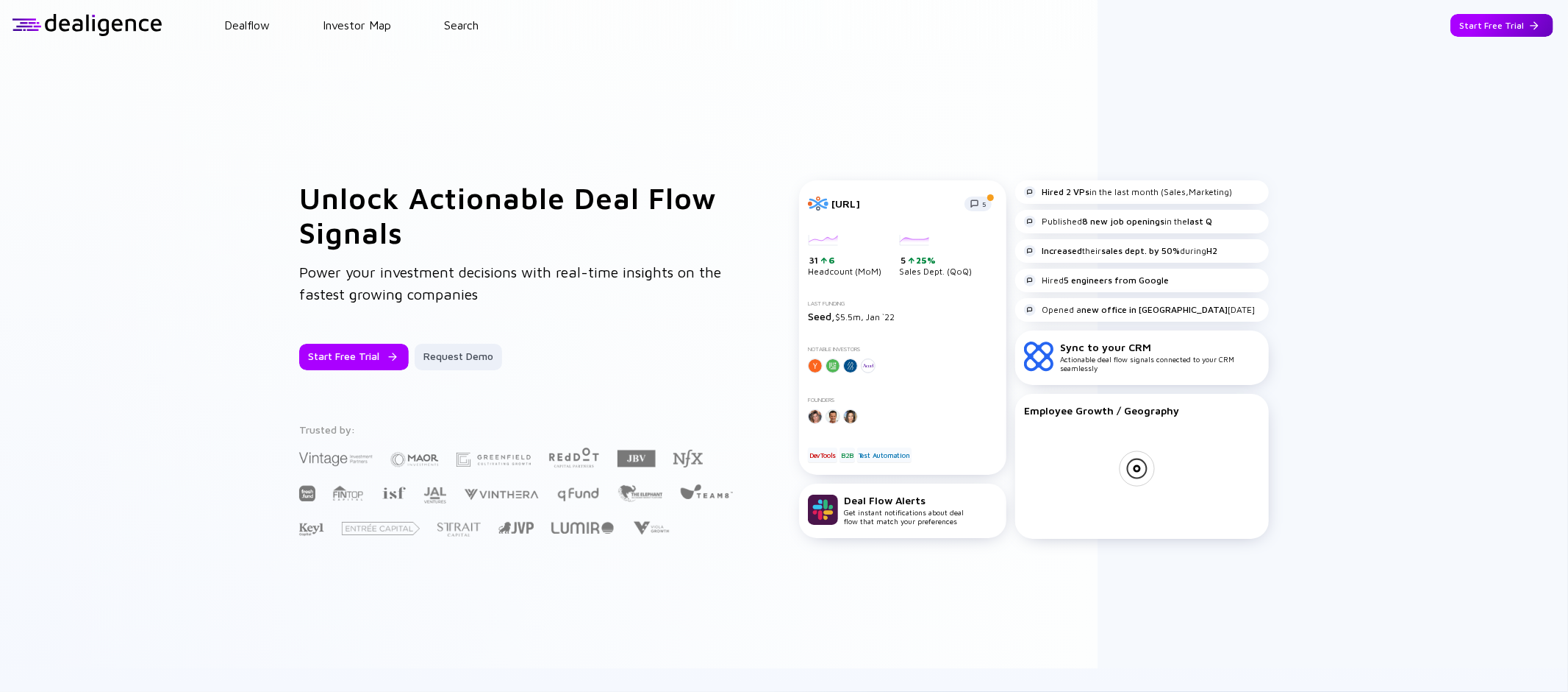
click at [1501, 27] on div "Start Free Trial" at bounding box center [1502, 25] width 103 height 23
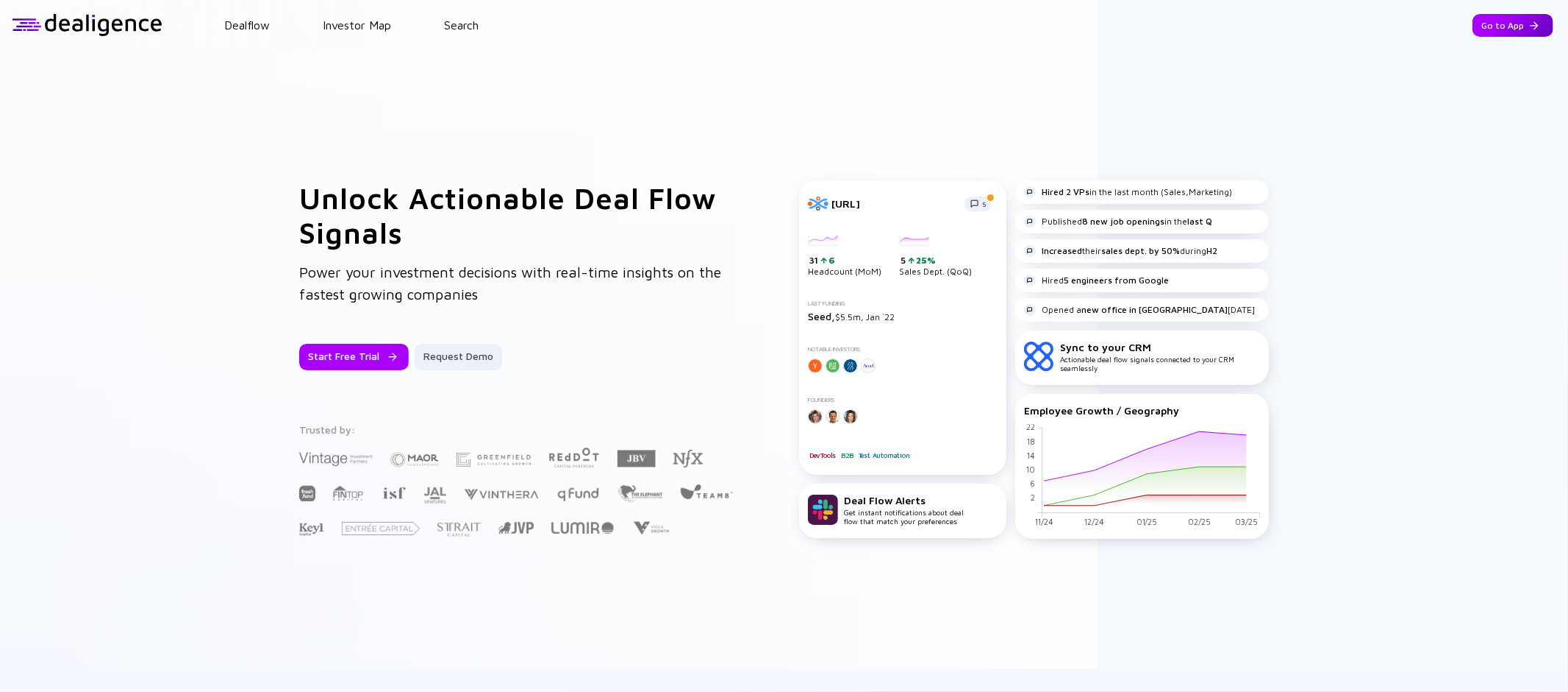
click at [1482, 28] on div "Go to App" at bounding box center [1513, 25] width 81 height 23
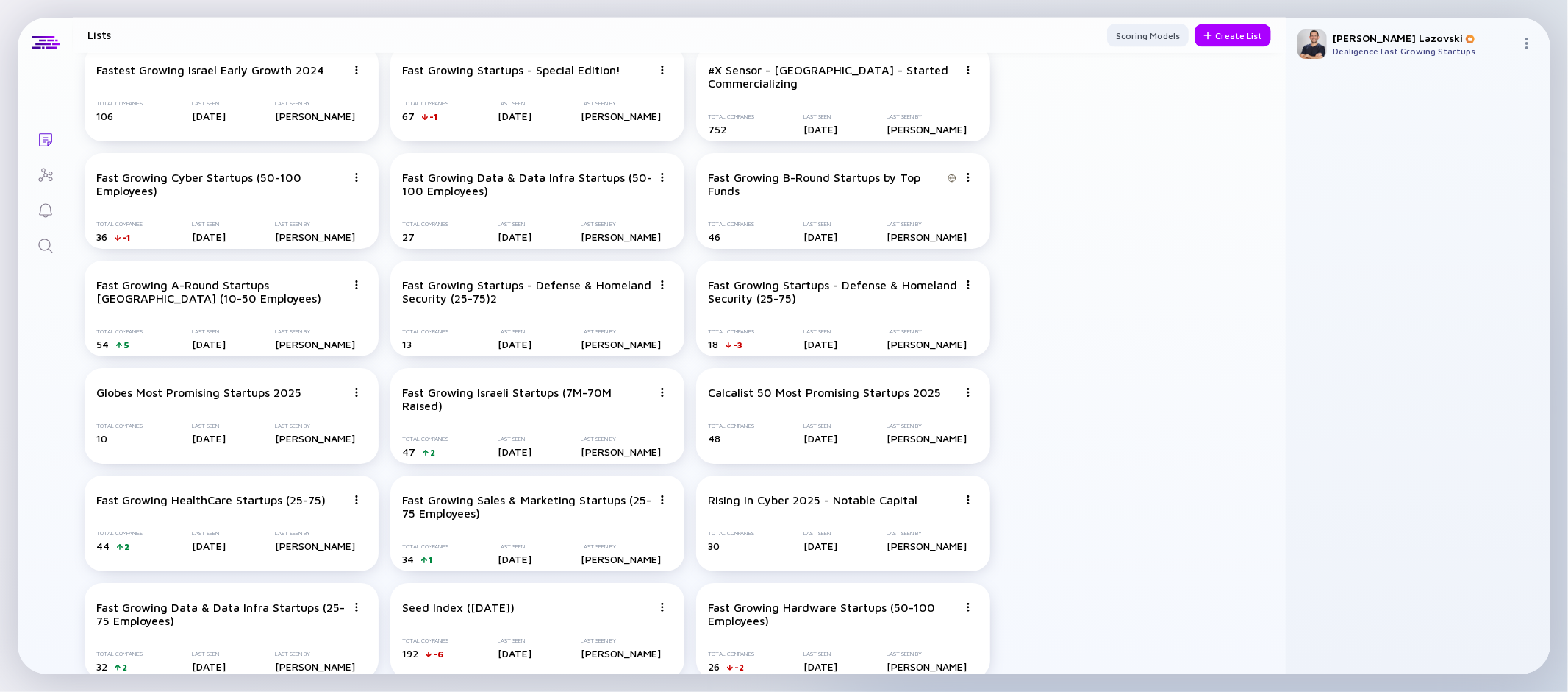
scroll to position [1983, 0]
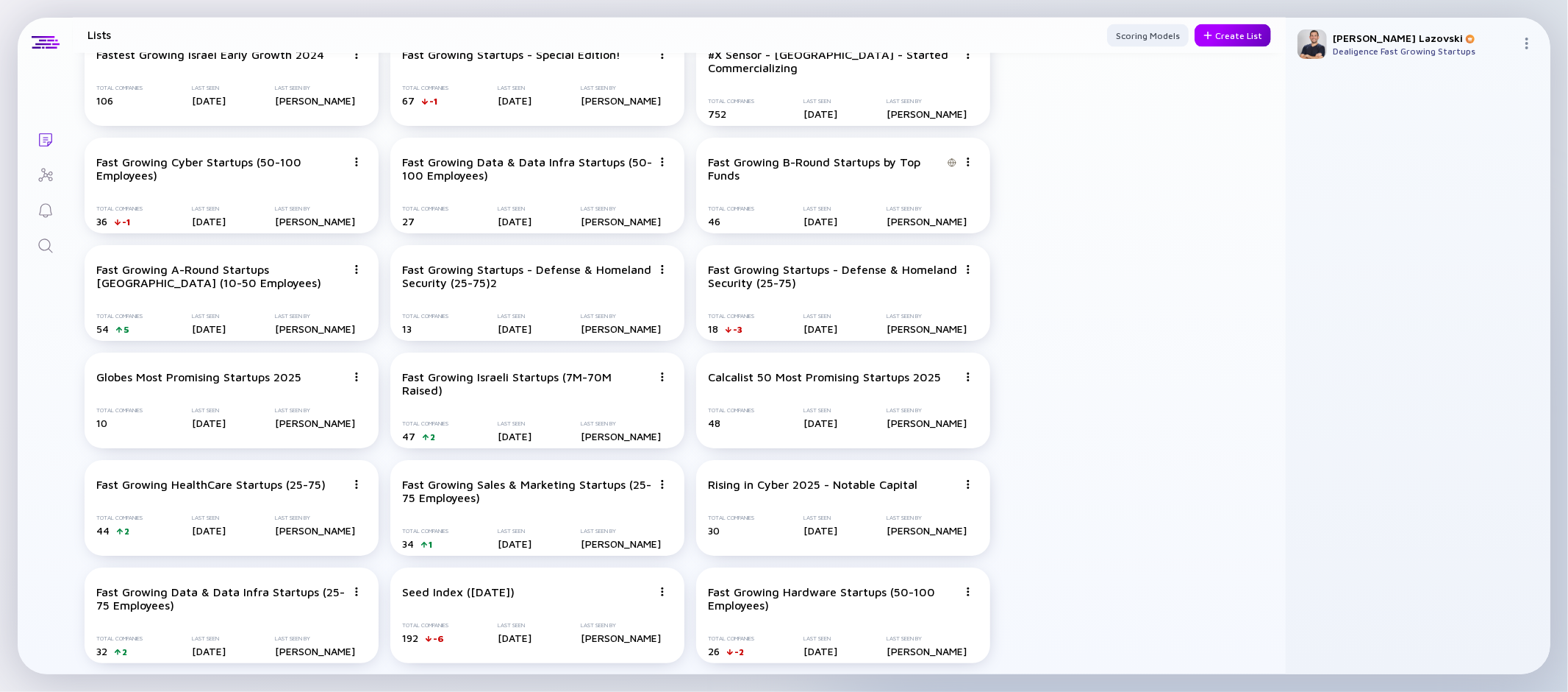
click at [1226, 38] on div "Create List" at bounding box center [1233, 36] width 77 height 23
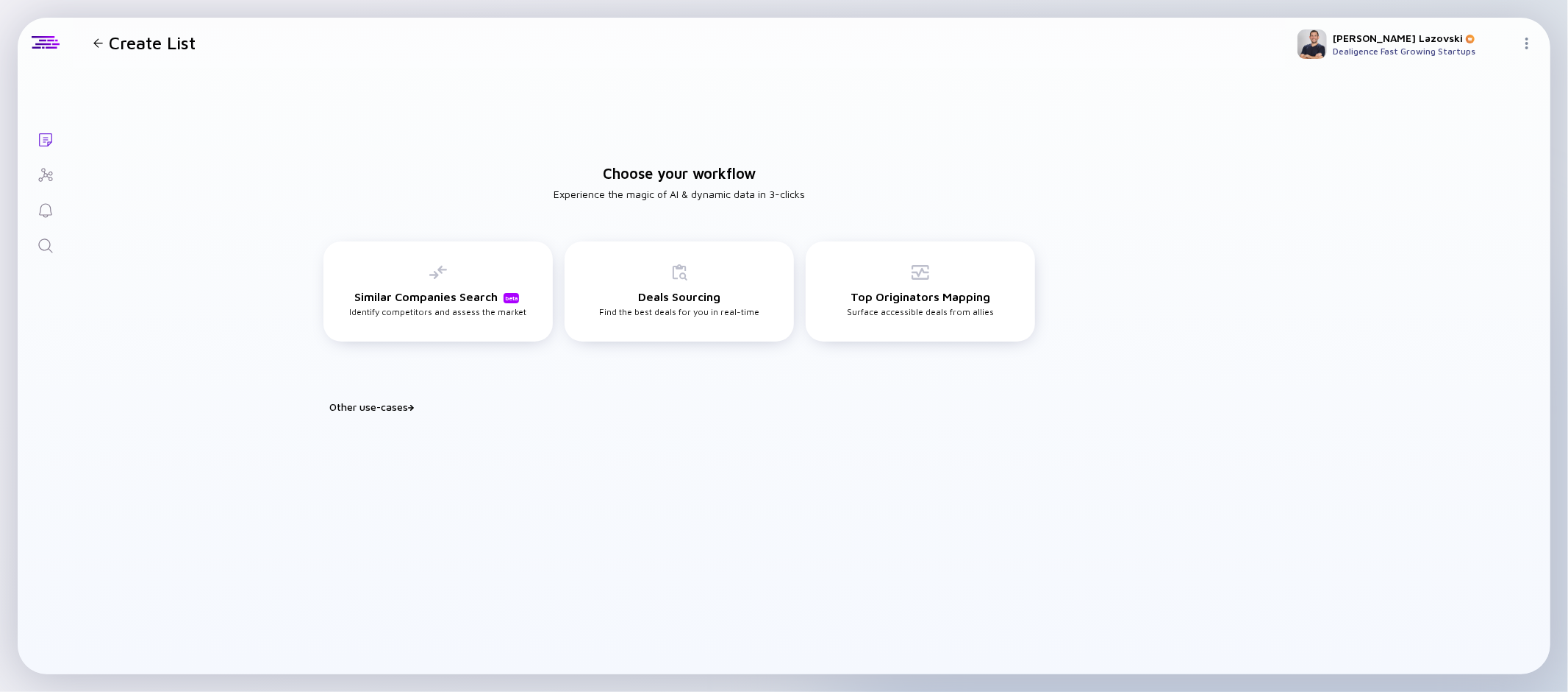
click at [385, 403] on div "Other use-cases" at bounding box center [688, 407] width 718 height 12
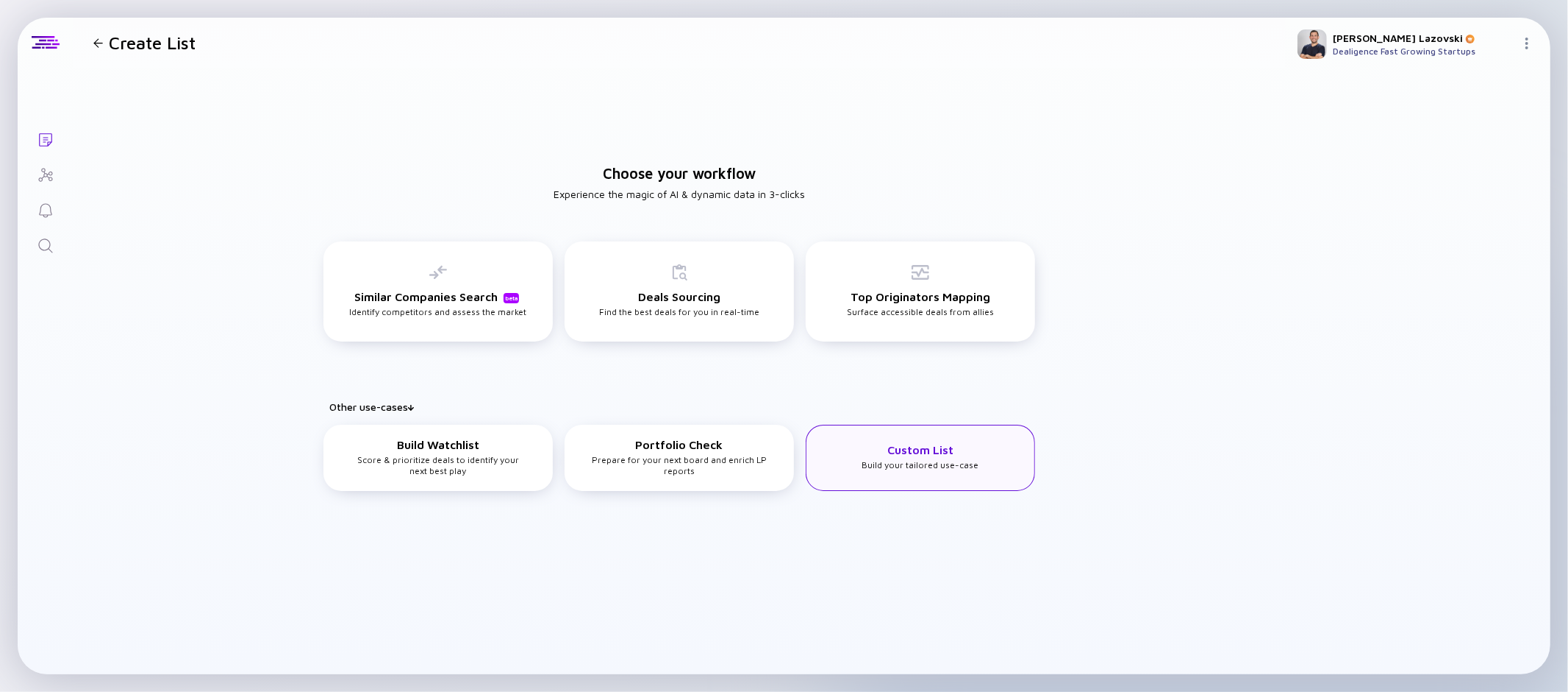
click at [896, 473] on div "Custom List Build your tailored use-case" at bounding box center [920, 457] width 229 height 66
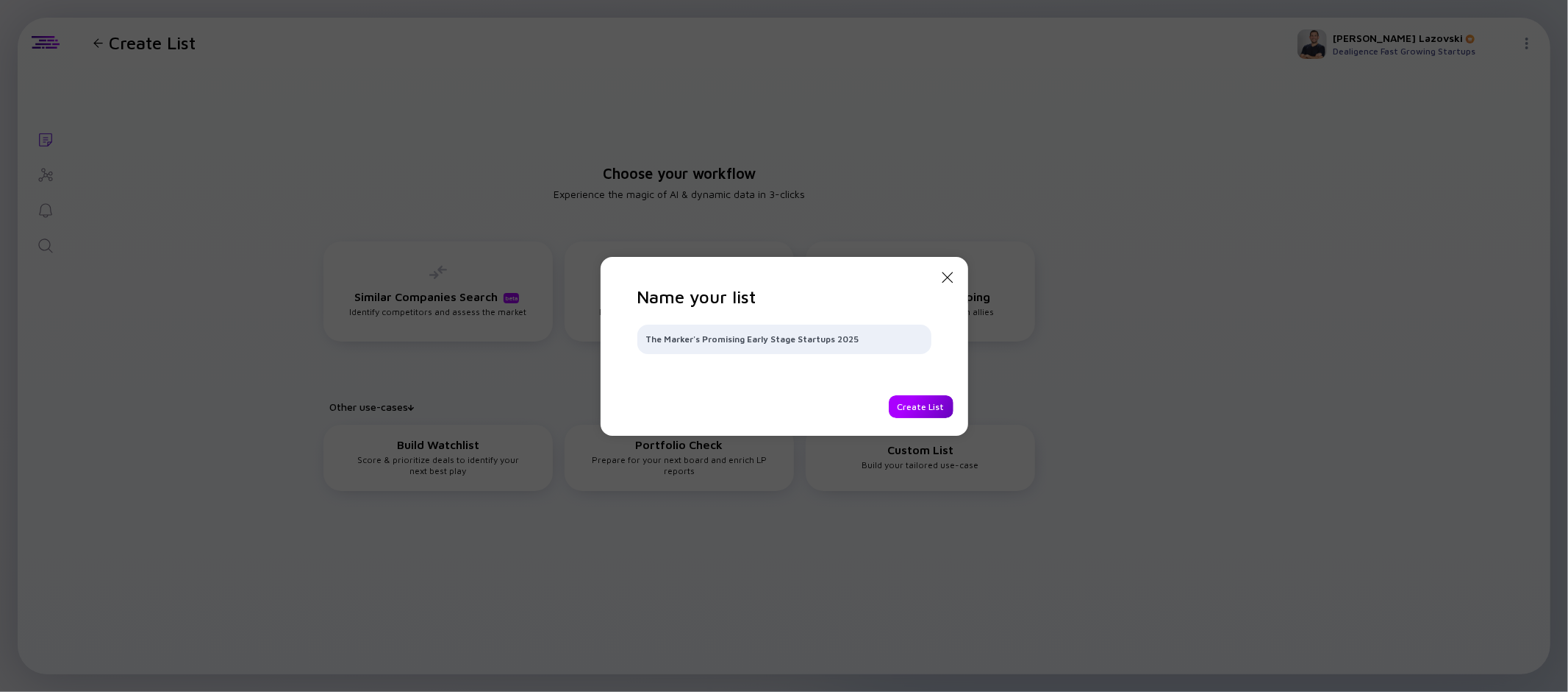
type input "The Marker's Promising Early Stage Startups 2025"
click at [912, 401] on div "Create List" at bounding box center [921, 407] width 65 height 23
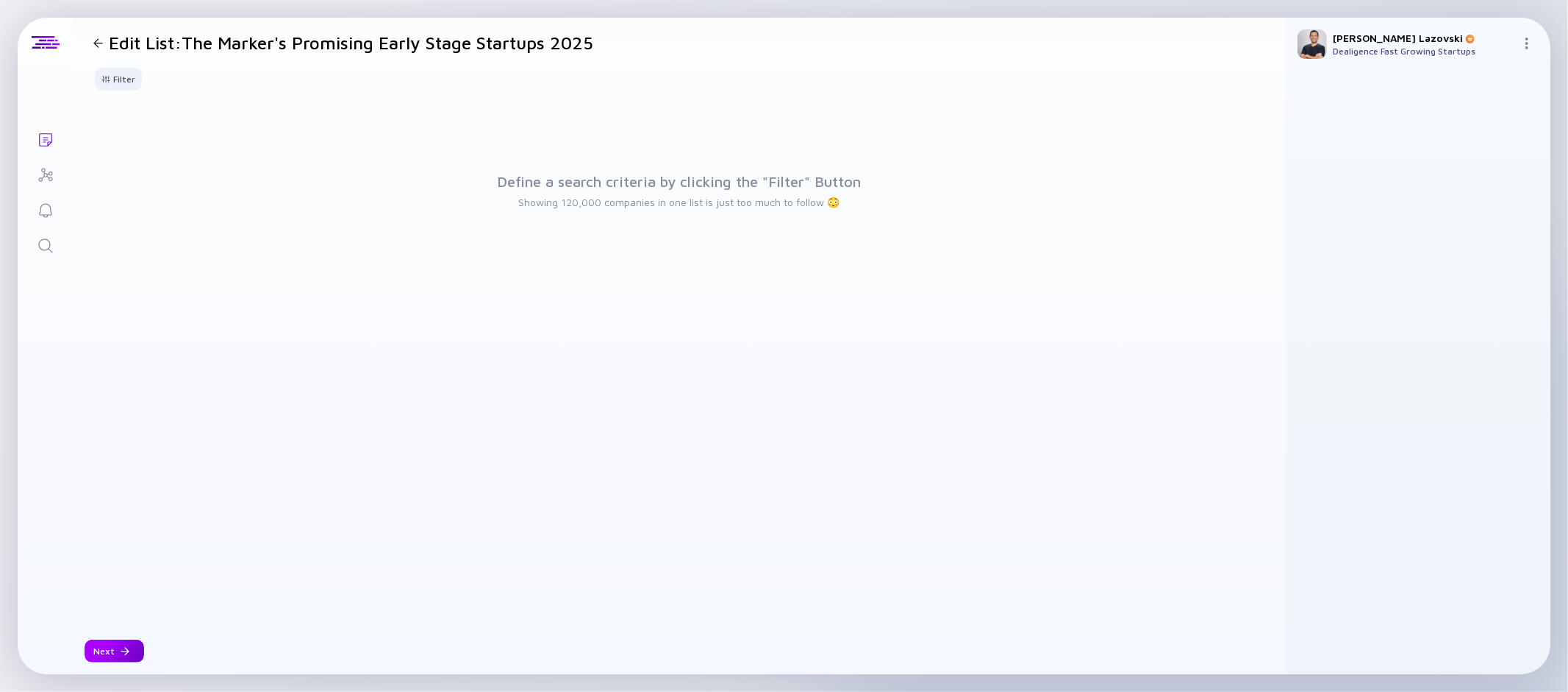
click at [106, 646] on div "Next" at bounding box center [114, 651] width 59 height 23
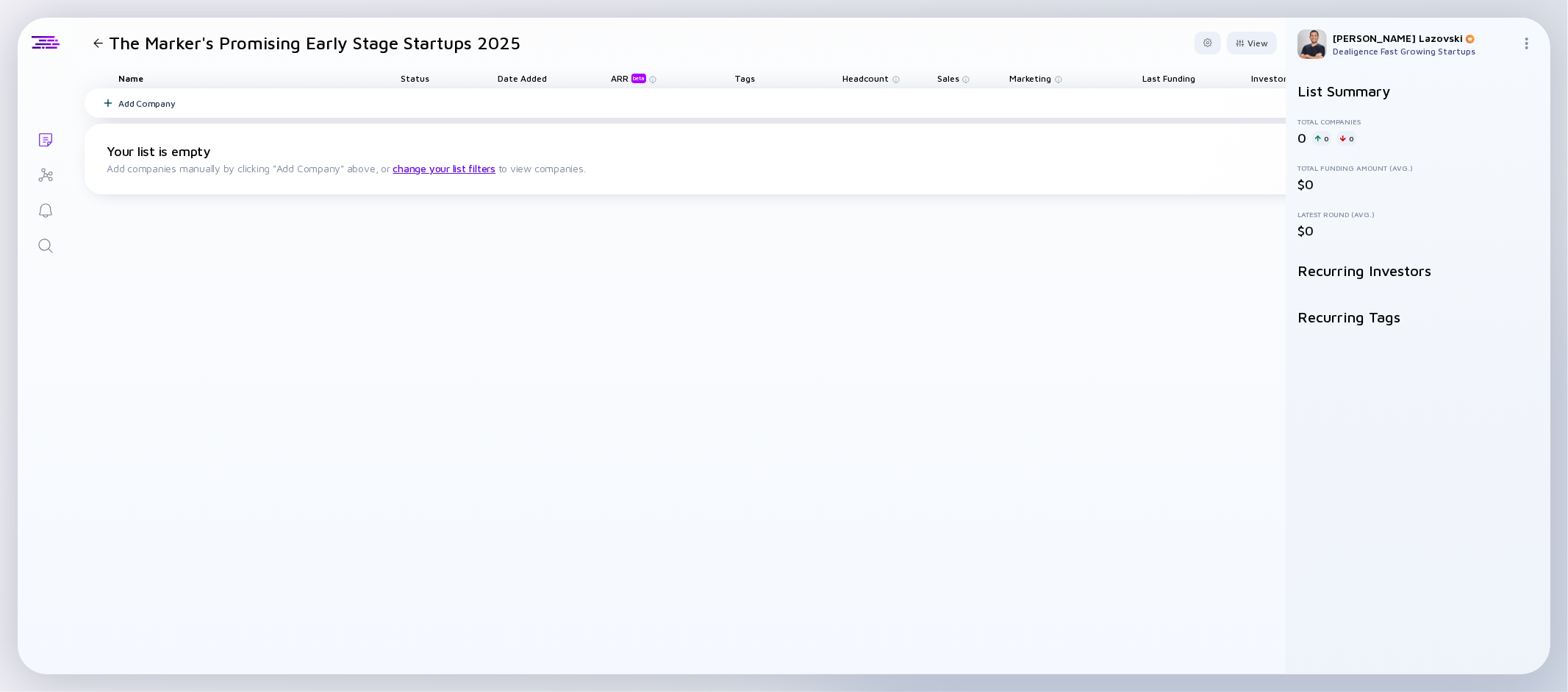
click at [306, 104] on div "Add Company" at bounding box center [706, 103] width 1243 height 30
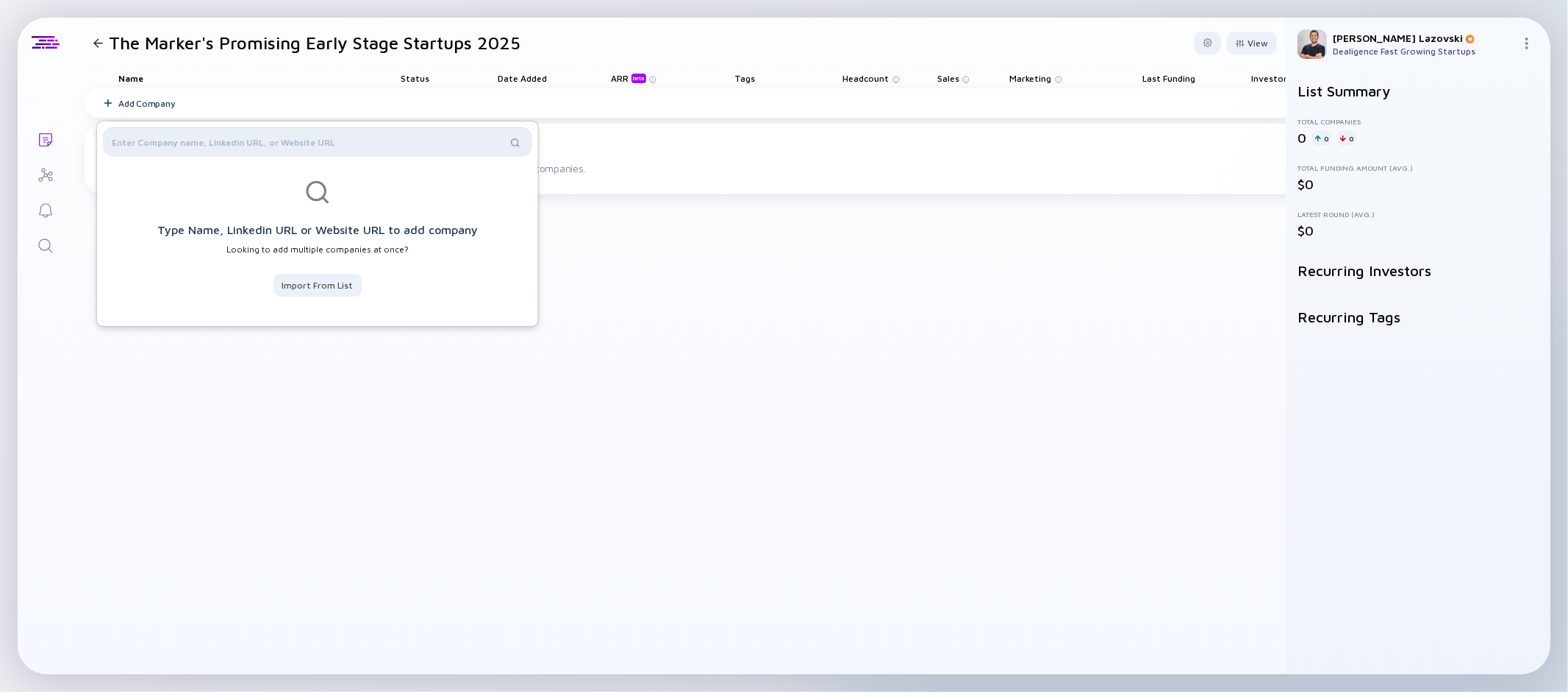
click at [305, 148] on input "text" at bounding box center [309, 141] width 395 height 15
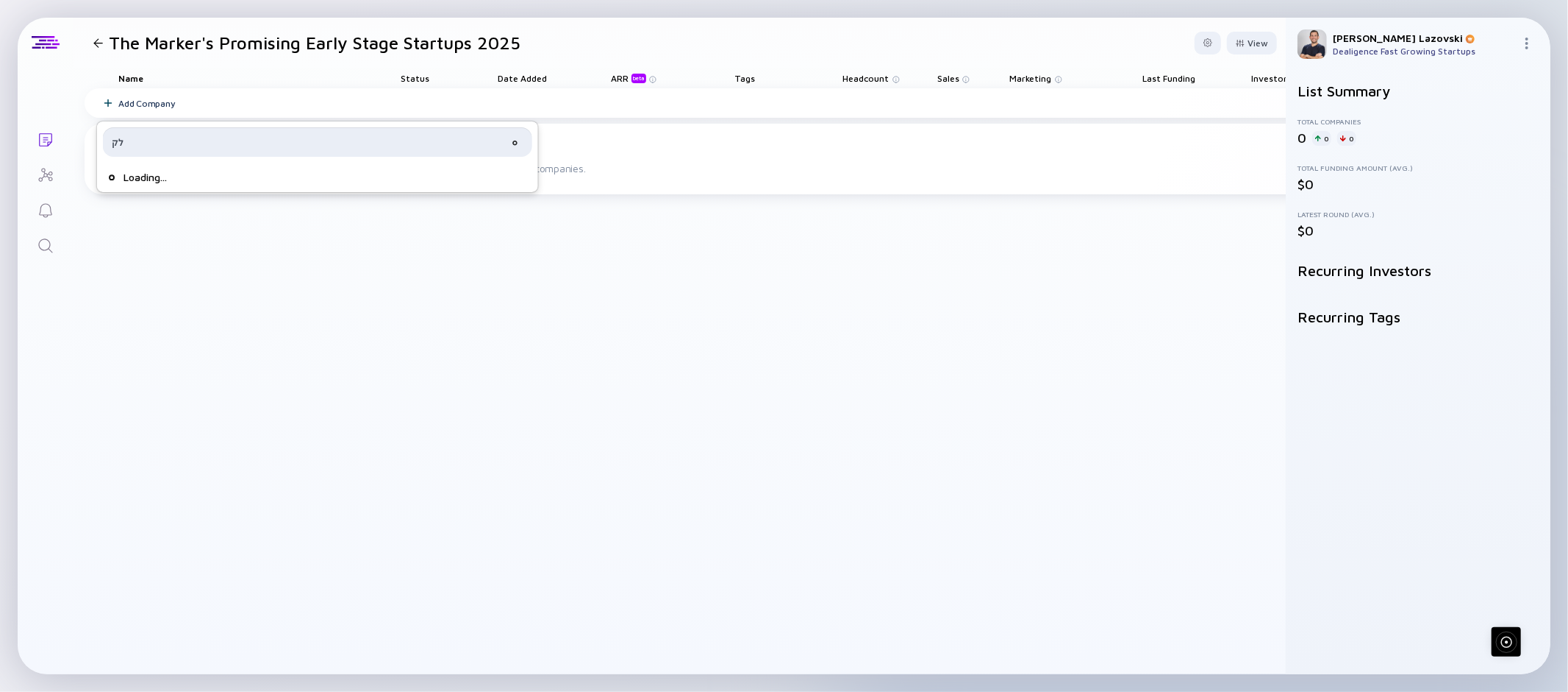
type input "ל"
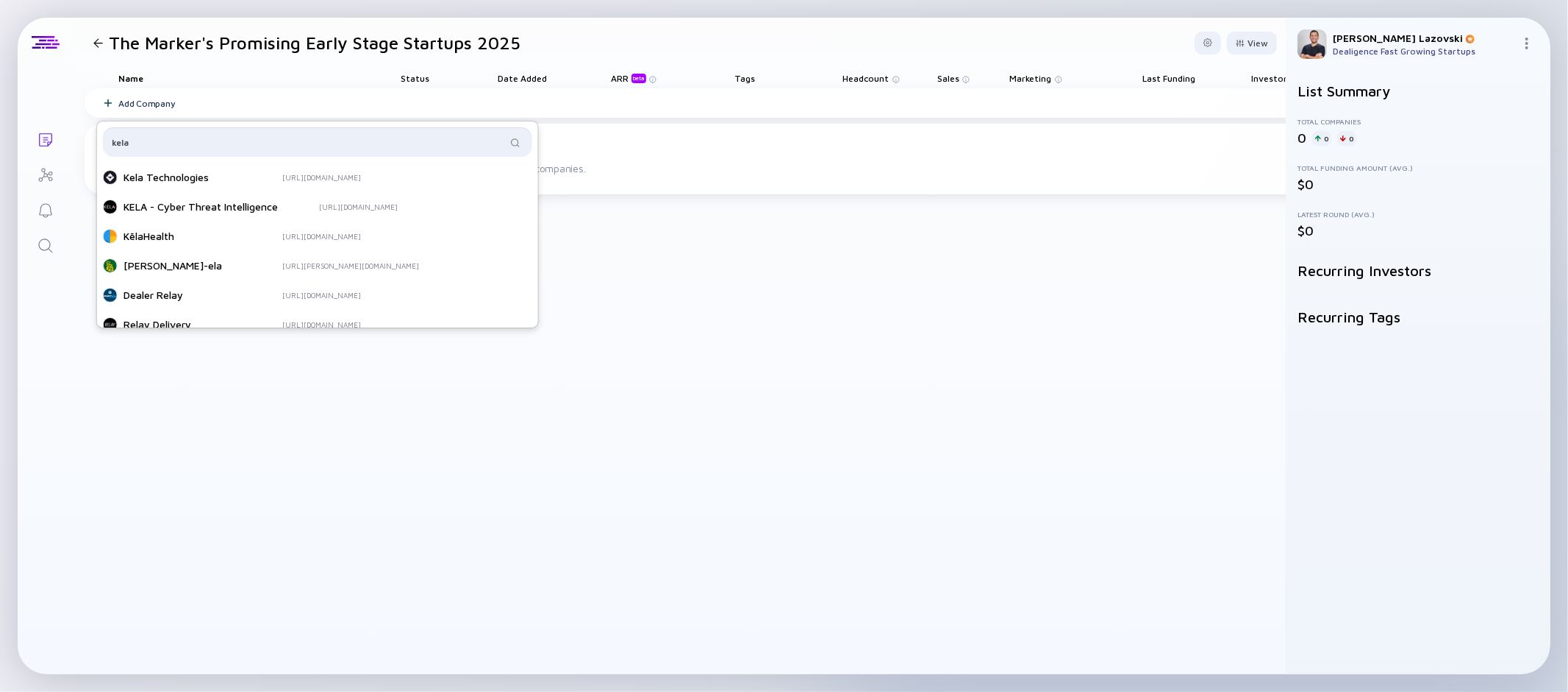
type input "kela"
click at [326, 181] on div "[URL][DOMAIN_NAME]" at bounding box center [322, 177] width 78 height 10
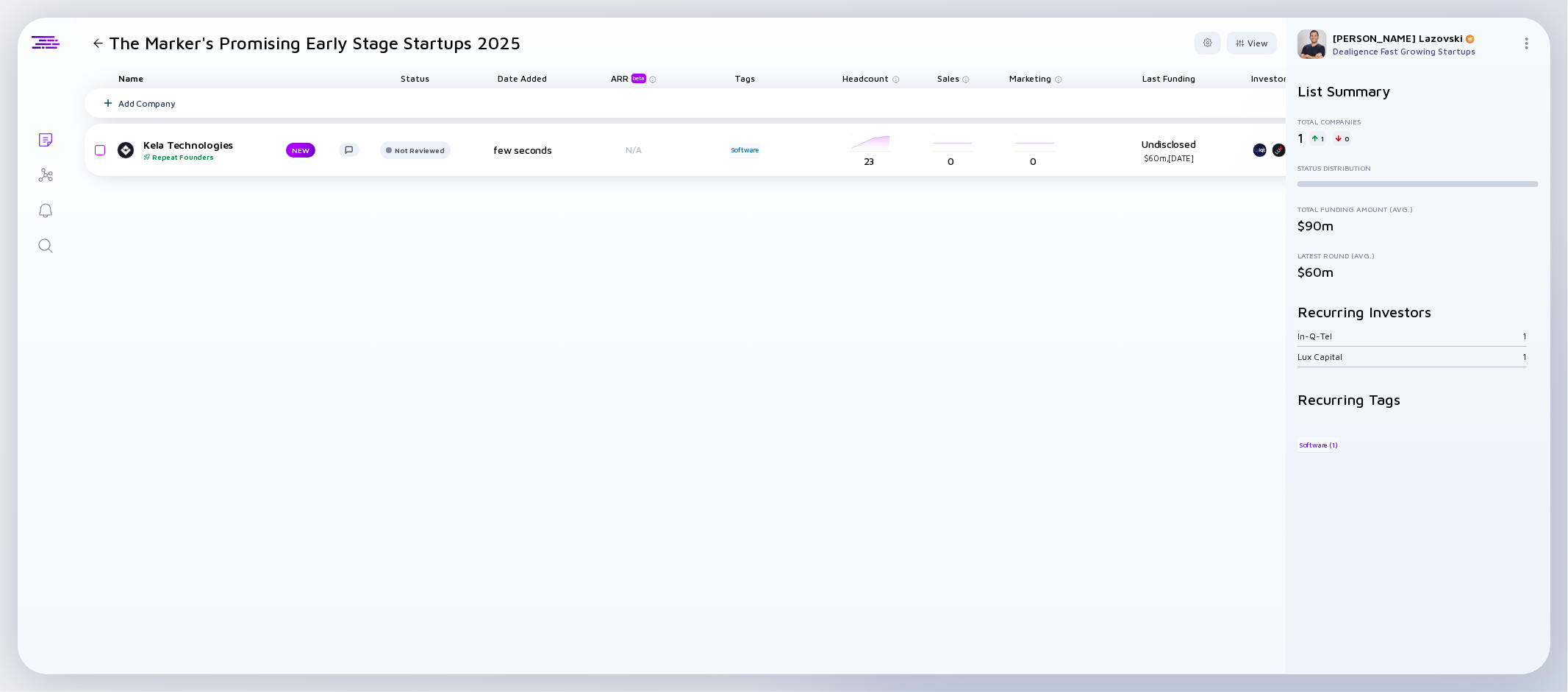
click at [362, 104] on div "Add Company" at bounding box center [720, 103] width 1272 height 30
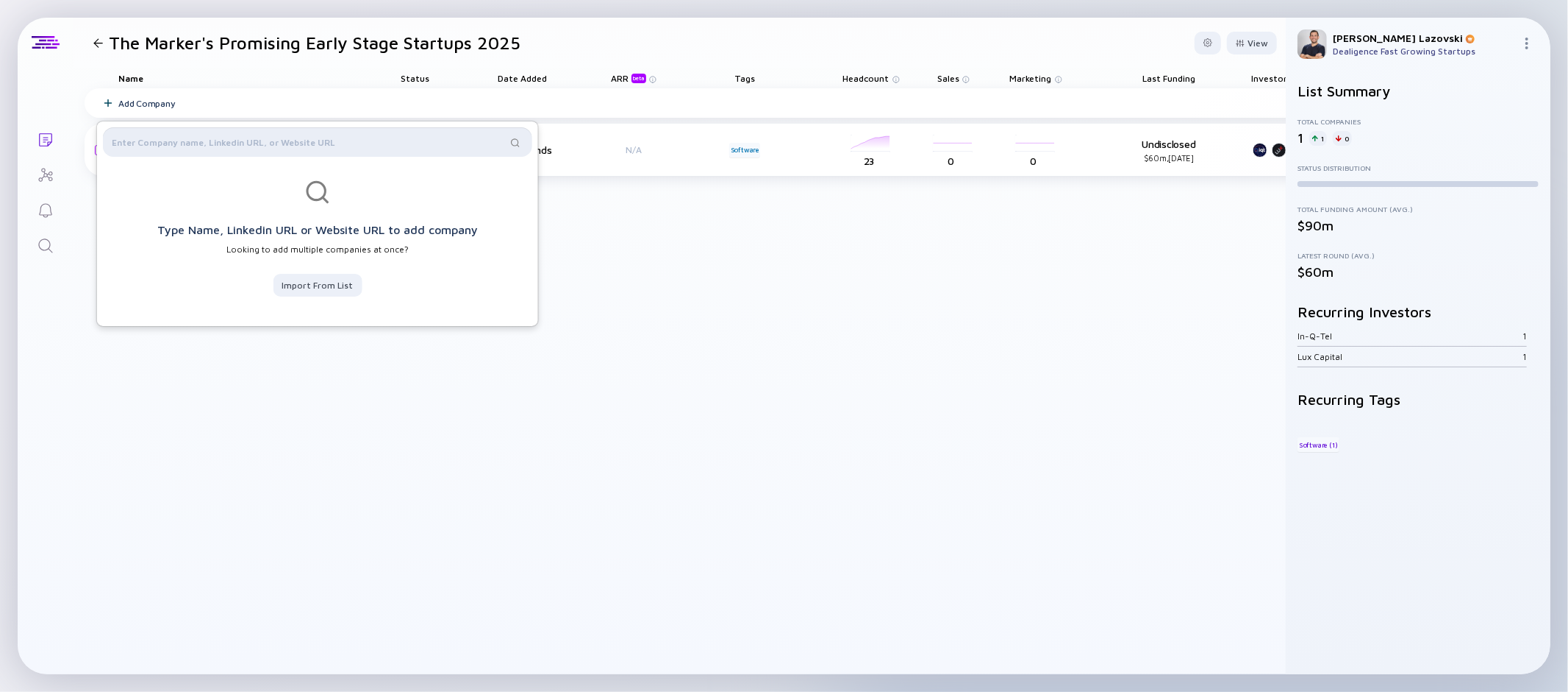
click at [353, 145] on input "text" at bounding box center [309, 141] width 395 height 15
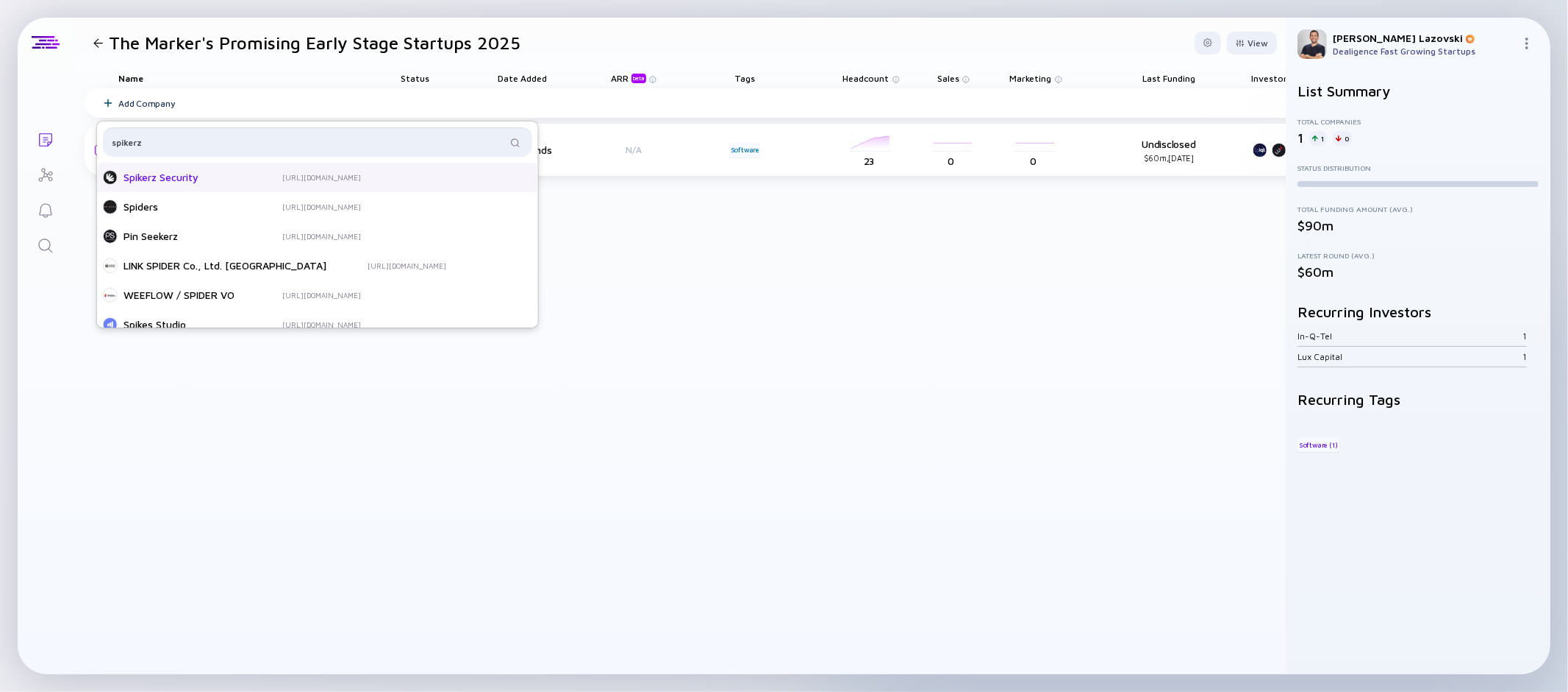
type input "spikerz"
click at [324, 185] on div "Spikerz Security [URL][DOMAIN_NAME]" at bounding box center [317, 177] width 441 height 30
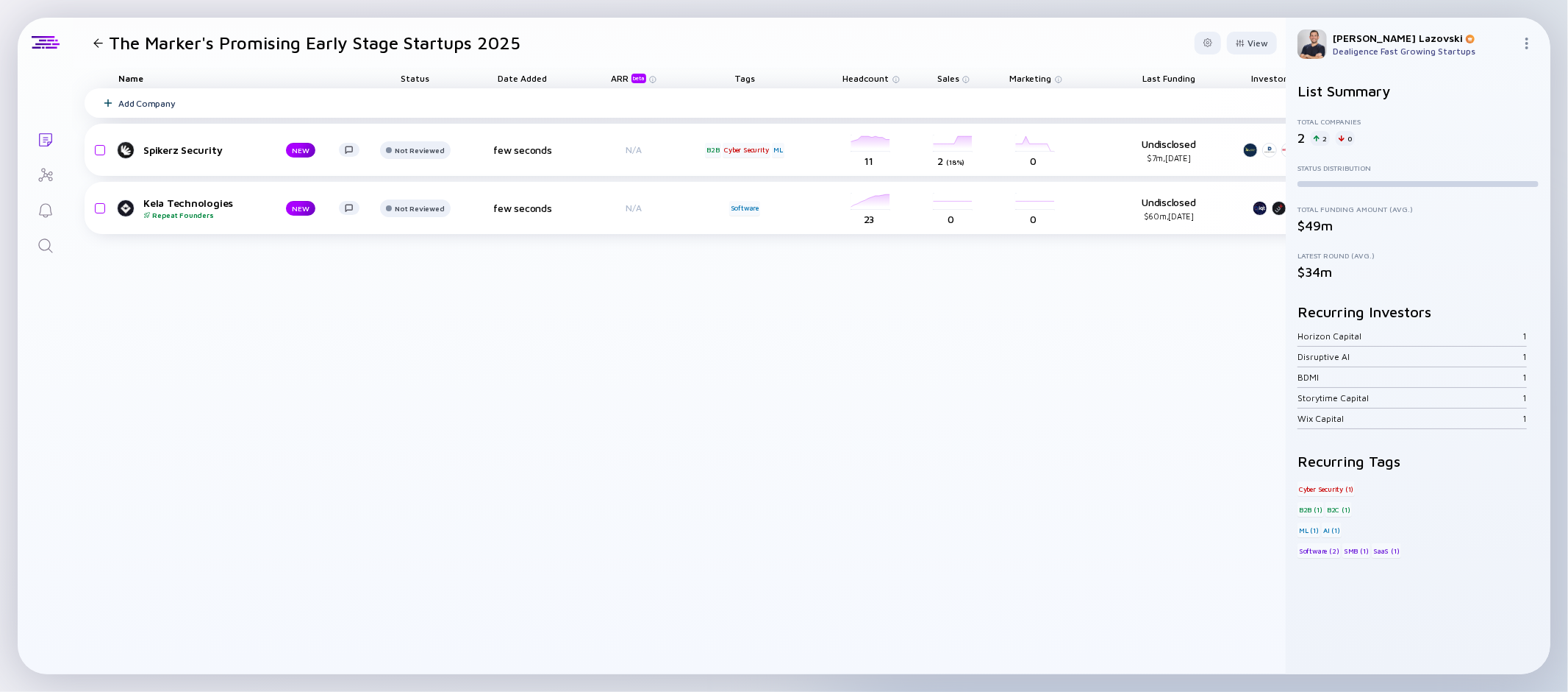
click at [181, 103] on div "Add Company" at bounding box center [720, 103] width 1272 height 30
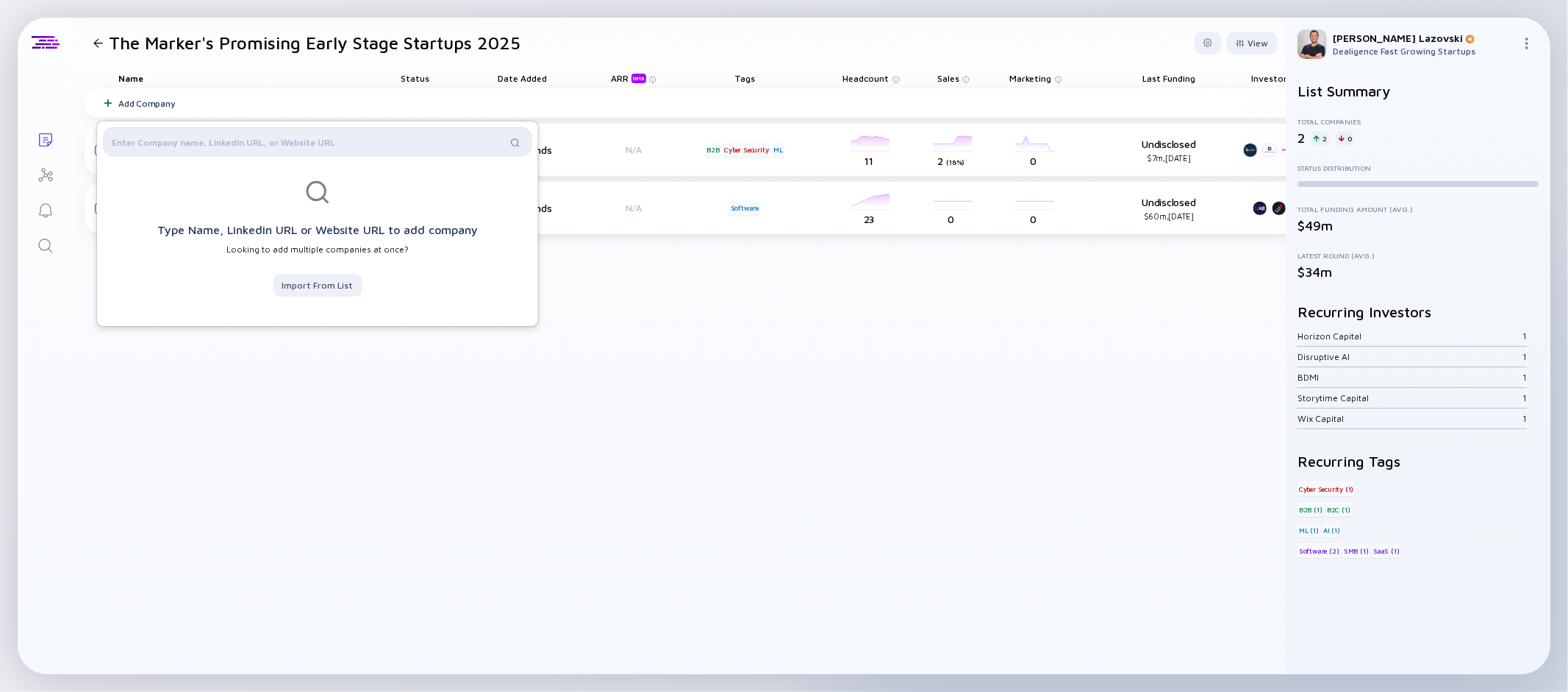
click at [185, 140] on input "text" at bounding box center [309, 141] width 395 height 15
paste input "Remepy"
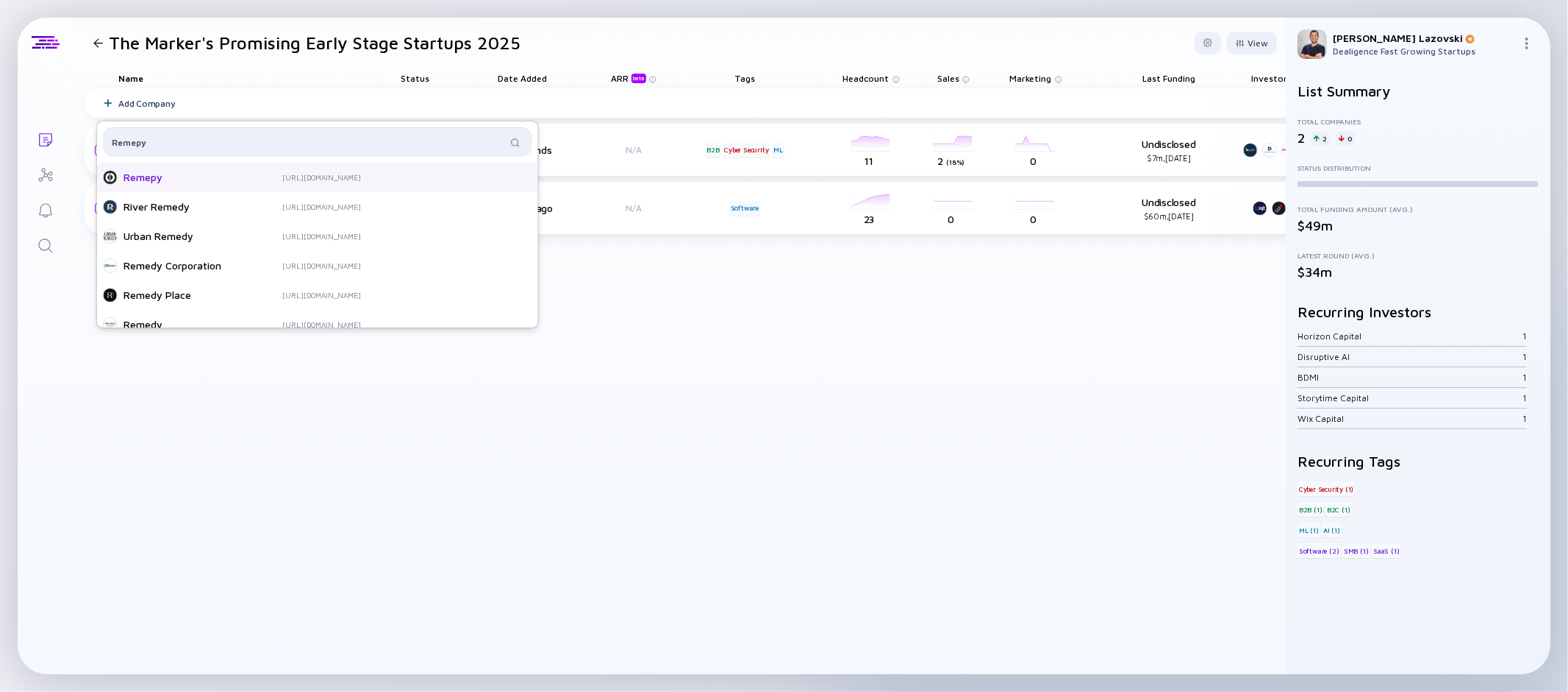
type input "Remepy"
click at [201, 180] on div "Remepy" at bounding box center [182, 177] width 118 height 15
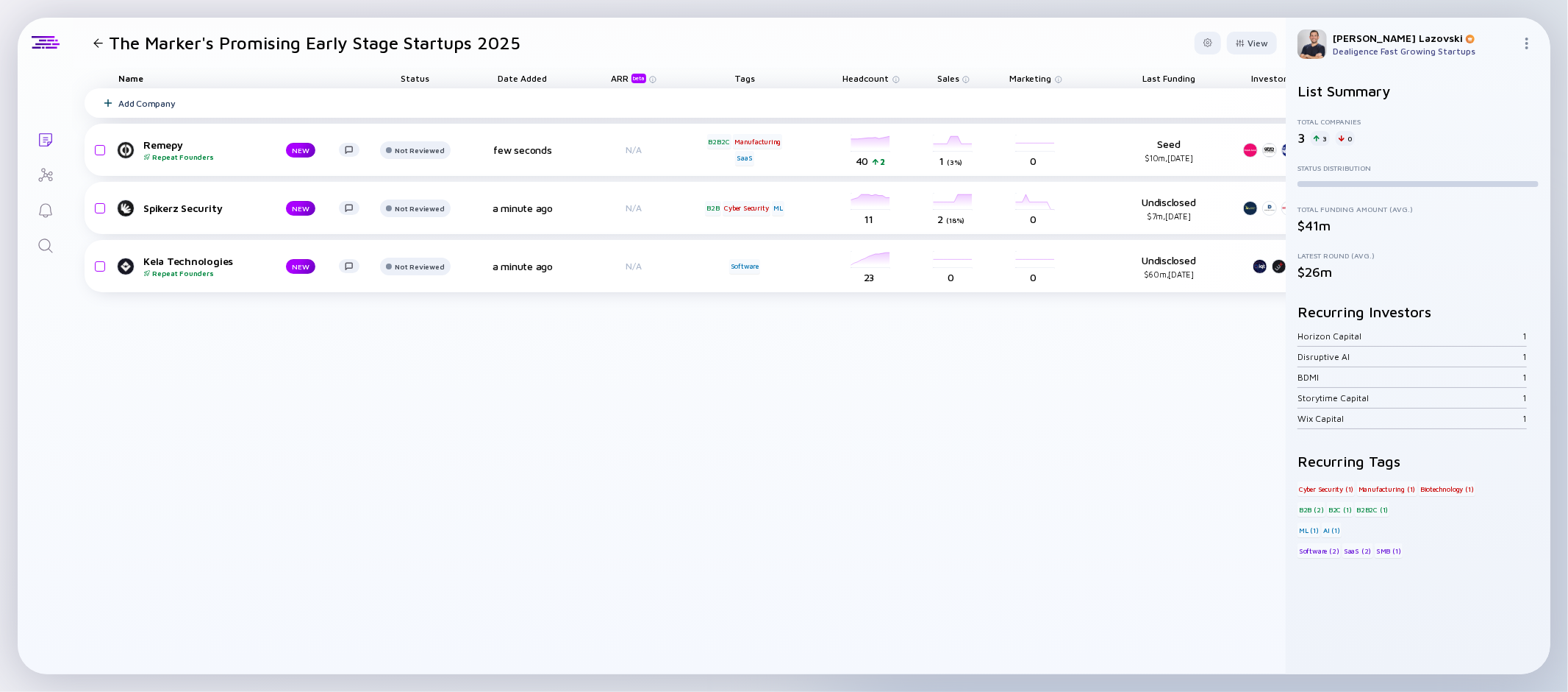
click at [296, 107] on div "Add Company" at bounding box center [720, 103] width 1272 height 30
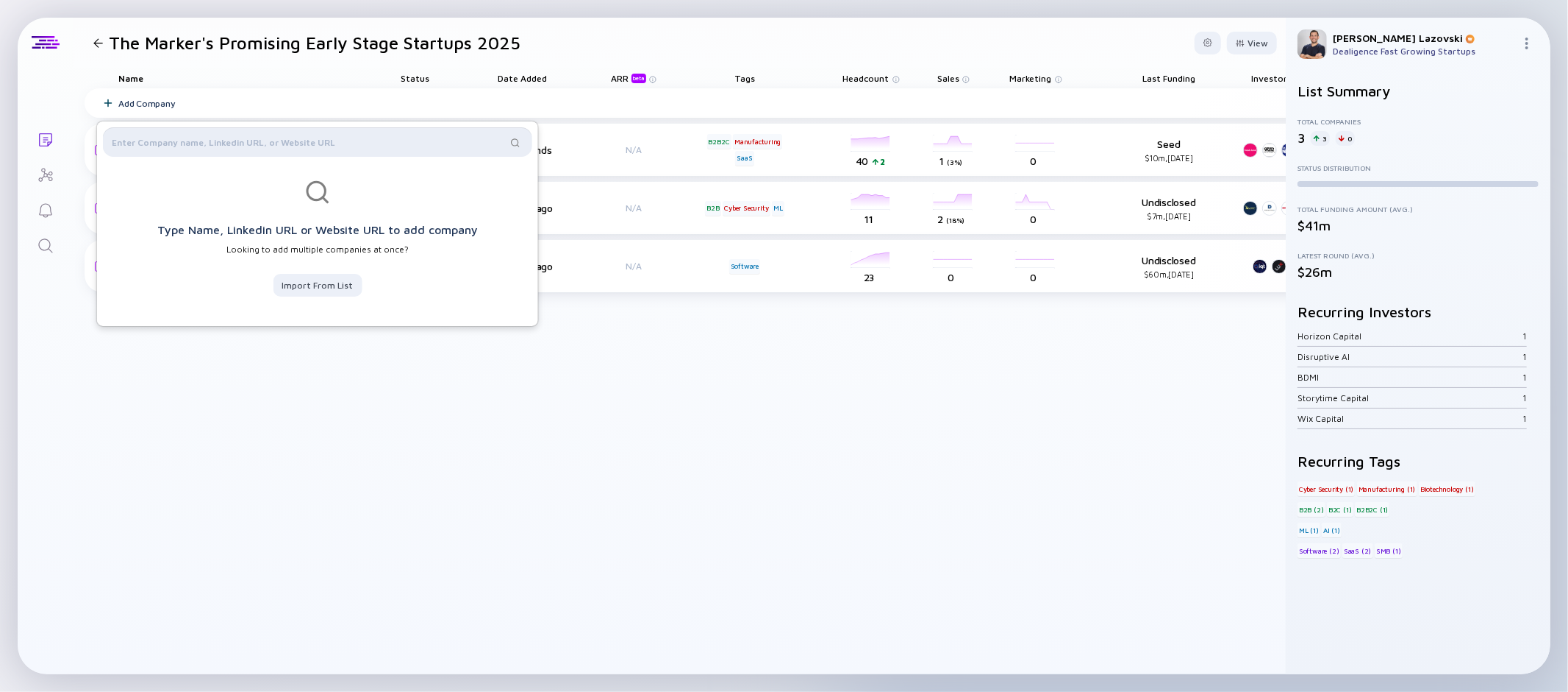
click at [297, 135] on input "text" at bounding box center [309, 141] width 395 height 15
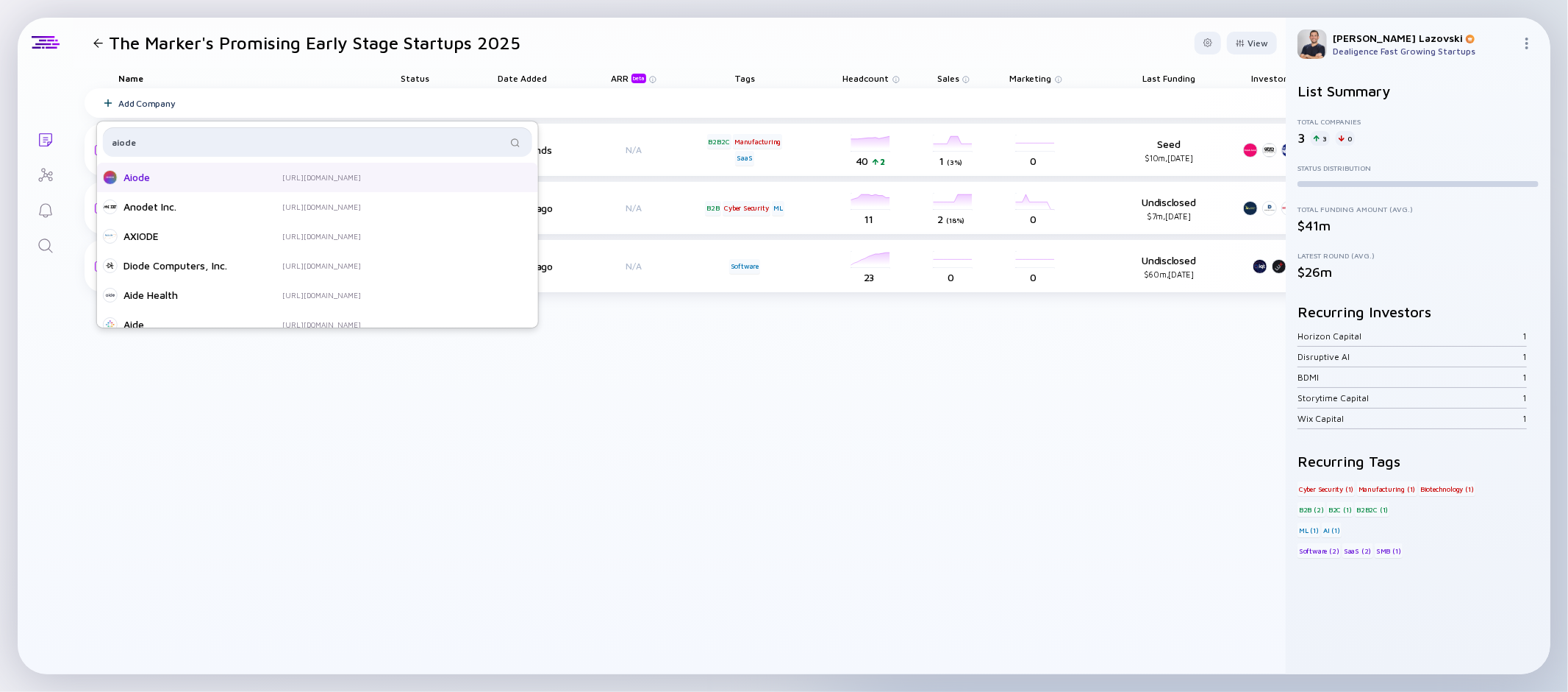
type input "aiode"
click at [310, 185] on div "Aiode [URL][DOMAIN_NAME]" at bounding box center [317, 177] width 441 height 30
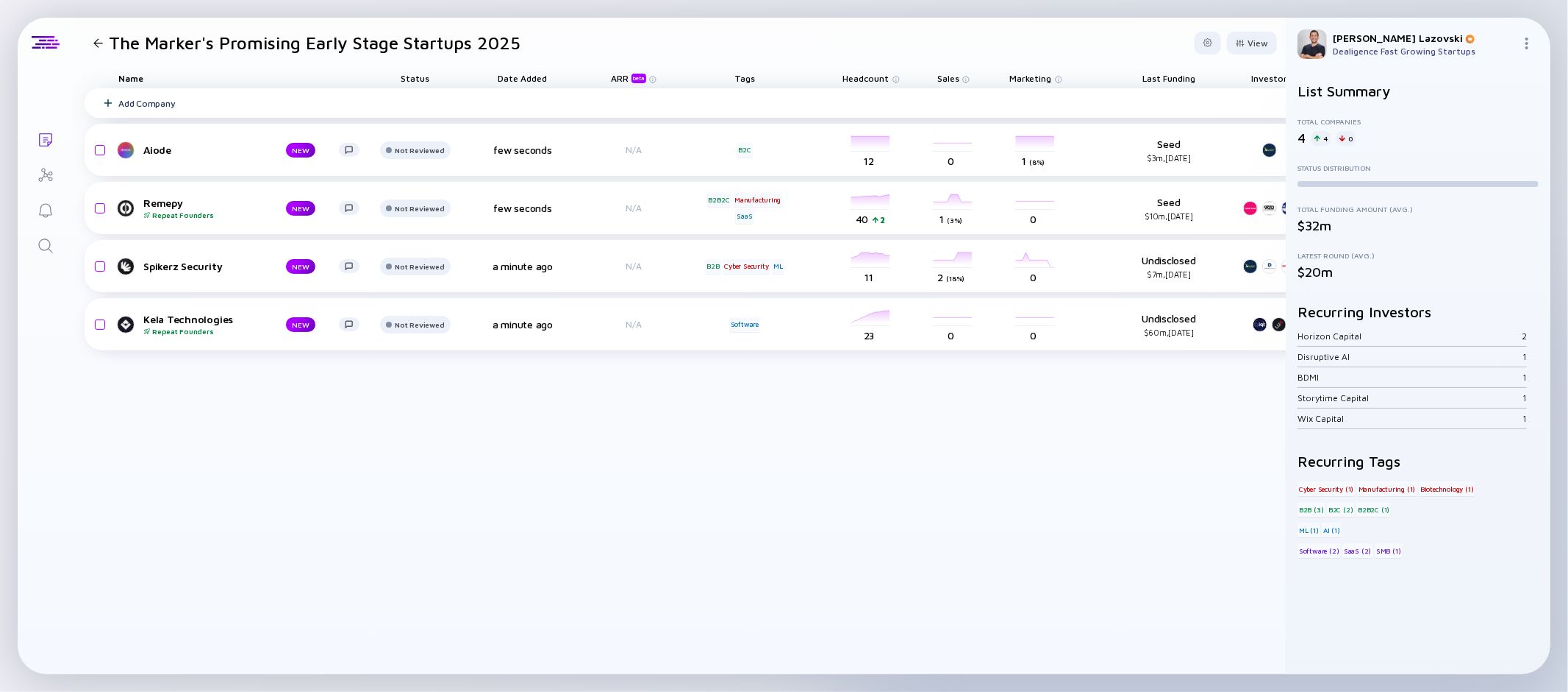
click at [157, 102] on div "Add Company" at bounding box center [147, 103] width 57 height 11
click at [707, 570] on div "Add Company Aiode NEW Not Reviewed few seconds N/A B2C headcount-aiode 12 Headc…" at bounding box center [720, 380] width 1272 height 586
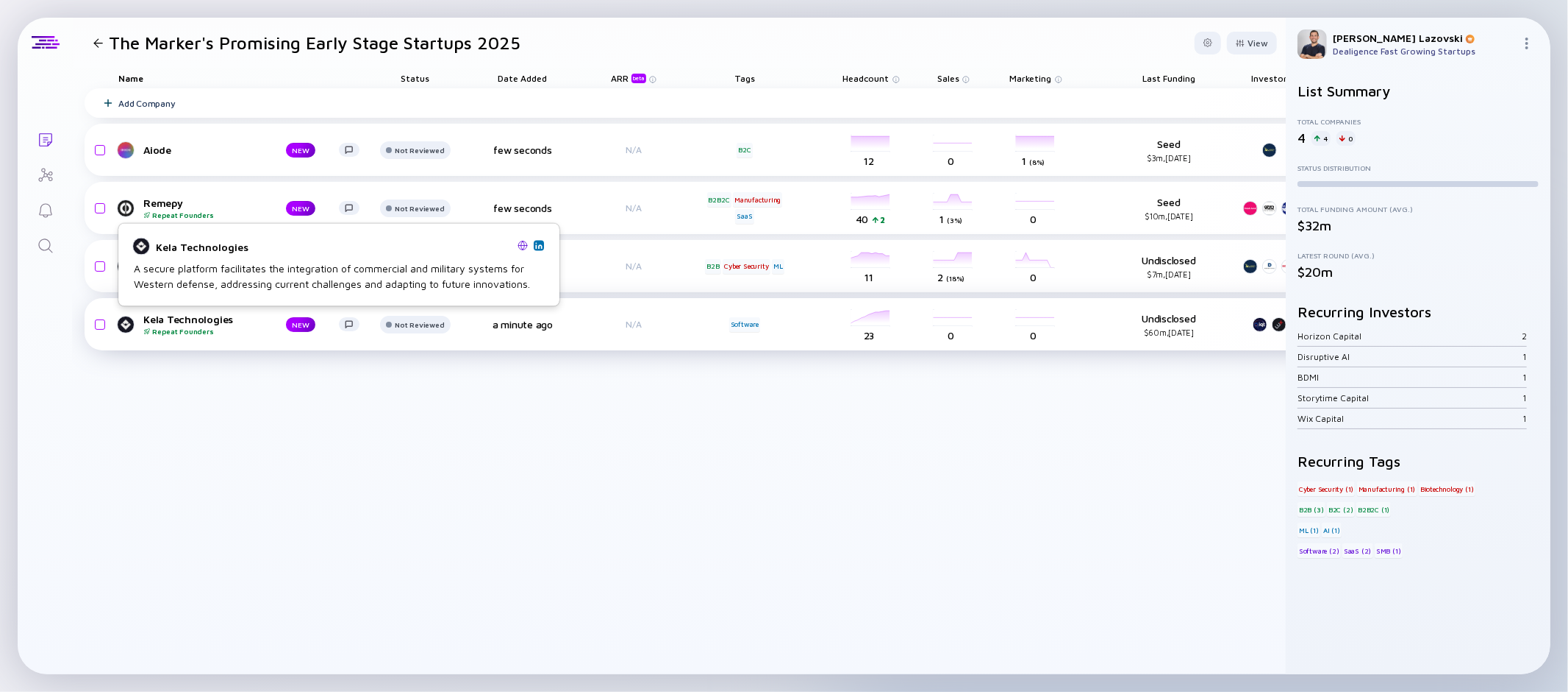
click at [124, 323] on div at bounding box center [126, 325] width 17 height 17
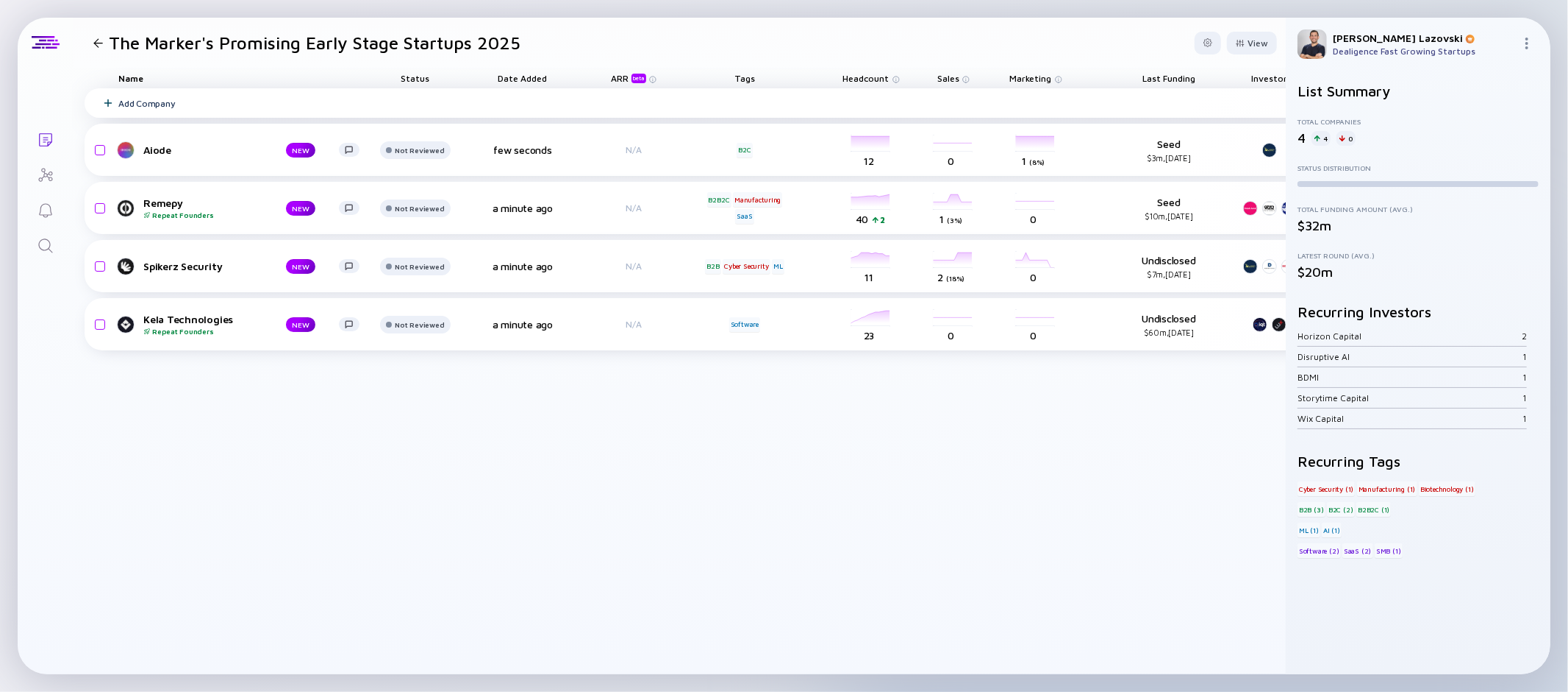
click at [297, 103] on div "Add Company" at bounding box center [720, 103] width 1272 height 30
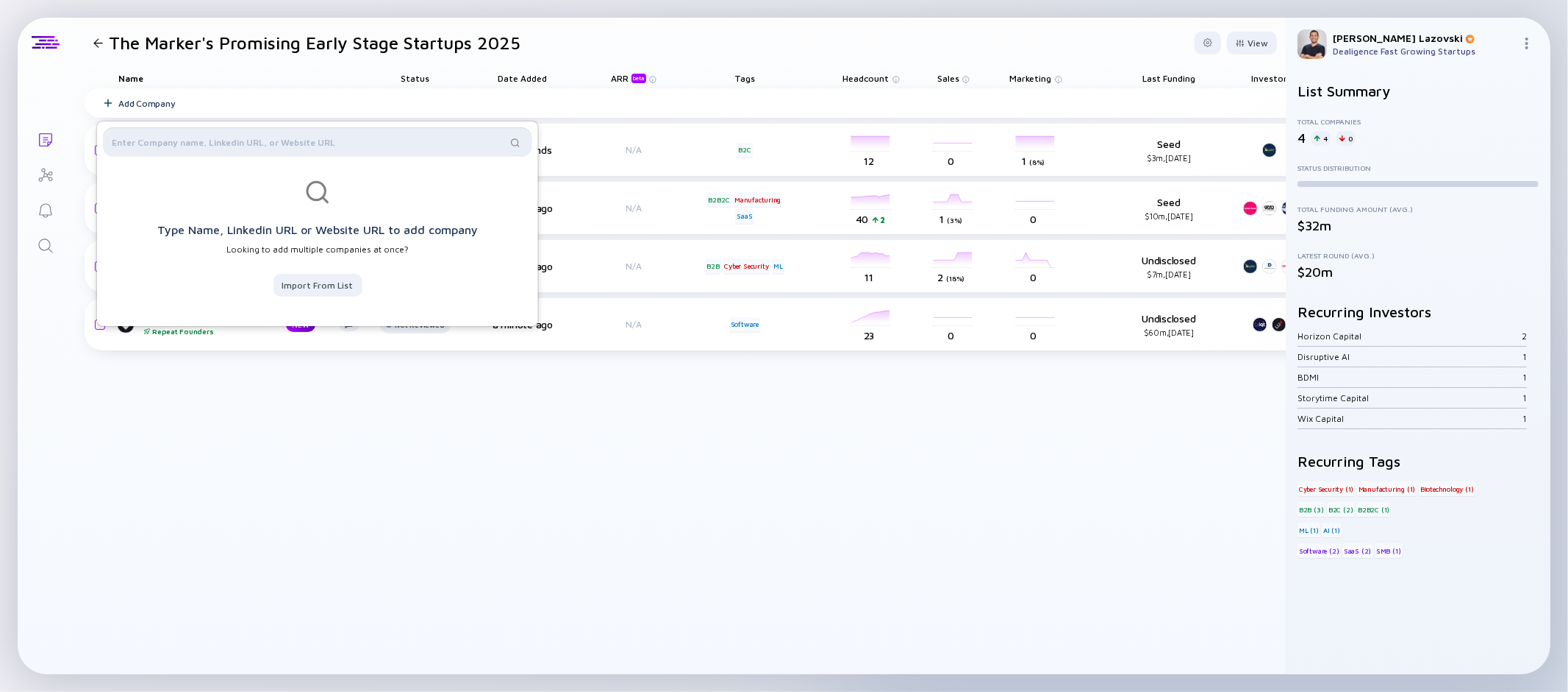
click at [283, 138] on input "text" at bounding box center [309, 141] width 395 height 15
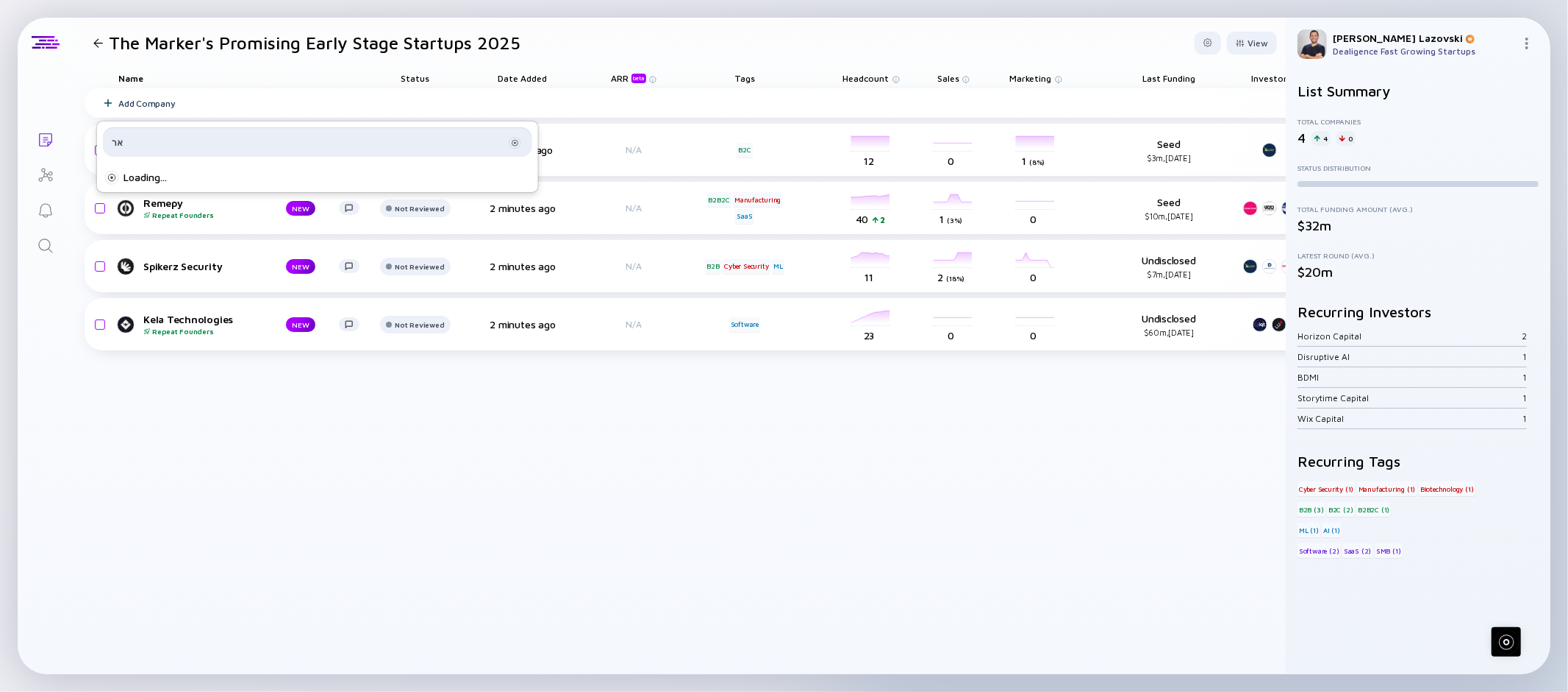
type input "א"
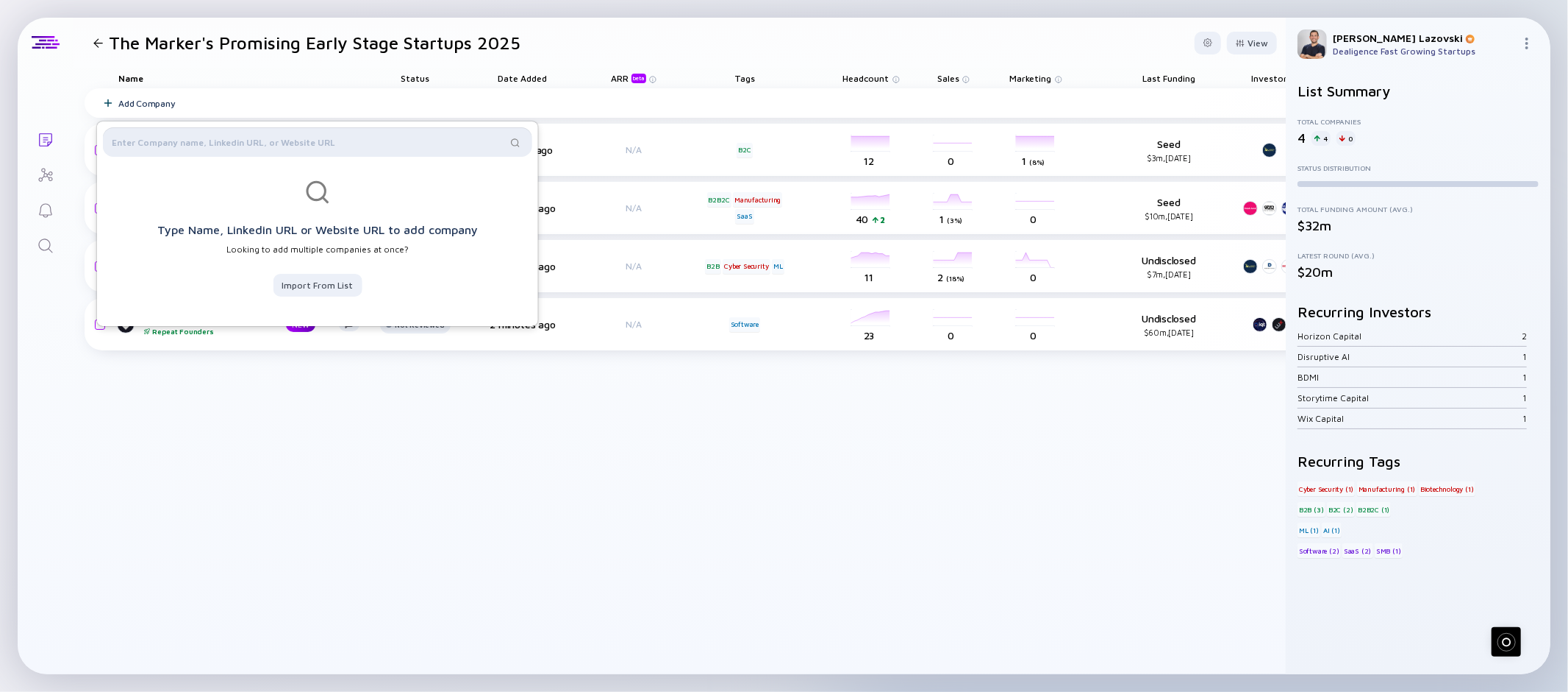
type input "ר"
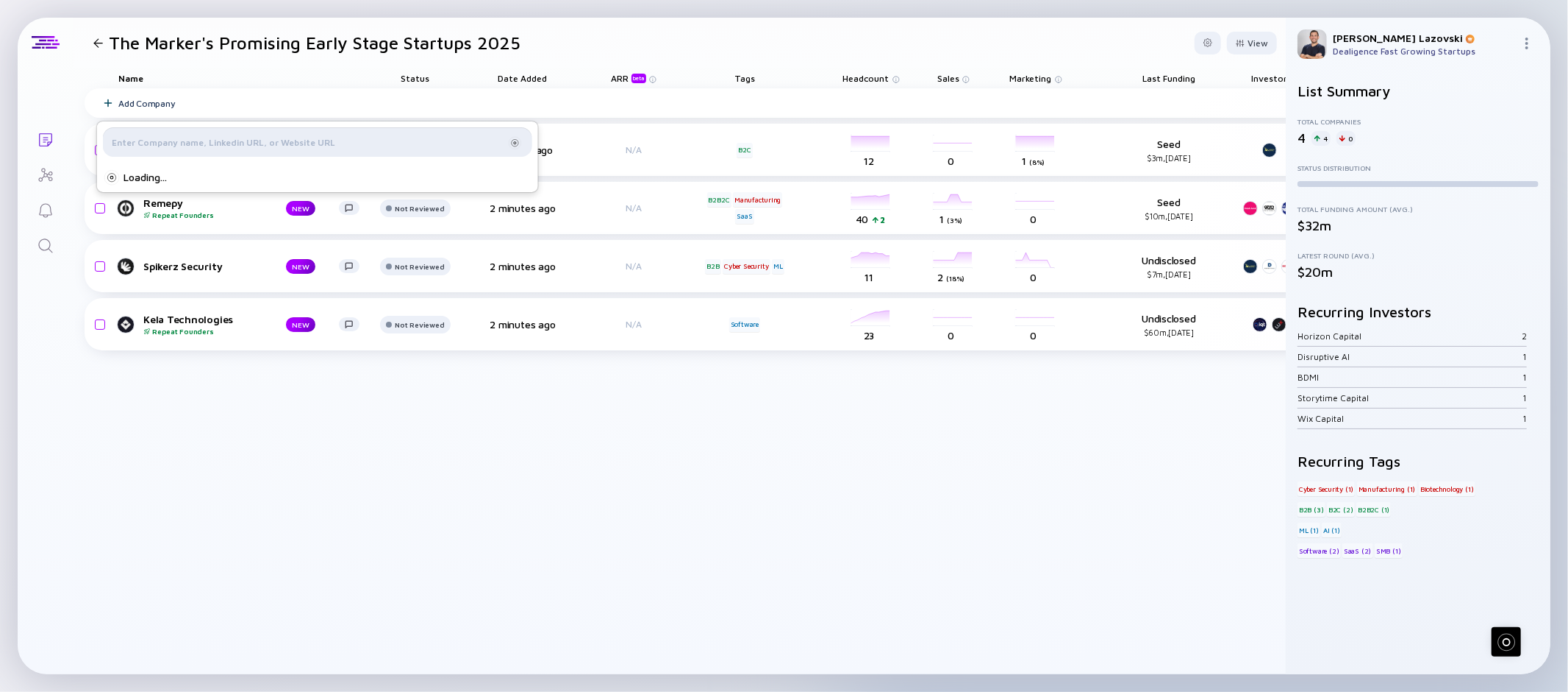
type input "א"
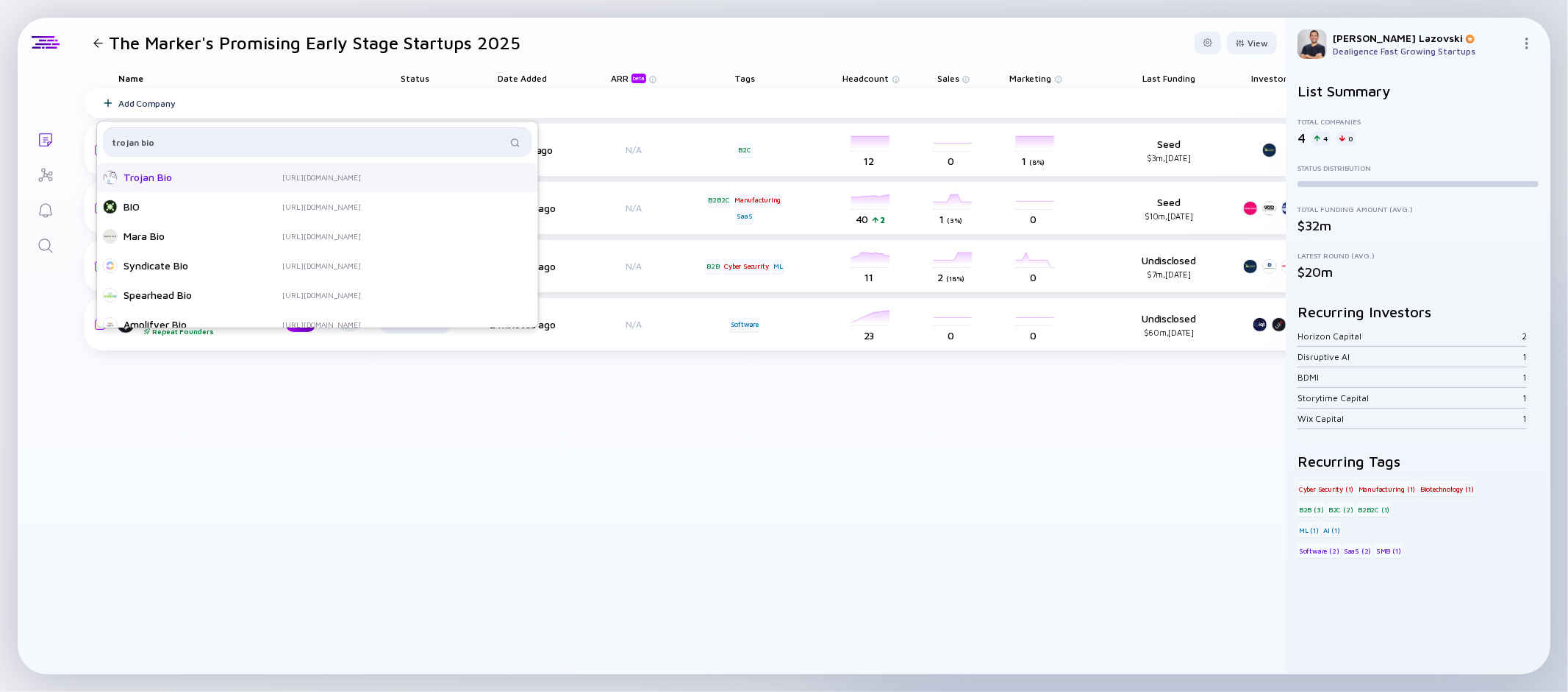
type input "trojan bio"
click at [293, 182] on div "[URL][DOMAIN_NAME]" at bounding box center [322, 177] width 78 height 10
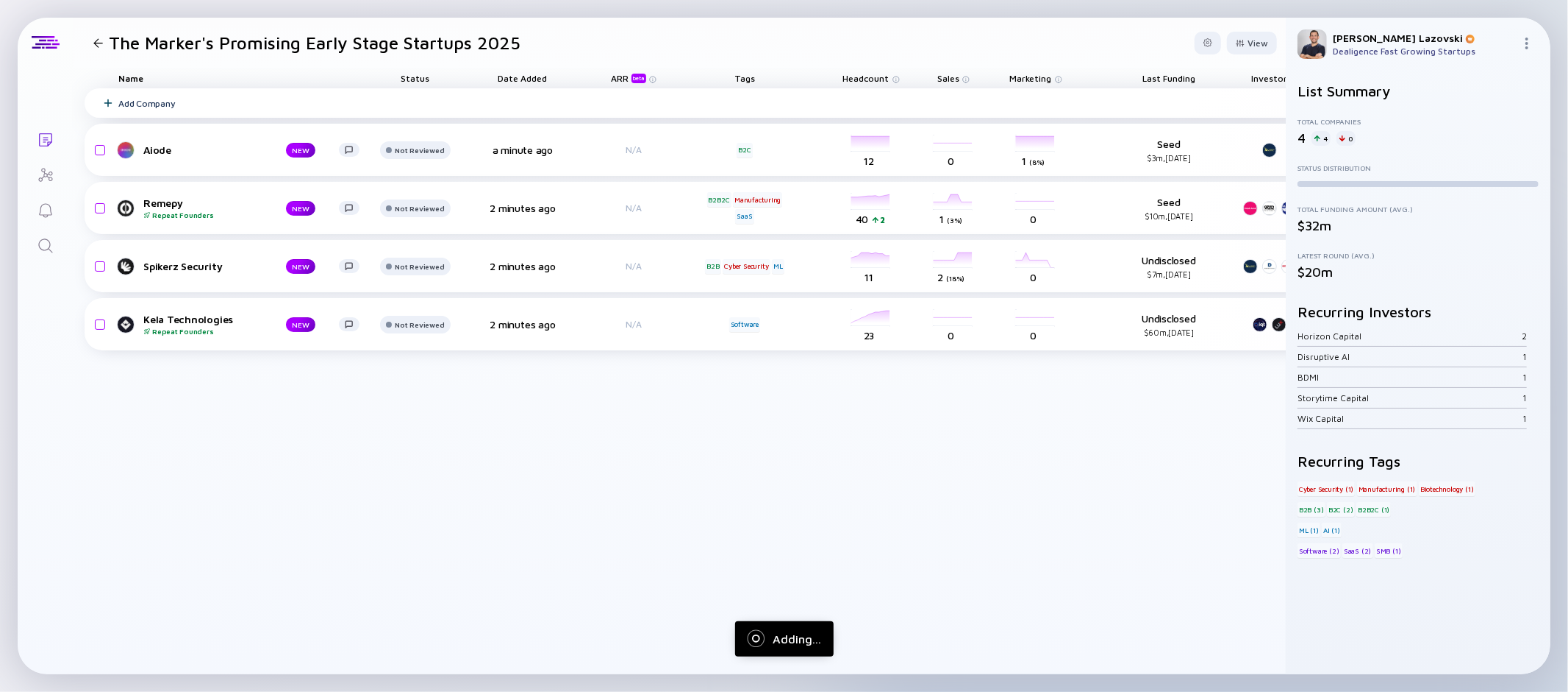
click at [296, 102] on div "Add Company" at bounding box center [720, 103] width 1272 height 30
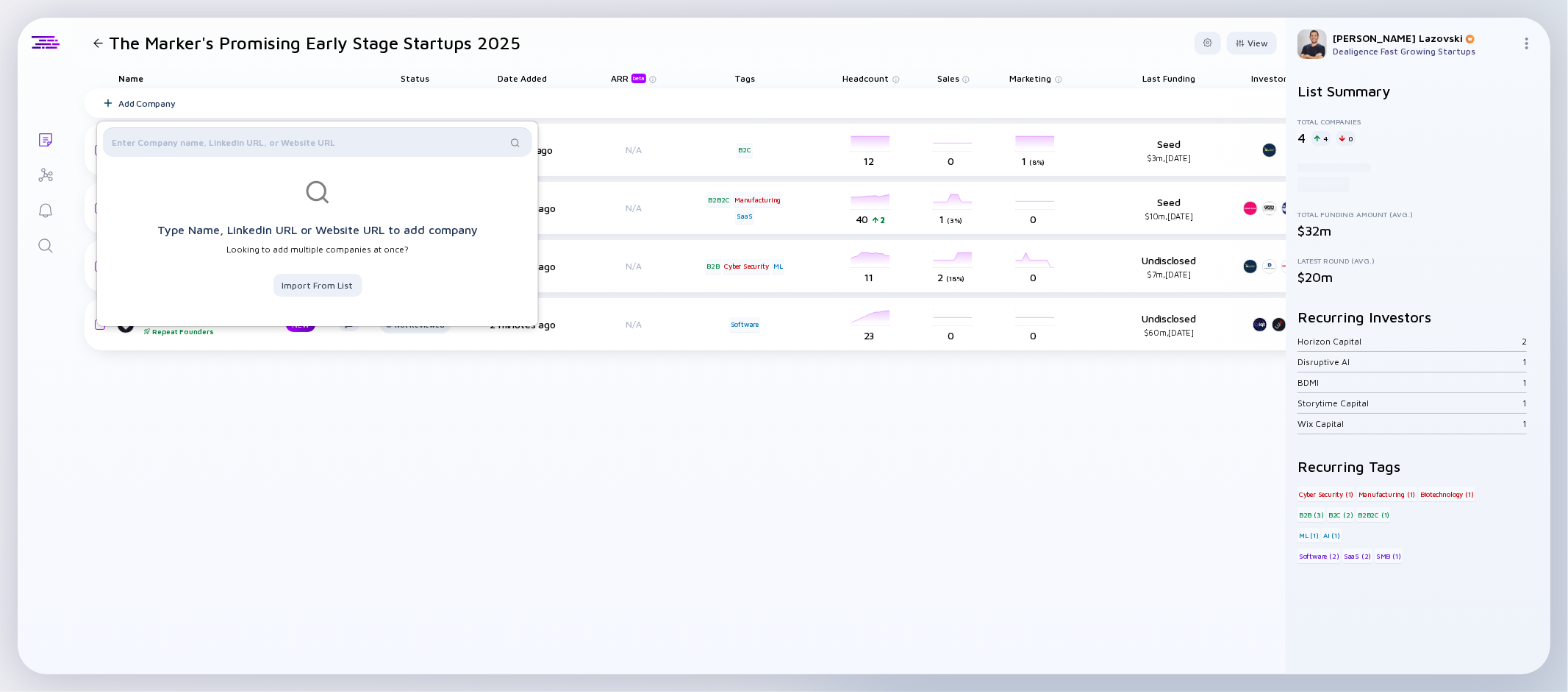
click at [290, 134] on input "text" at bounding box center [309, 141] width 395 height 15
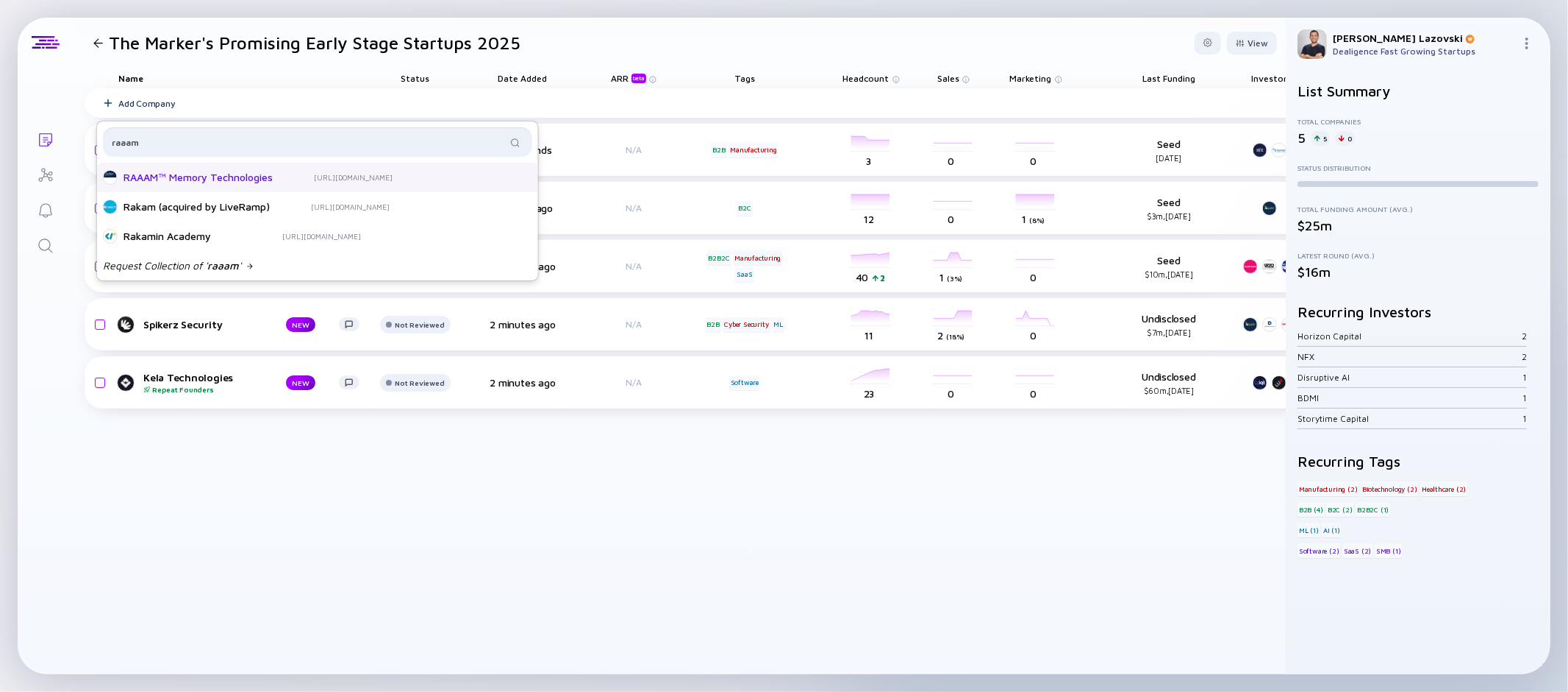
type input "raaam"
click at [299, 180] on div "RAAAM™ Memory Technologies [URL][DOMAIN_NAME]" at bounding box center [249, 177] width 294 height 15
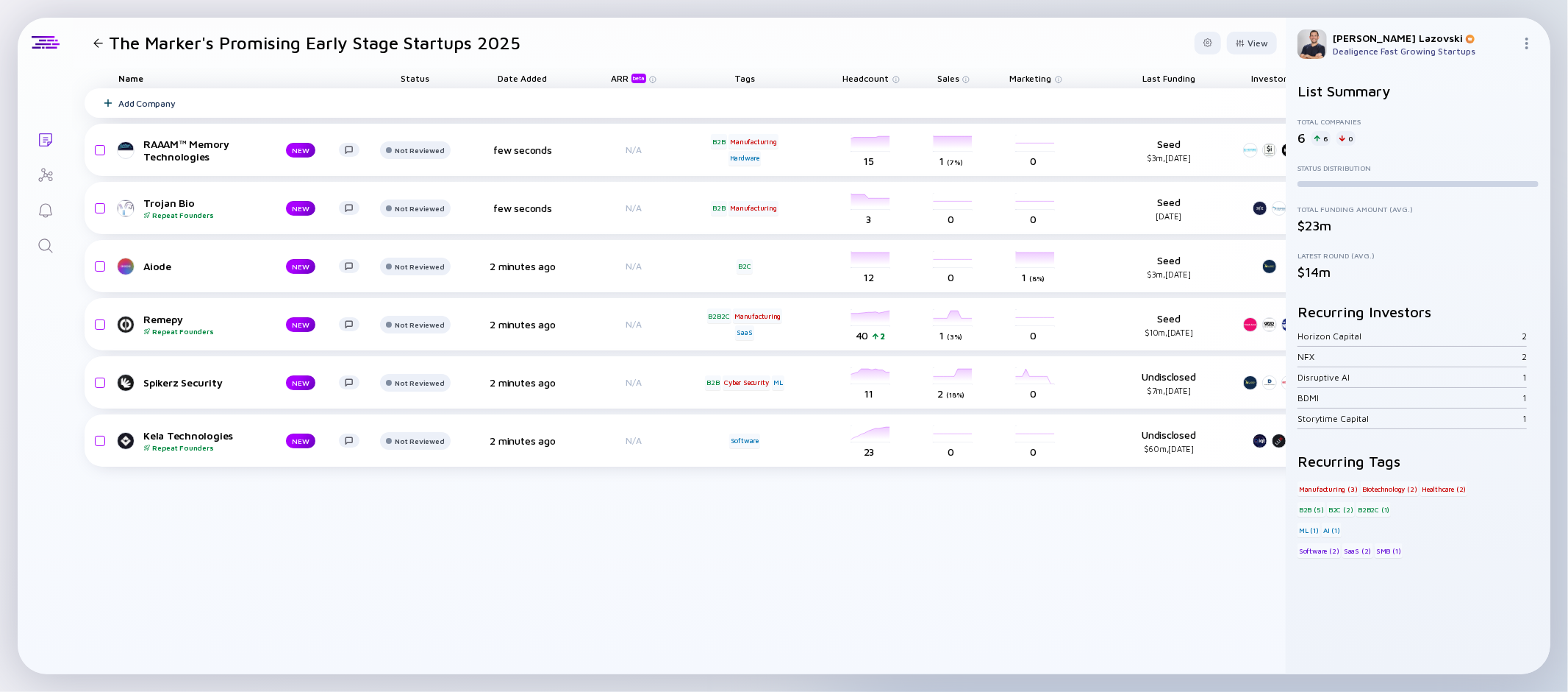
click at [519, 110] on div "Add Company" at bounding box center [720, 103] width 1272 height 30
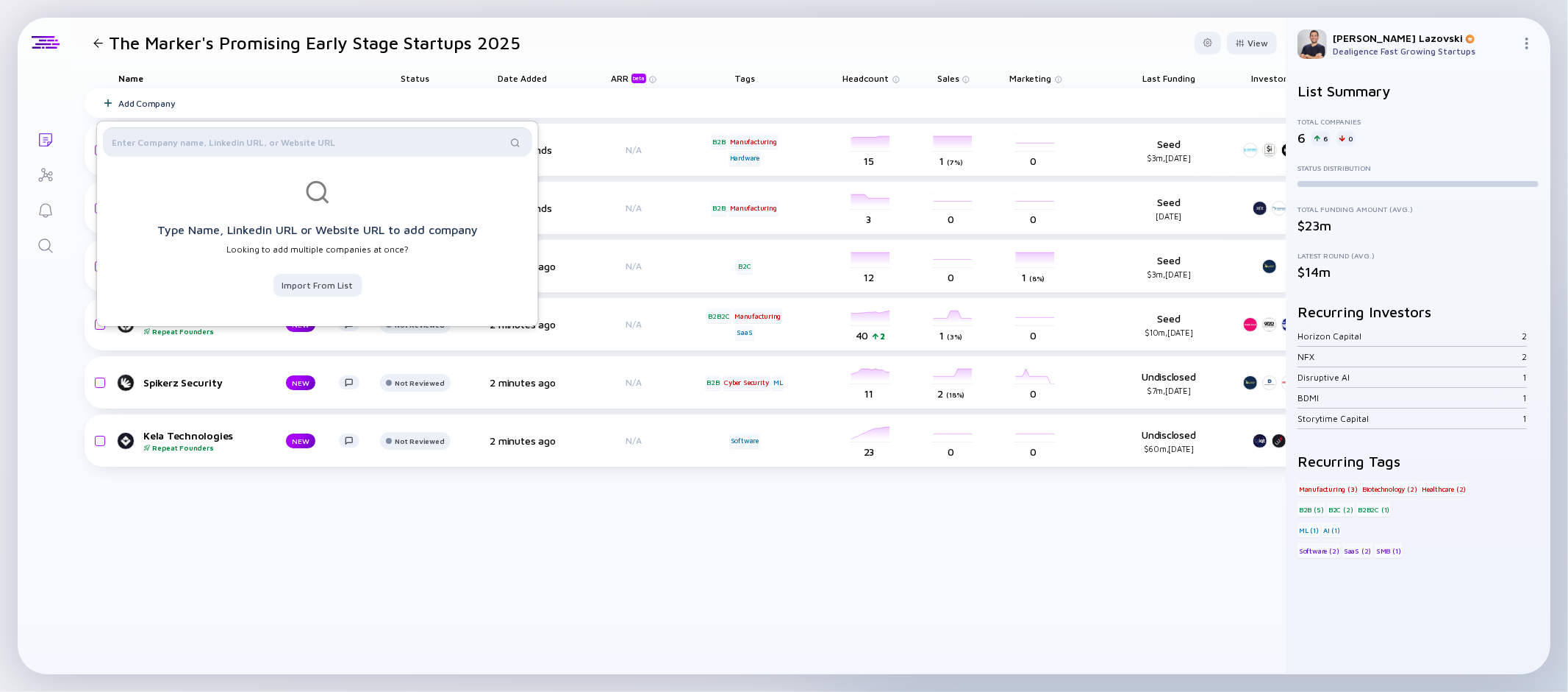
click at [433, 134] on input "text" at bounding box center [309, 141] width 395 height 15
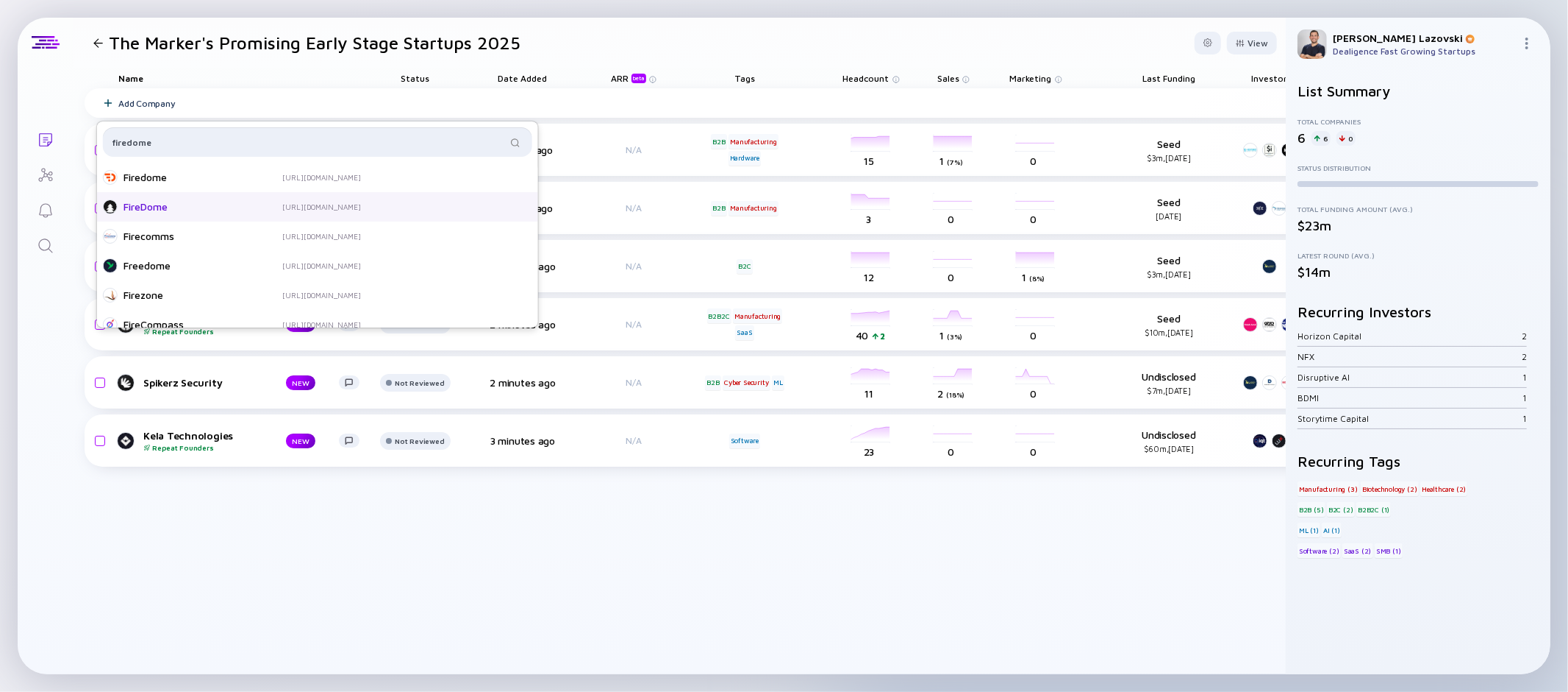
type input "firedome"
click at [375, 216] on div "FireDome [URL][DOMAIN_NAME]" at bounding box center [317, 207] width 441 height 30
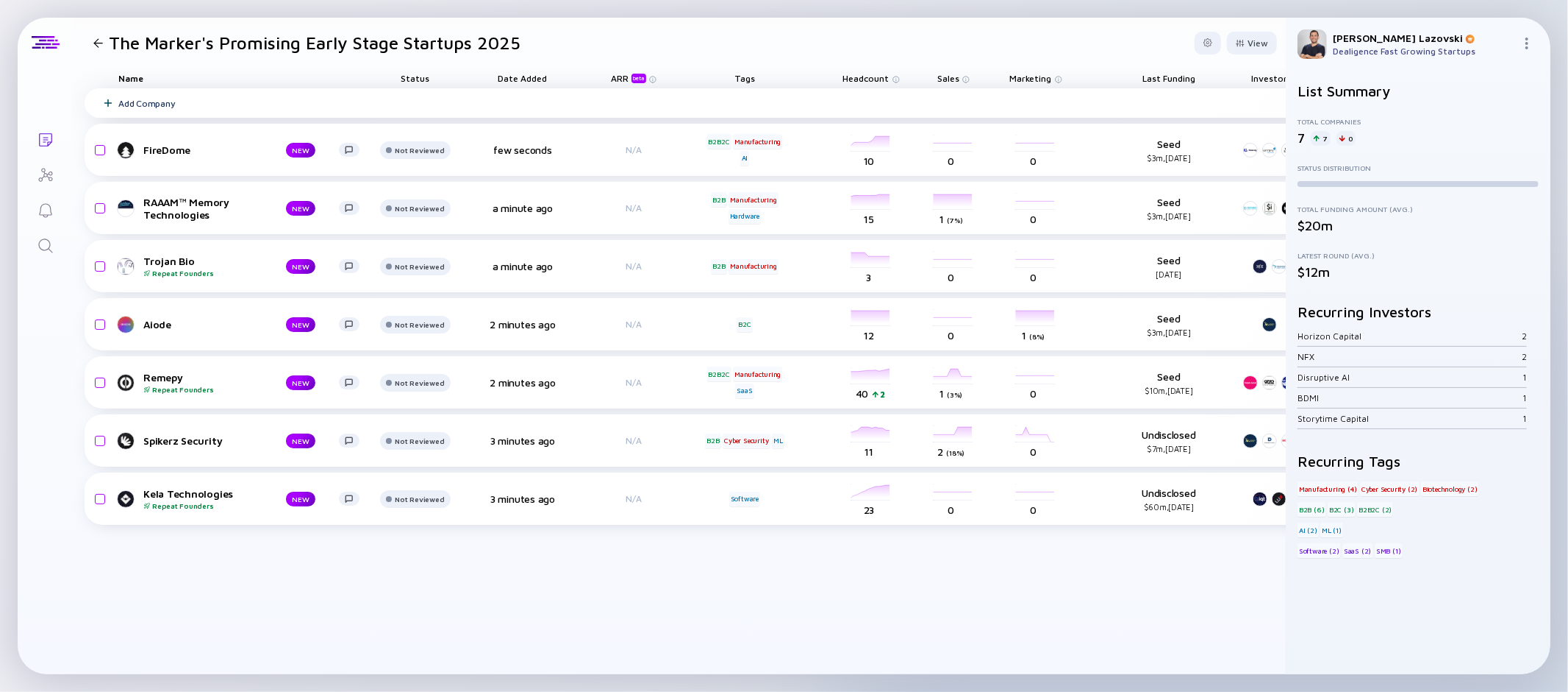
click at [447, 108] on div "Add Company" at bounding box center [720, 103] width 1272 height 30
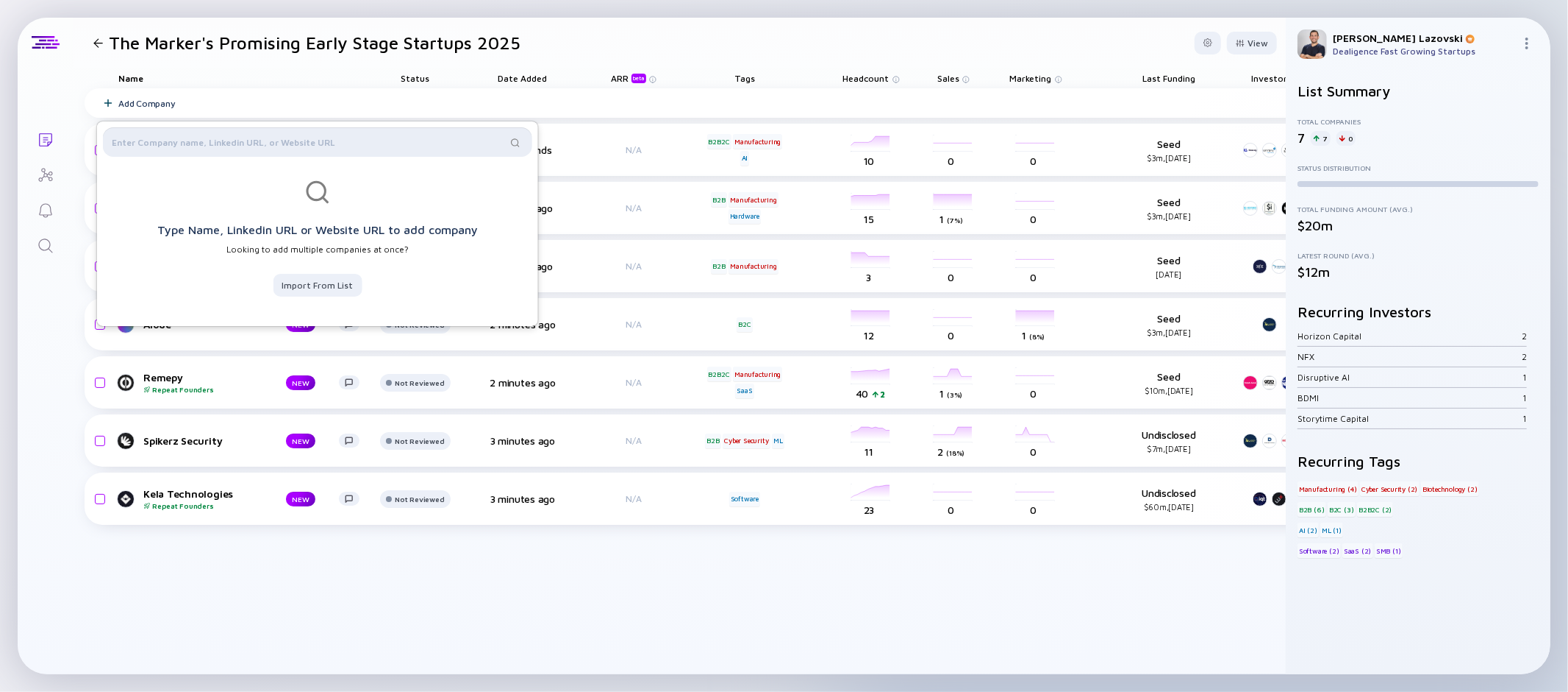
click at [419, 143] on input "text" at bounding box center [309, 141] width 395 height 15
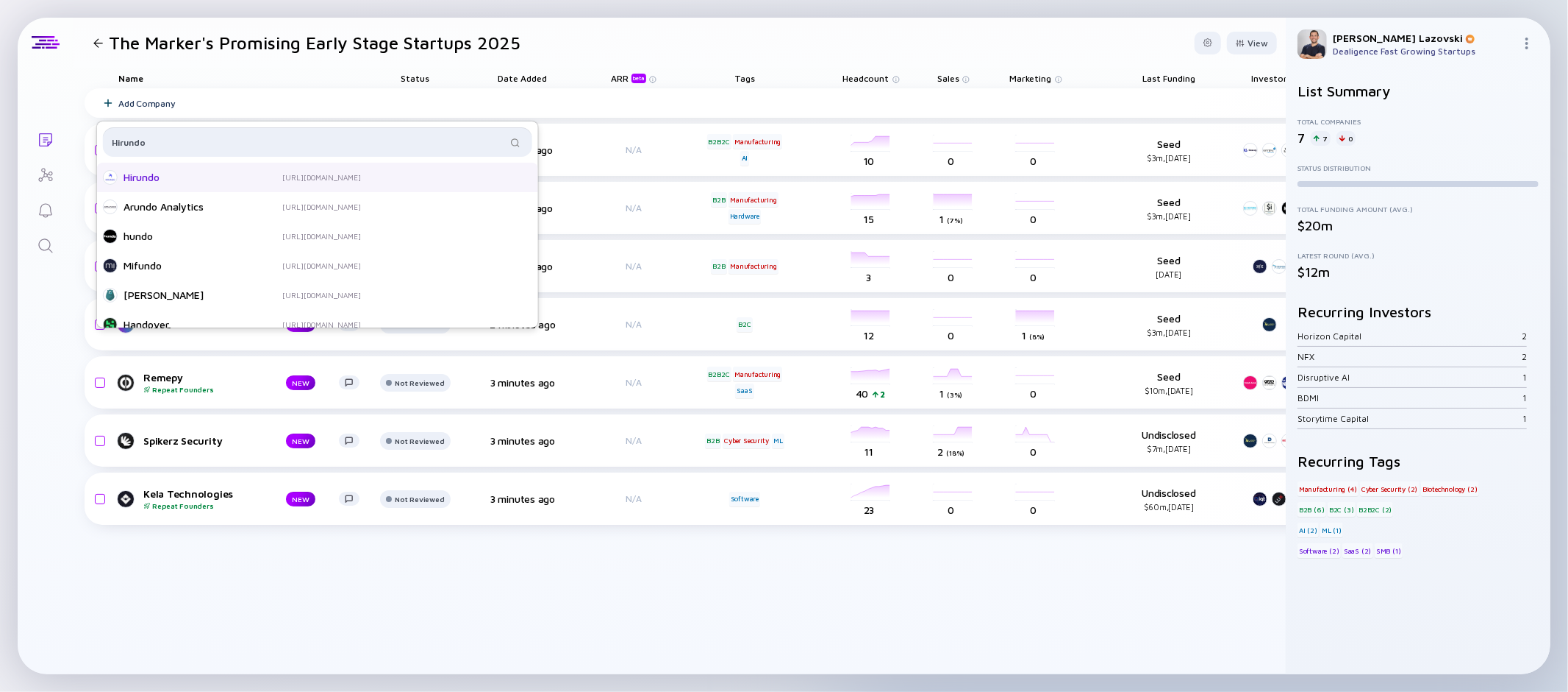
type input "Hirundo"
click at [399, 170] on div "Hirundo [URL][DOMAIN_NAME]" at bounding box center [317, 177] width 441 height 30
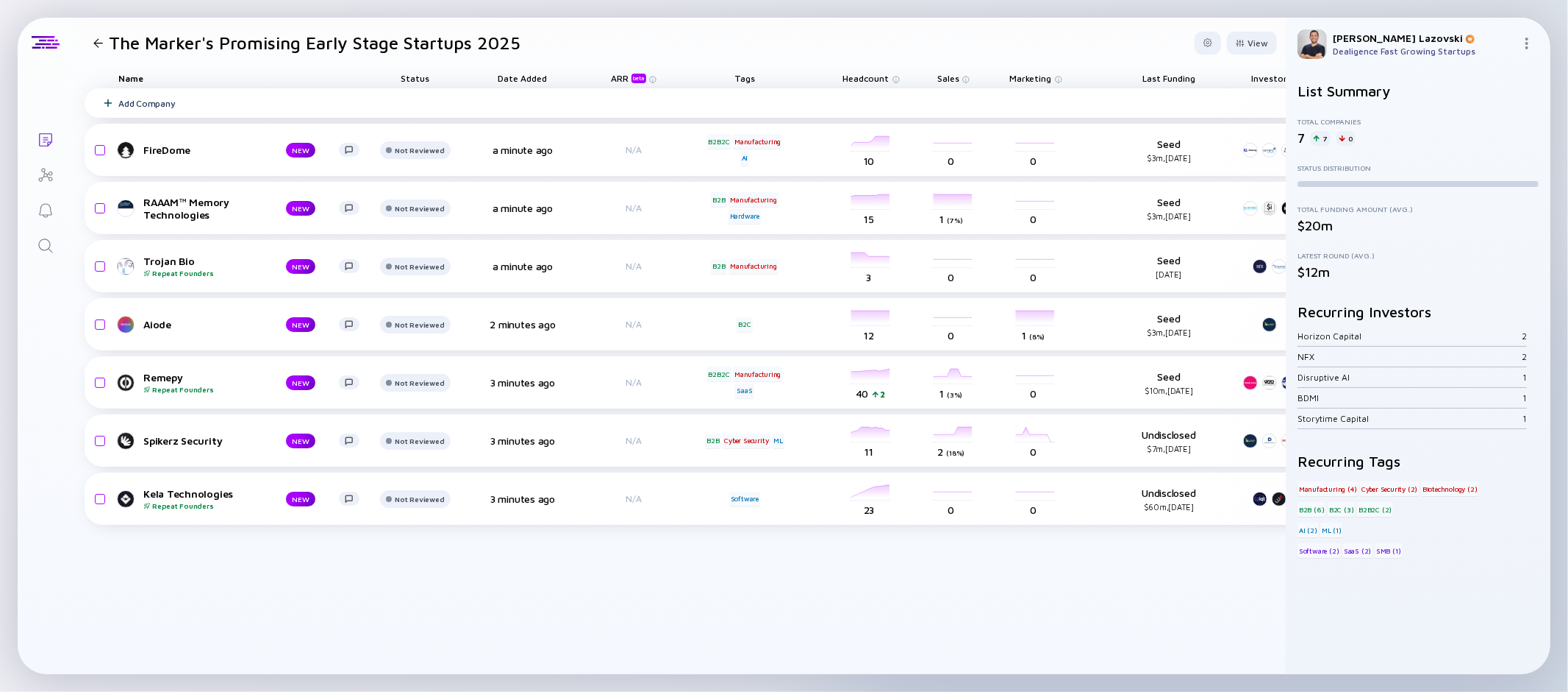
click at [378, 106] on div "Add Company" at bounding box center [720, 103] width 1272 height 30
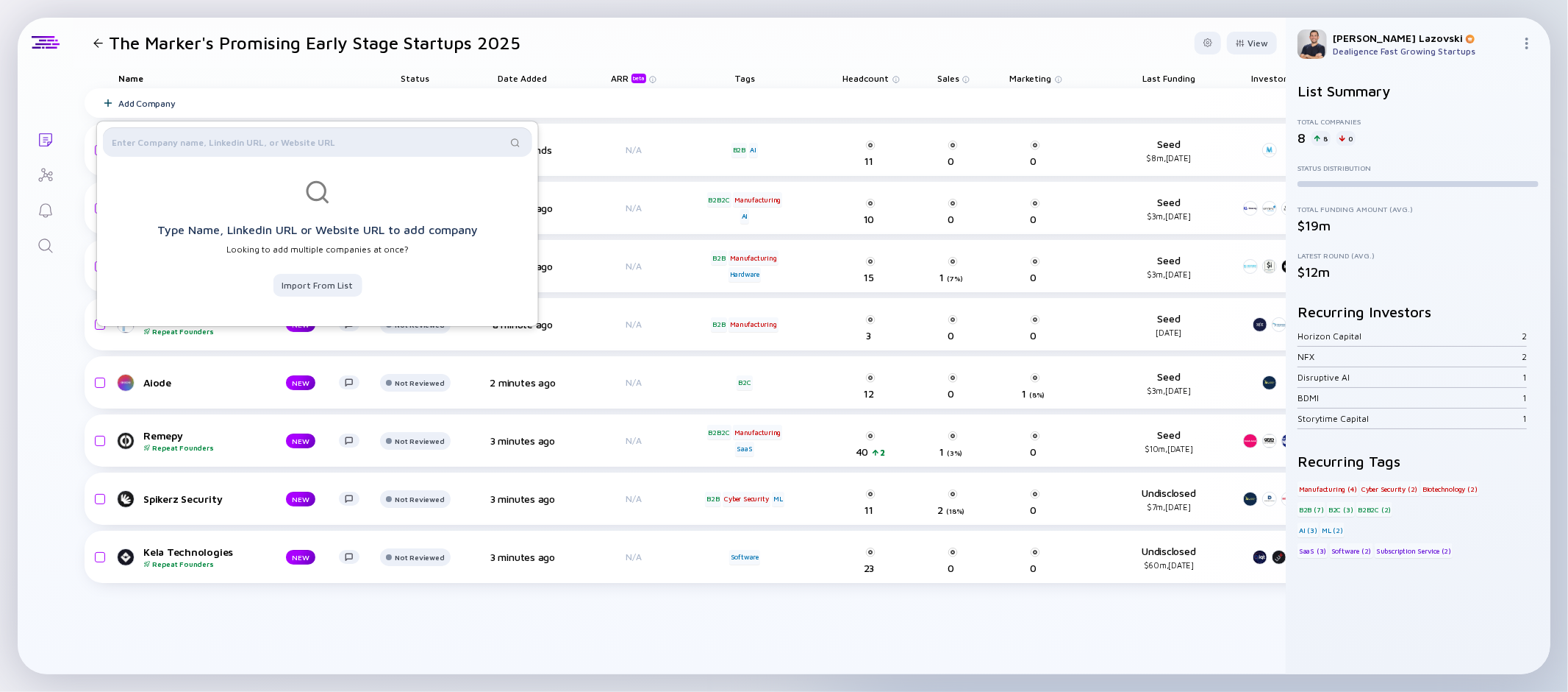
click at [366, 140] on input "text" at bounding box center [309, 141] width 395 height 15
type input "c"
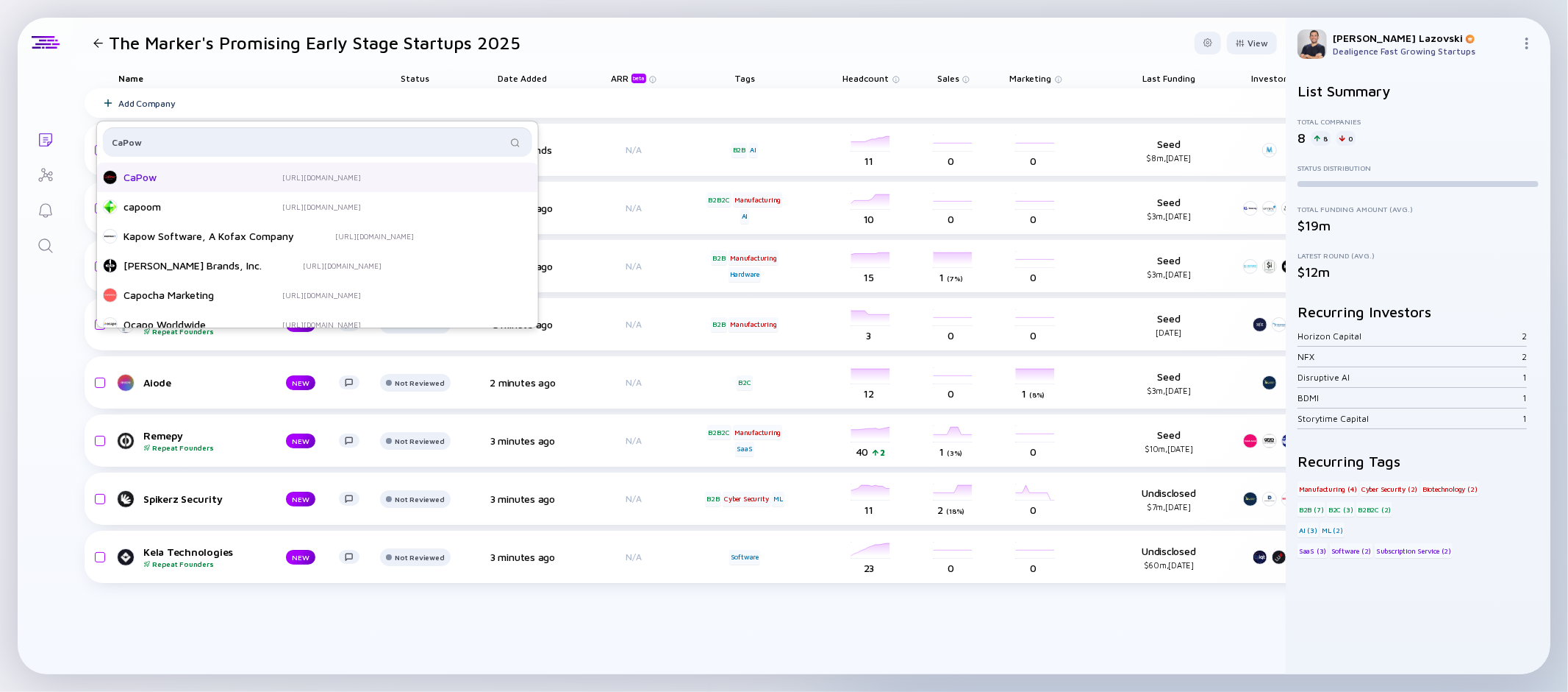
type input "CaPow"
click at [280, 174] on div "CaPow [URL][DOMAIN_NAME]" at bounding box center [249, 177] width 294 height 15
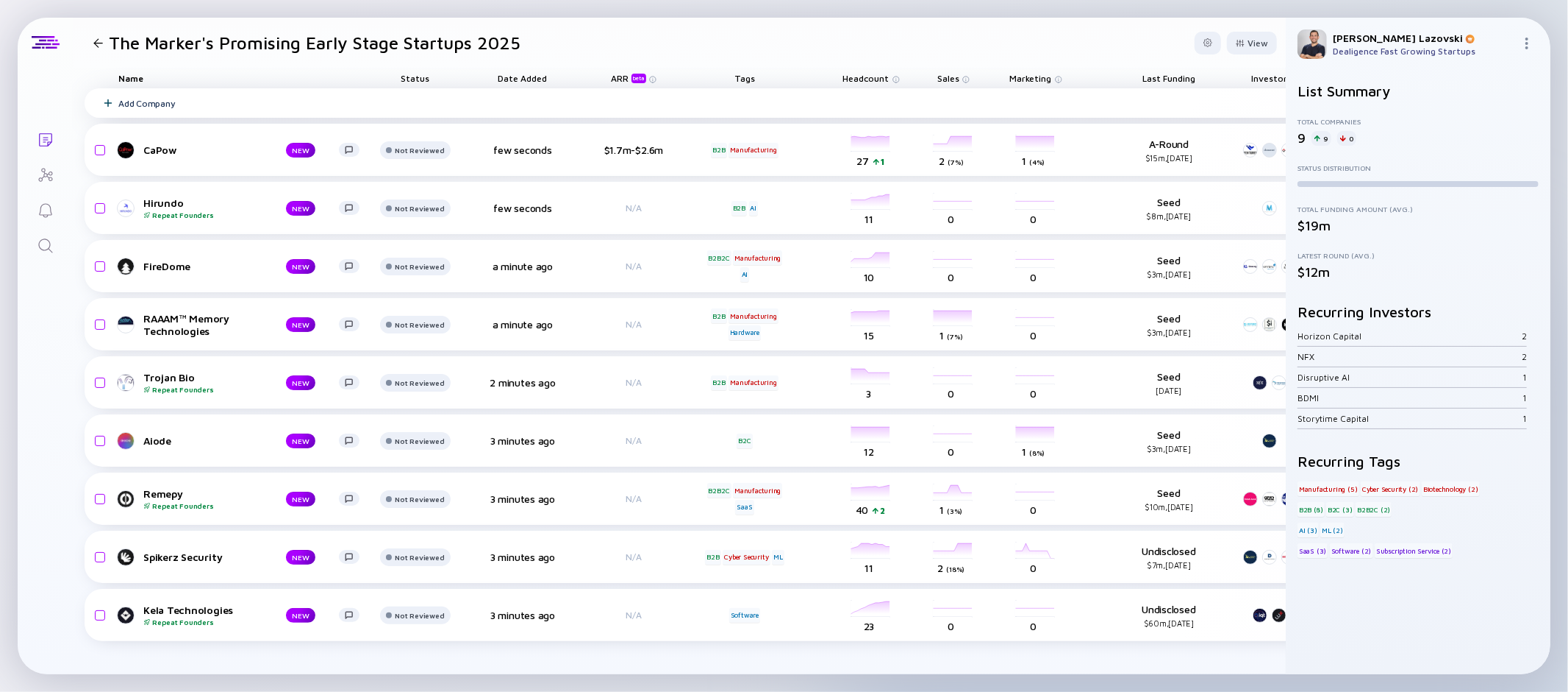
click at [522, 112] on div "Add Company" at bounding box center [720, 103] width 1272 height 30
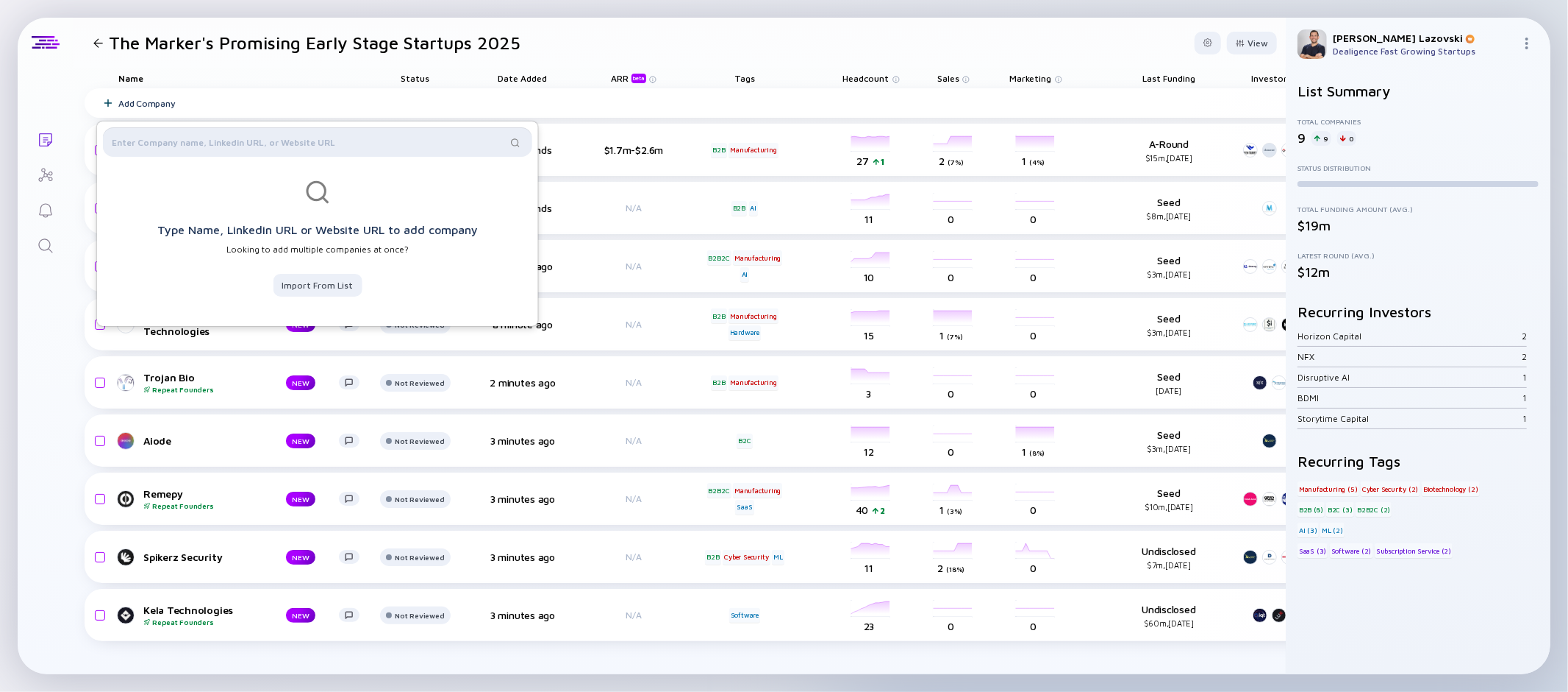
click at [481, 136] on input "text" at bounding box center [309, 141] width 395 height 15
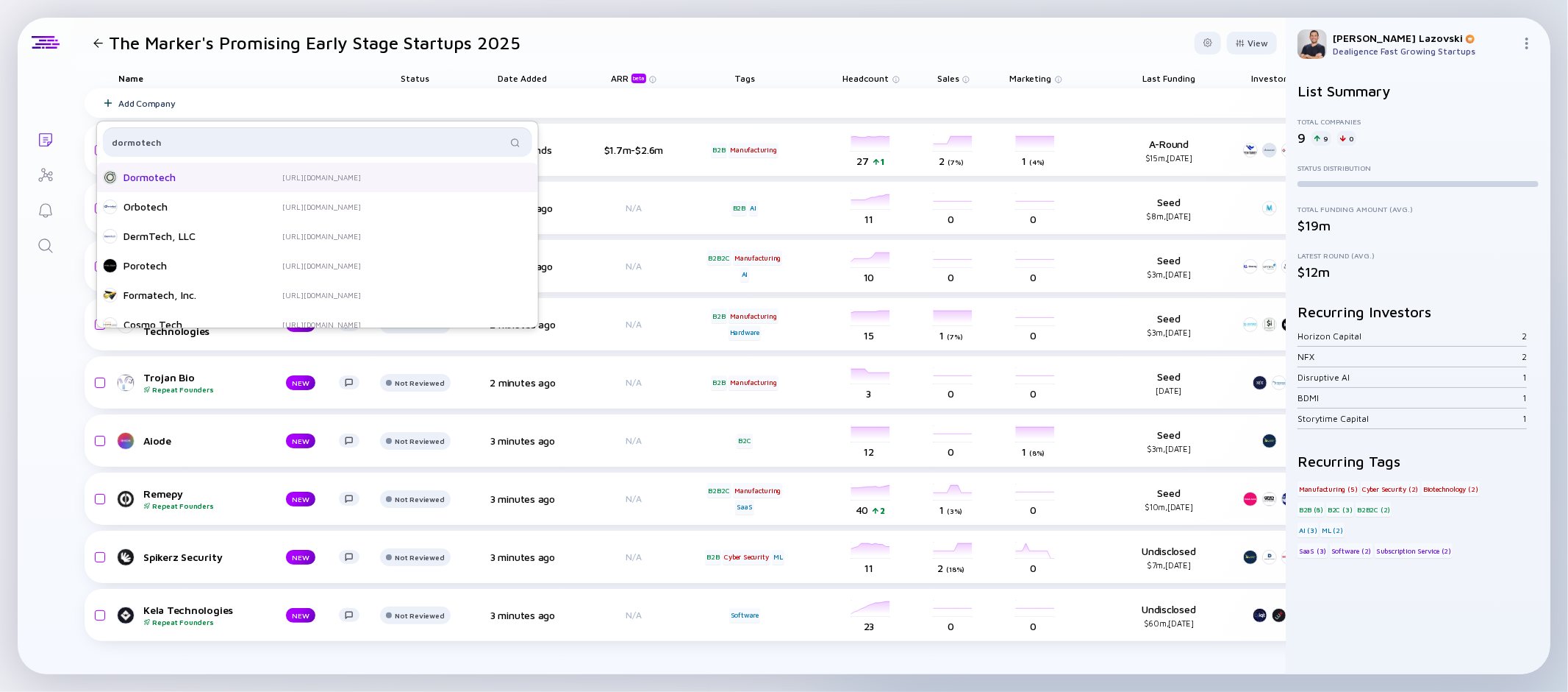
type input "dormotech"
click at [315, 177] on div "[URL][DOMAIN_NAME]" at bounding box center [322, 177] width 78 height 10
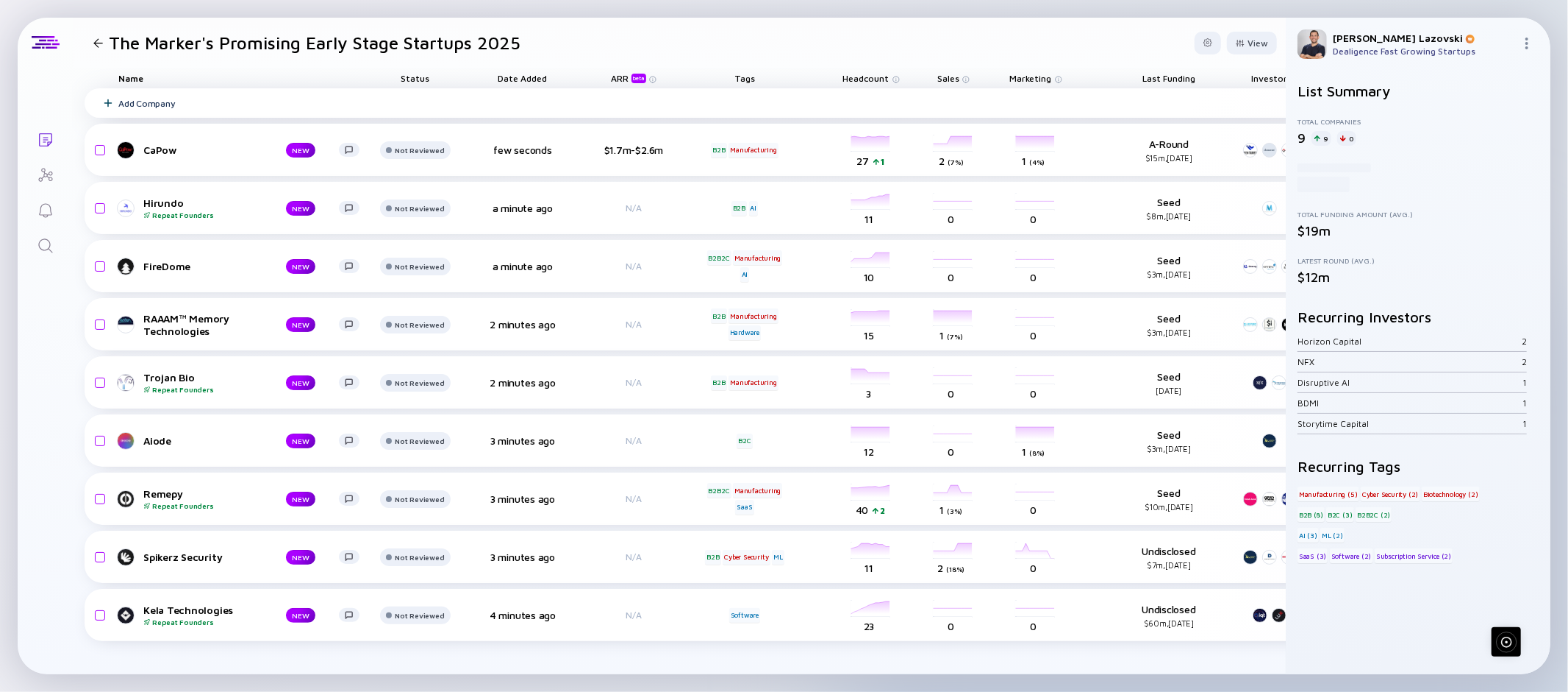
click at [370, 107] on div "Add Company" at bounding box center [720, 103] width 1272 height 30
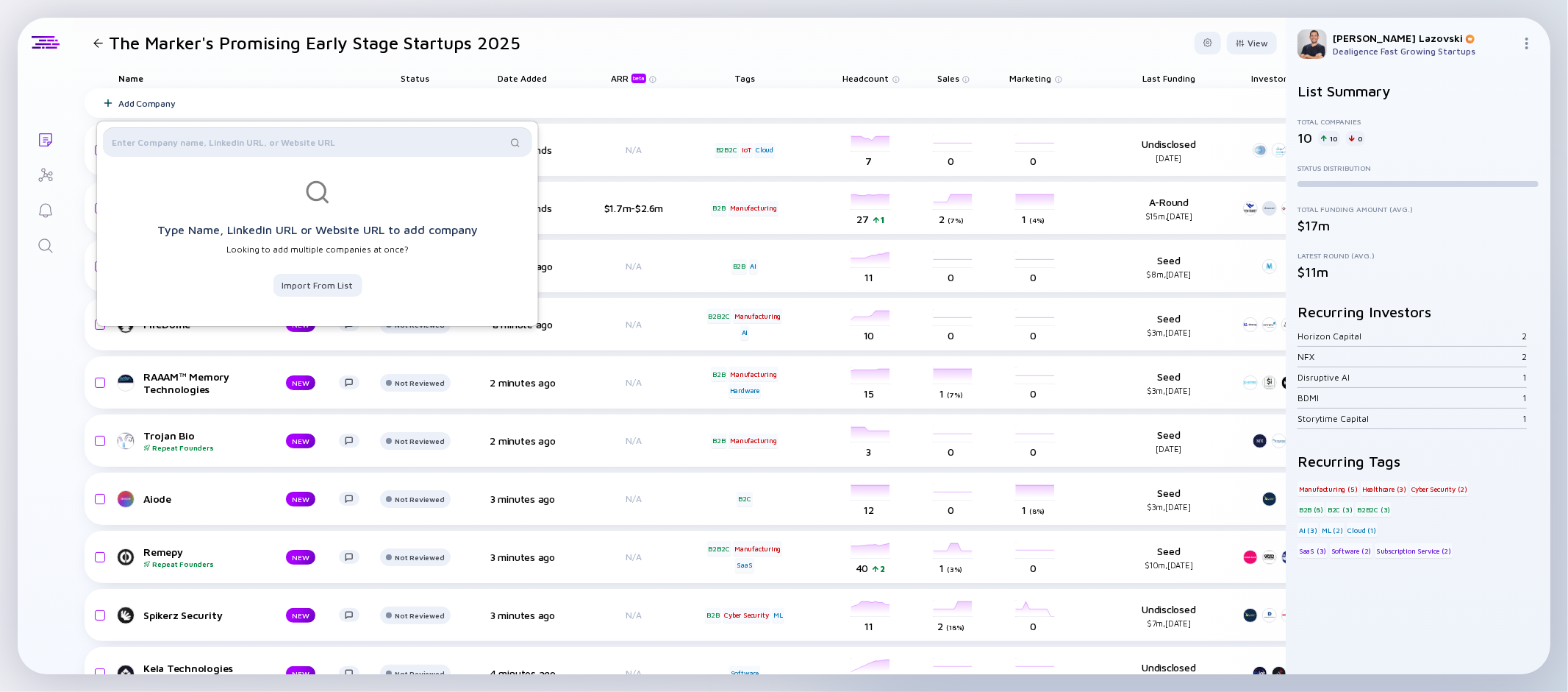
click at [384, 147] on input "text" at bounding box center [309, 141] width 395 height 15
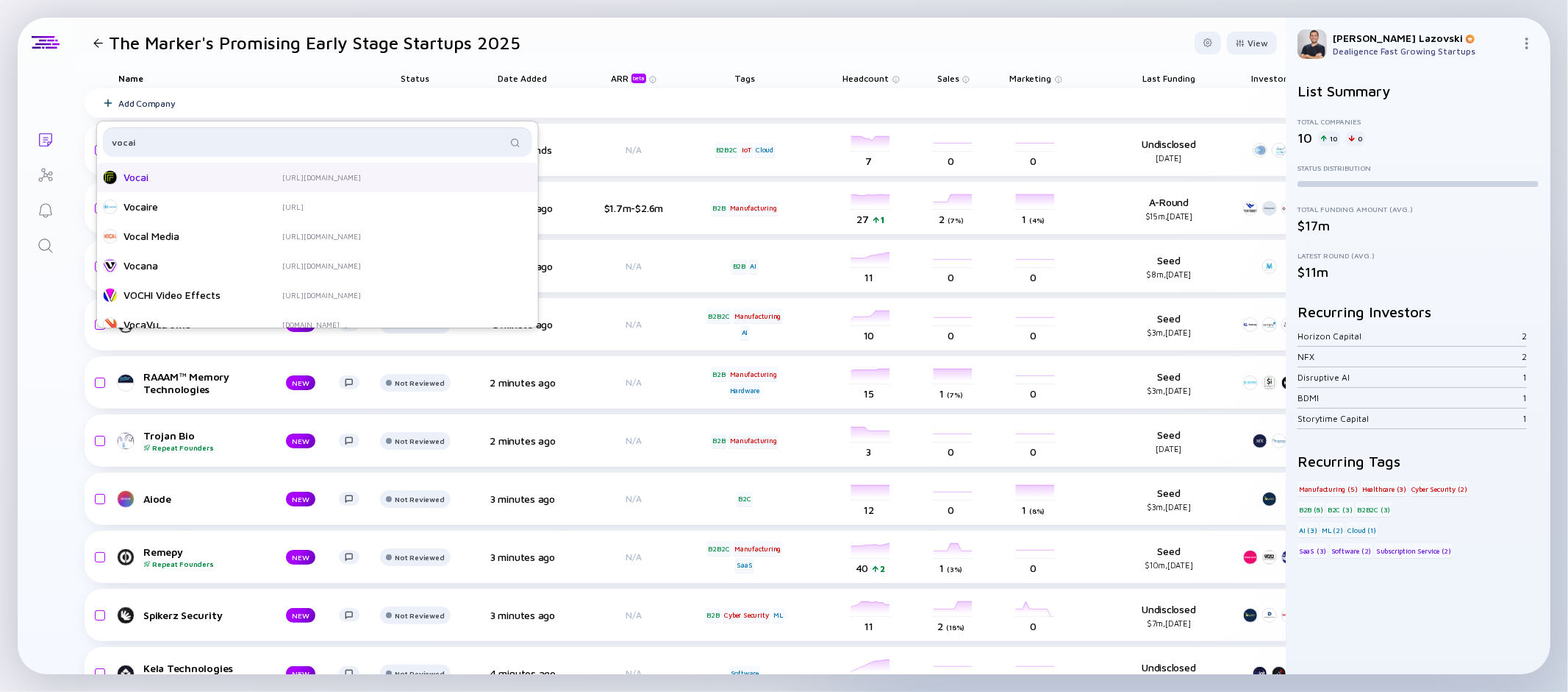
type input "vocai"
click at [351, 179] on div "Vocai [URL][DOMAIN_NAME]" at bounding box center [249, 177] width 294 height 15
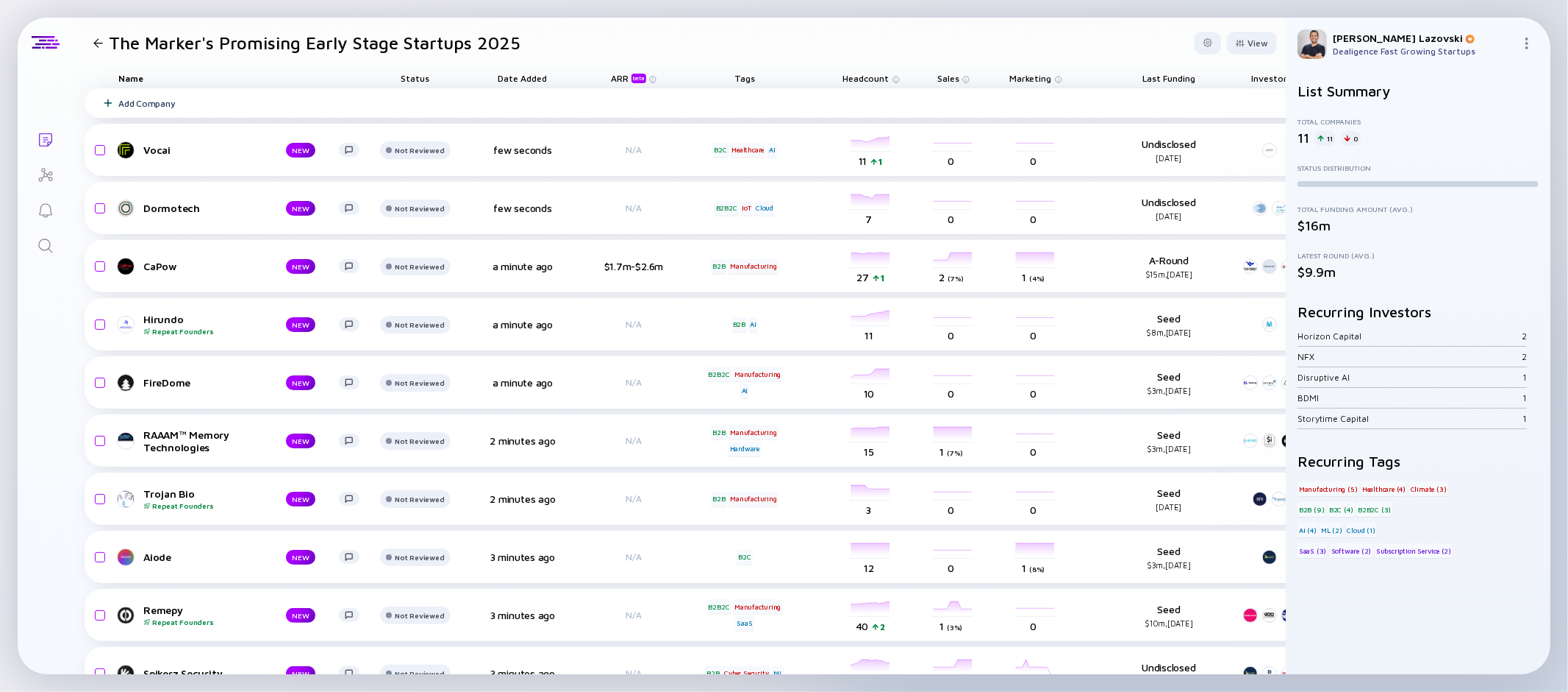
click at [390, 106] on div "Add Company" at bounding box center [720, 103] width 1272 height 30
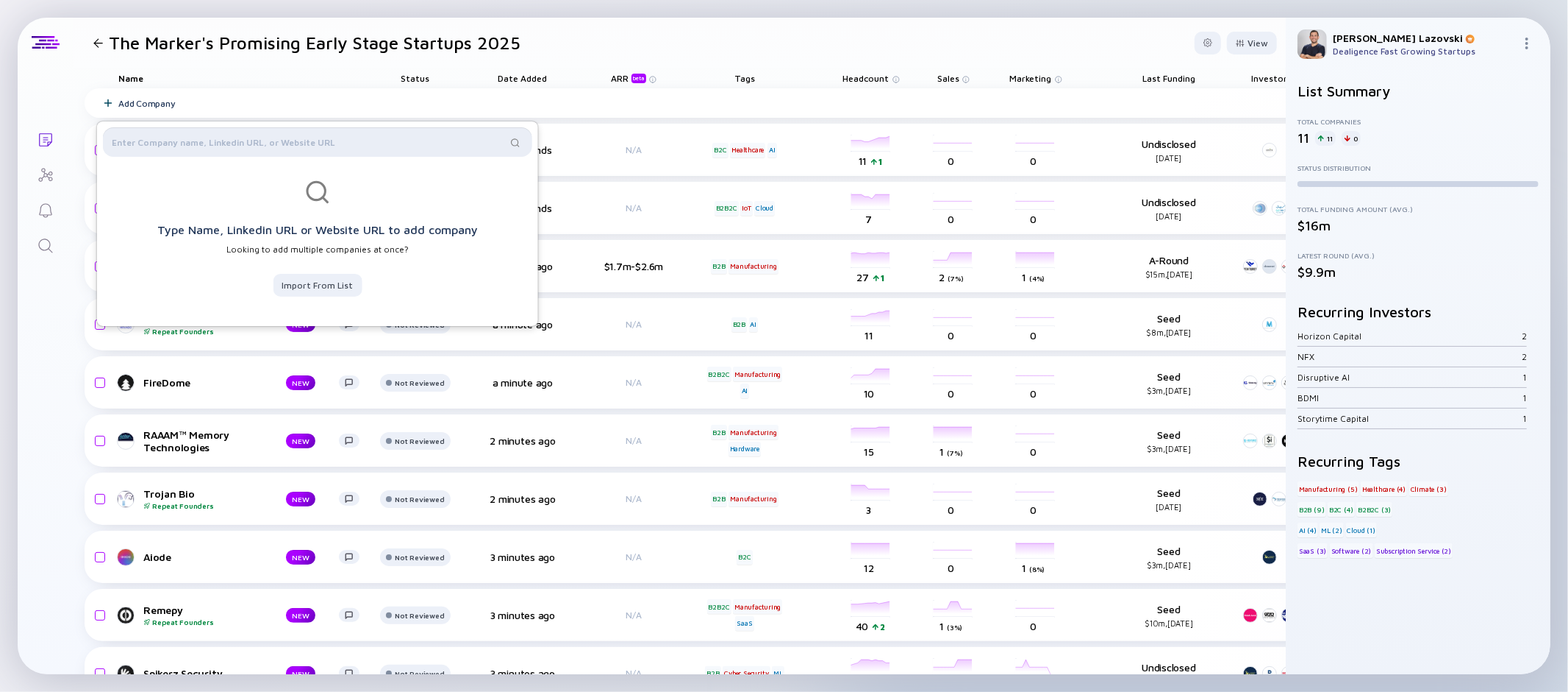
click at [326, 134] on input "text" at bounding box center [309, 141] width 395 height 15
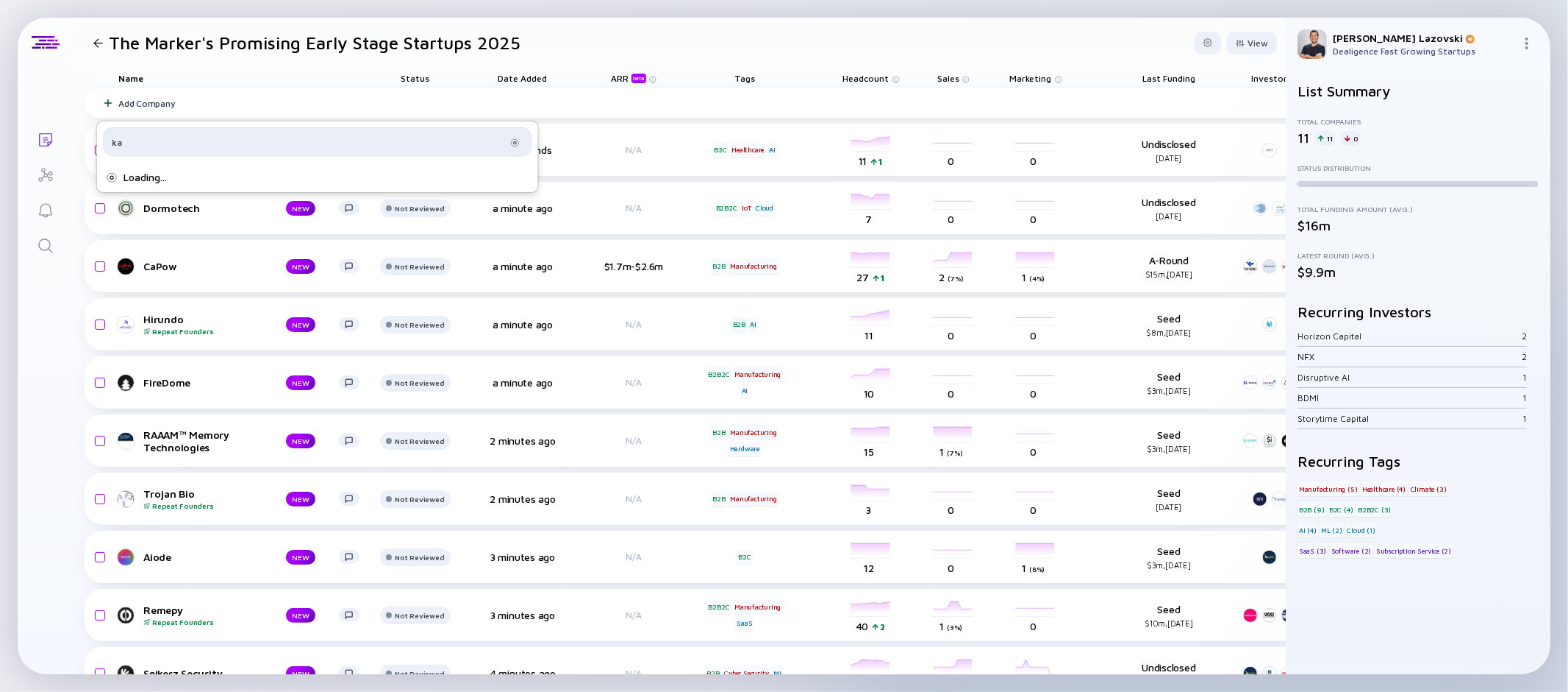
type input "k"
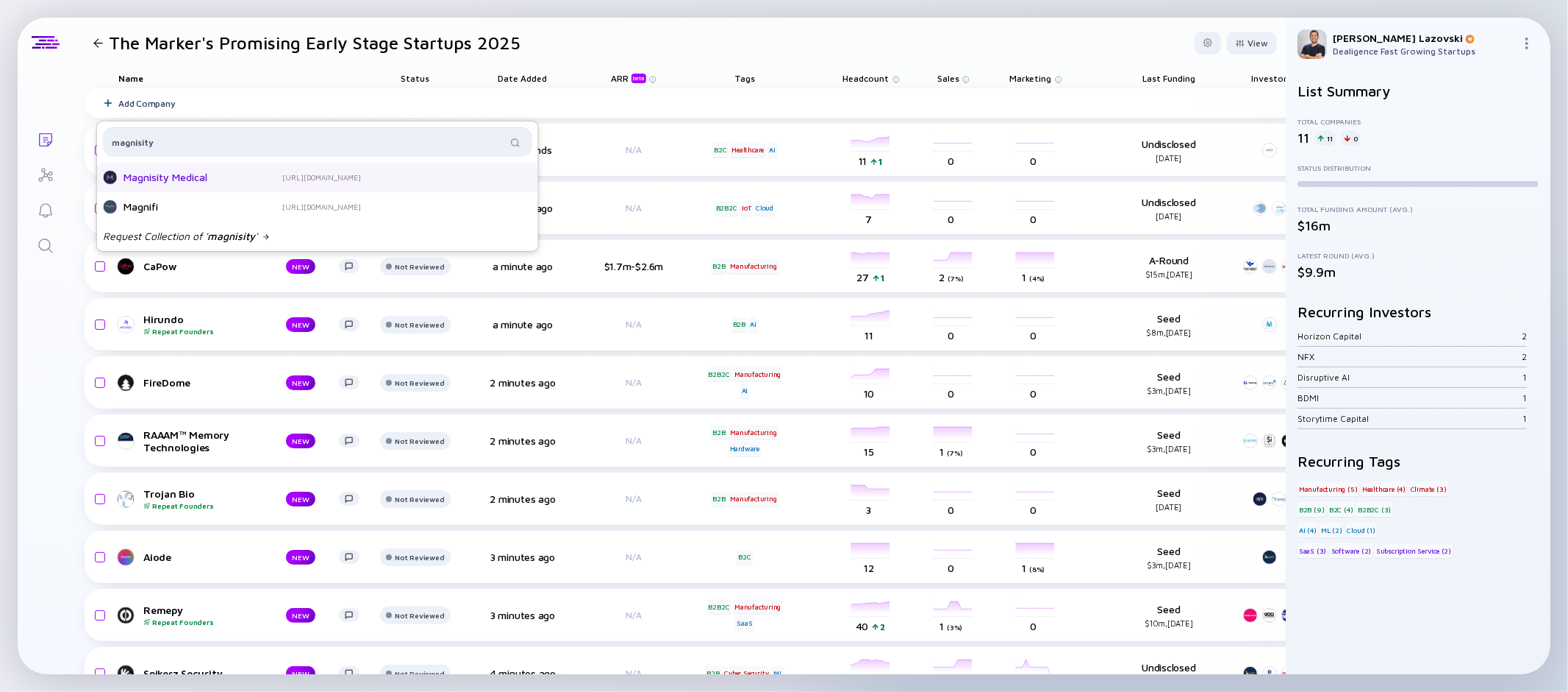
type input "magnisity"
click at [354, 182] on div "[URL][DOMAIN_NAME]" at bounding box center [322, 177] width 78 height 10
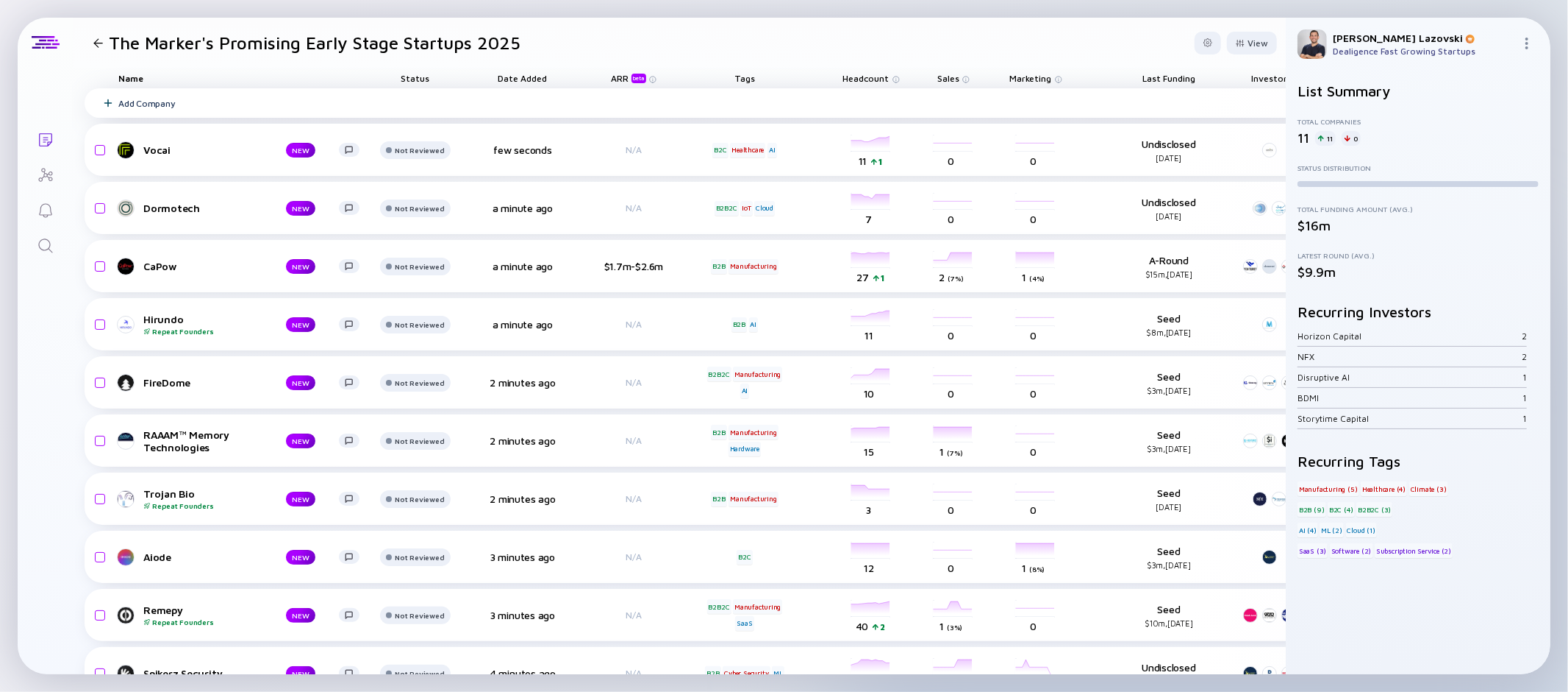
click at [379, 104] on div "Add Company" at bounding box center [720, 103] width 1272 height 30
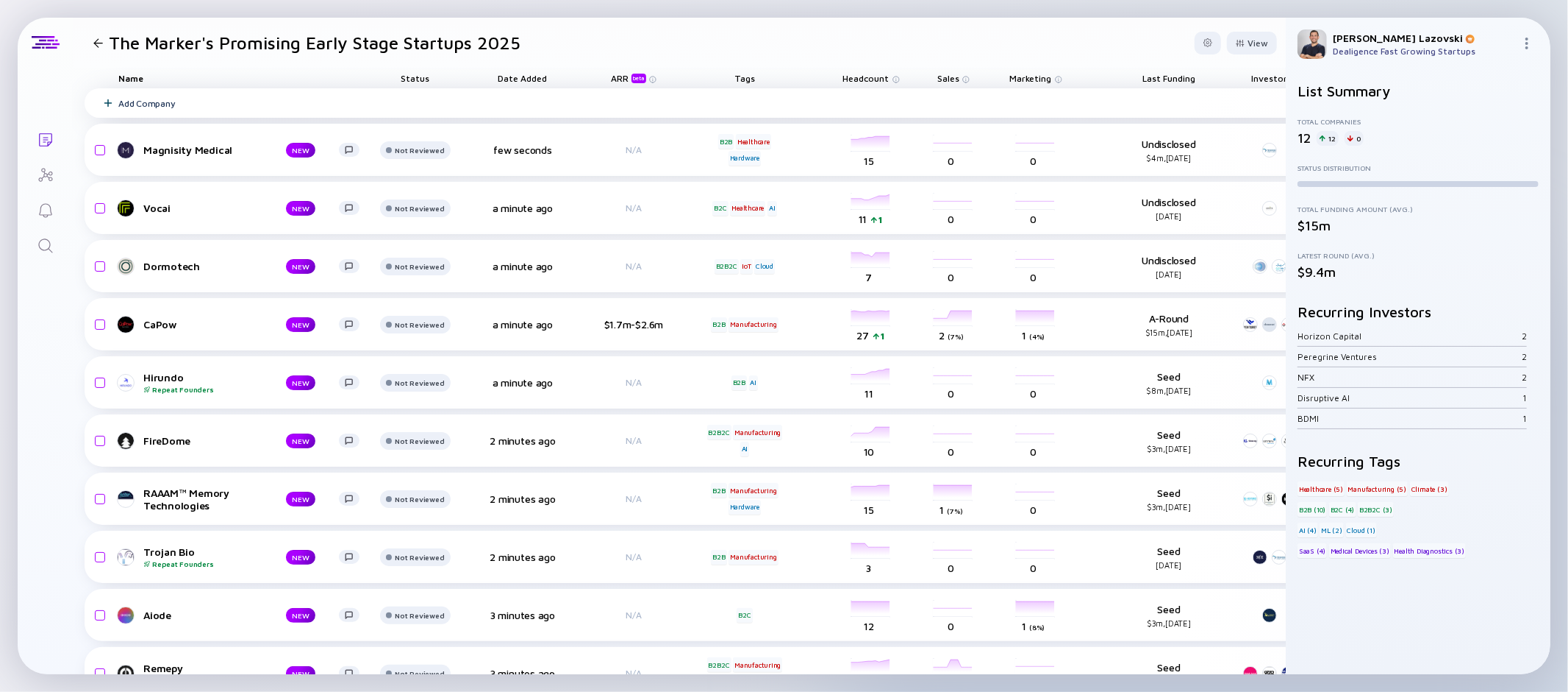
click at [611, 105] on div "Add Company" at bounding box center [720, 103] width 1272 height 30
click at [574, 100] on div "Add Company" at bounding box center [720, 103] width 1272 height 30
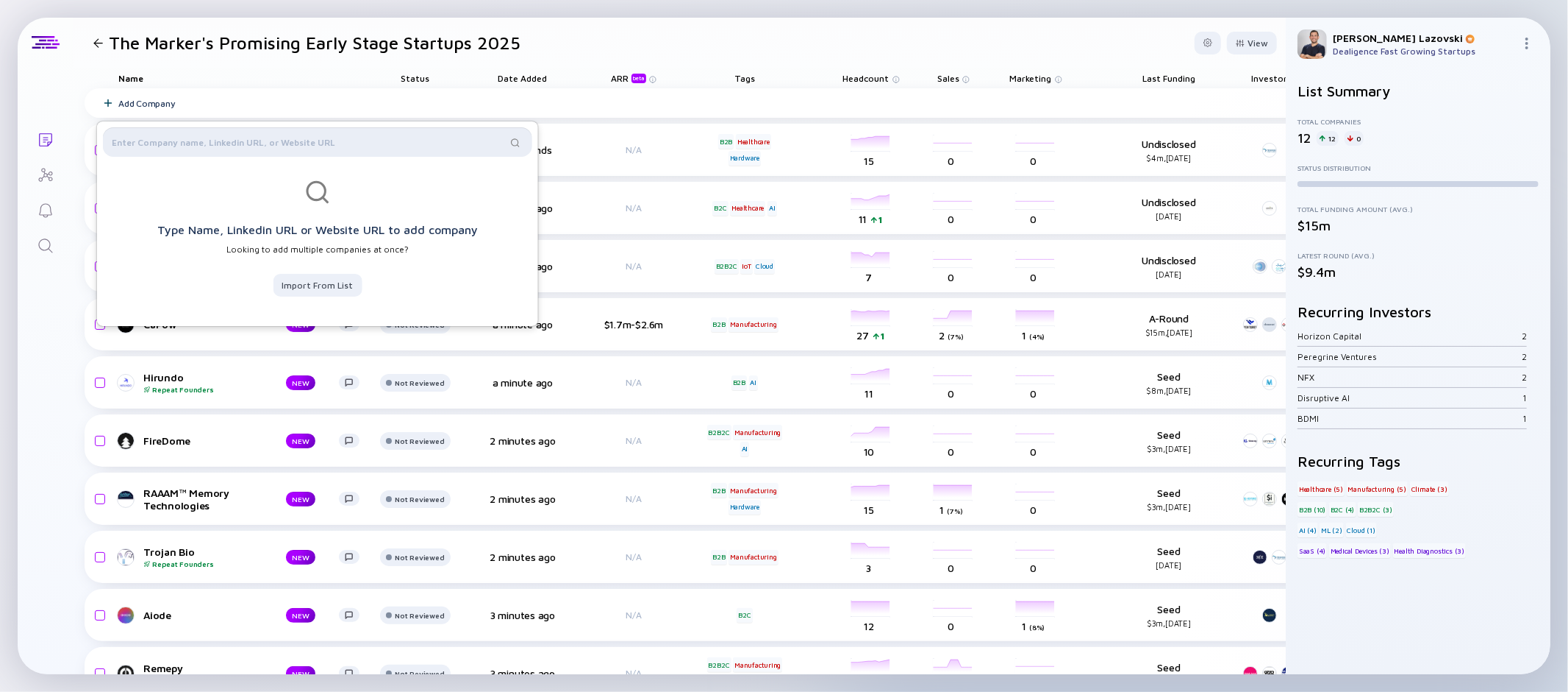
click at [470, 143] on input "text" at bounding box center [309, 141] width 395 height 15
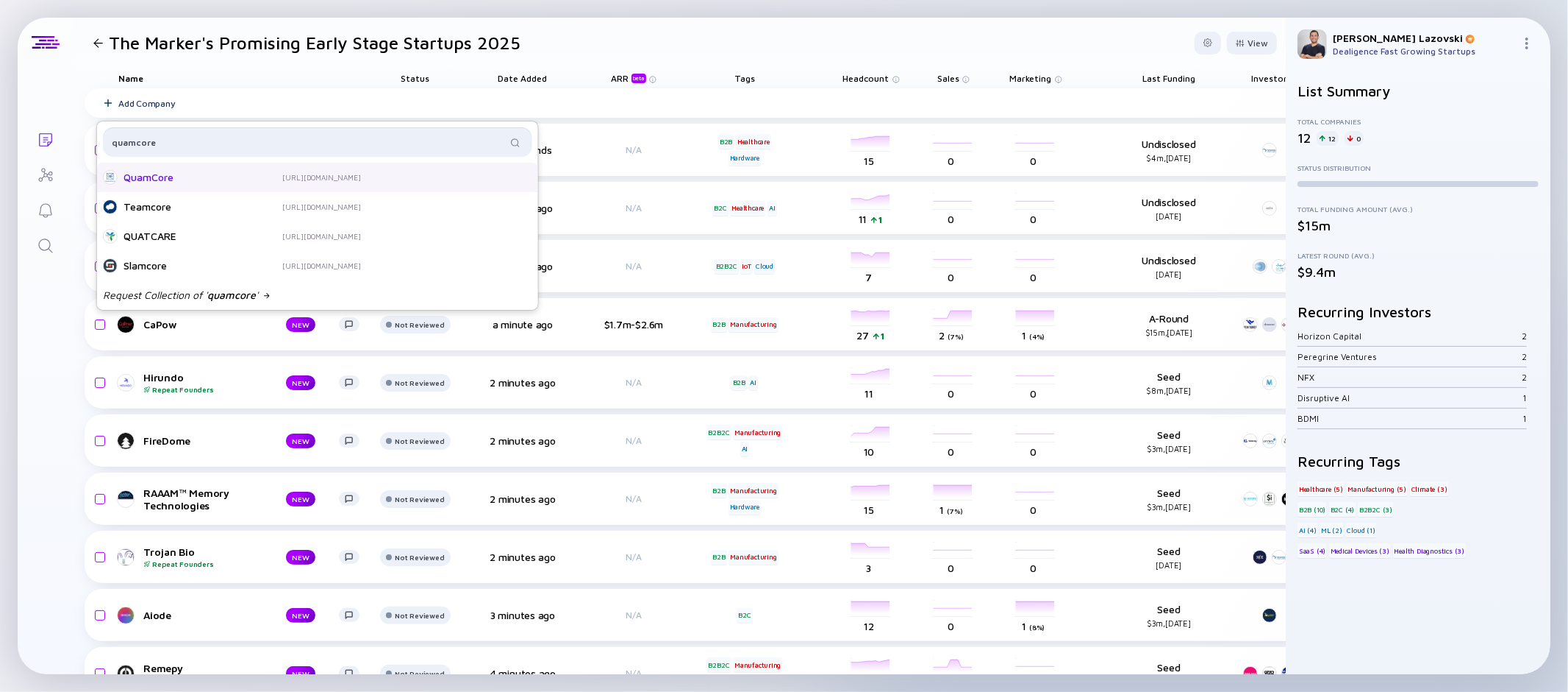
type input "quamcore"
click at [317, 166] on div "QuamCore [URL][DOMAIN_NAME]" at bounding box center [317, 177] width 441 height 30
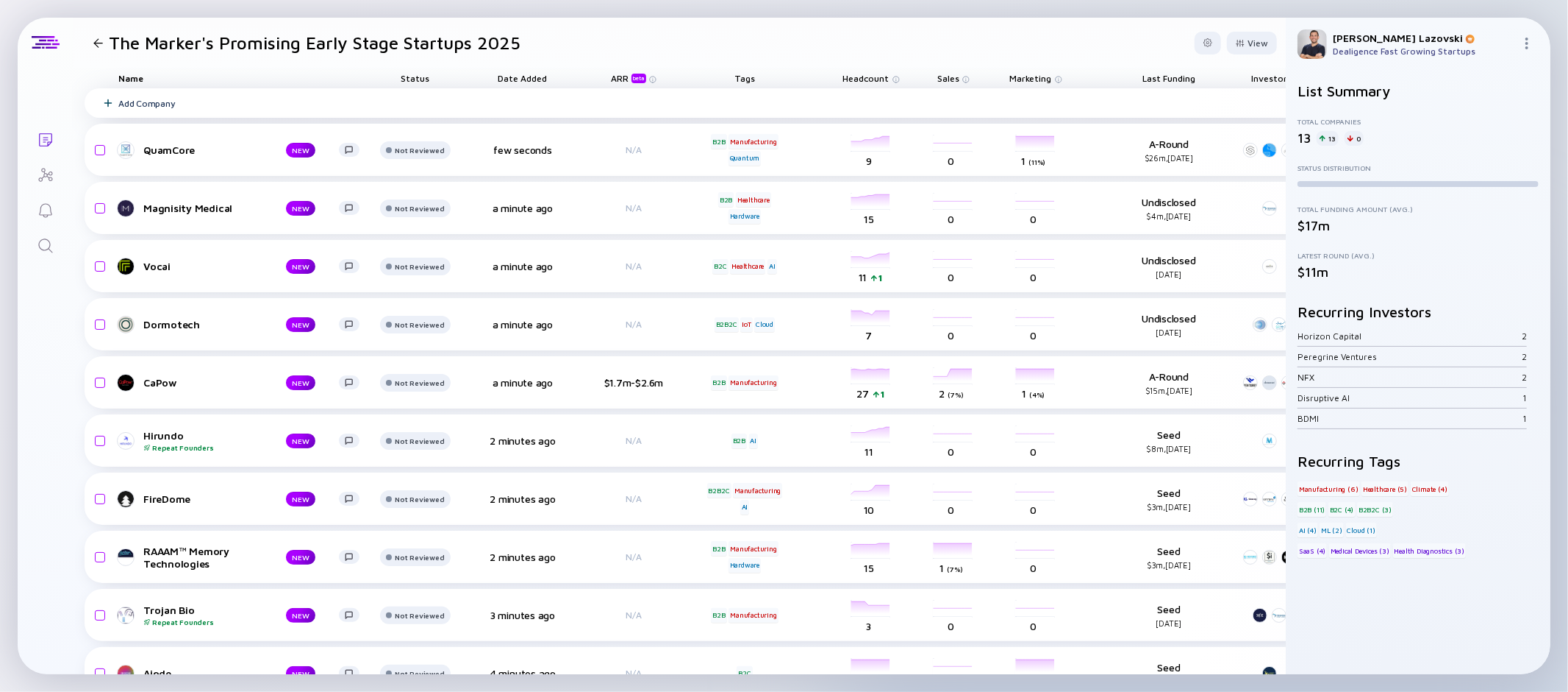
click at [498, 97] on div "Add Company" at bounding box center [720, 103] width 1272 height 30
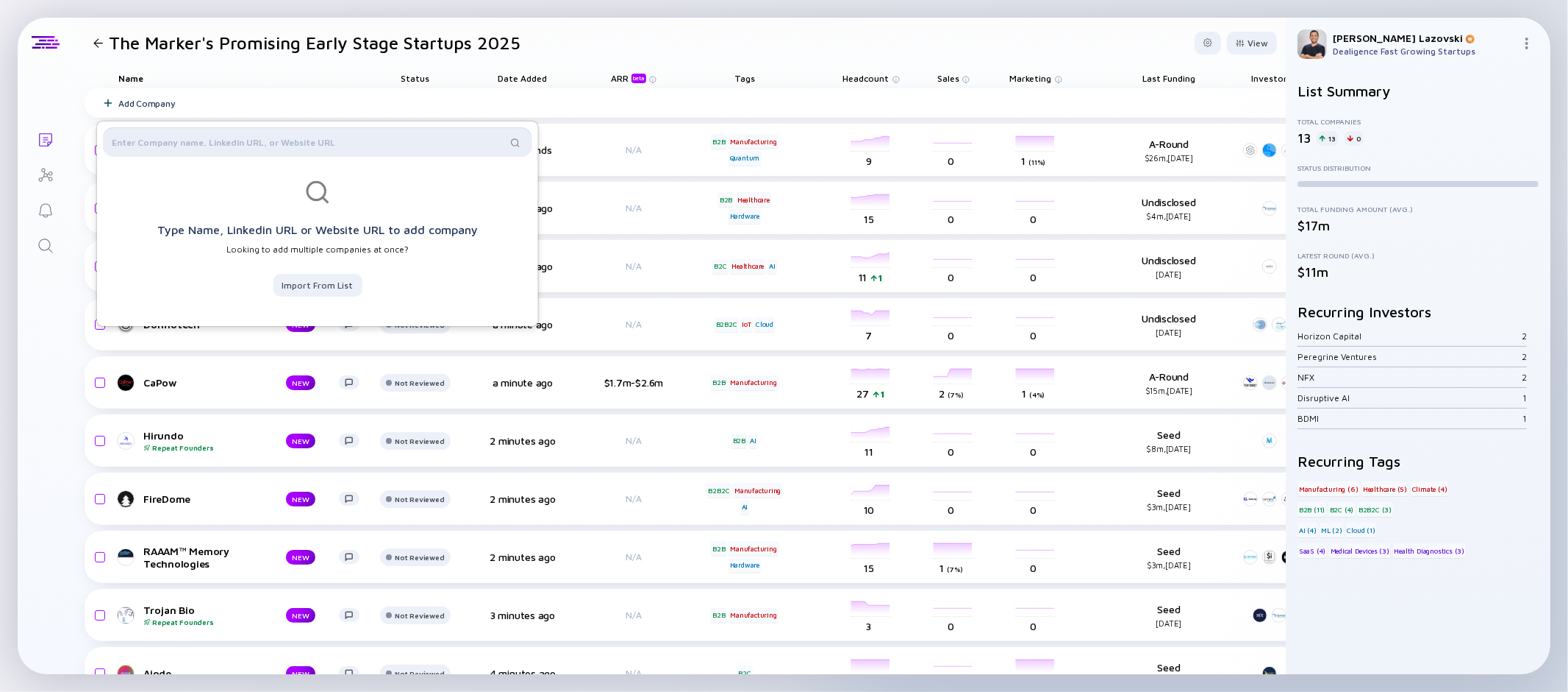
click at [447, 147] on input "text" at bounding box center [309, 141] width 395 height 15
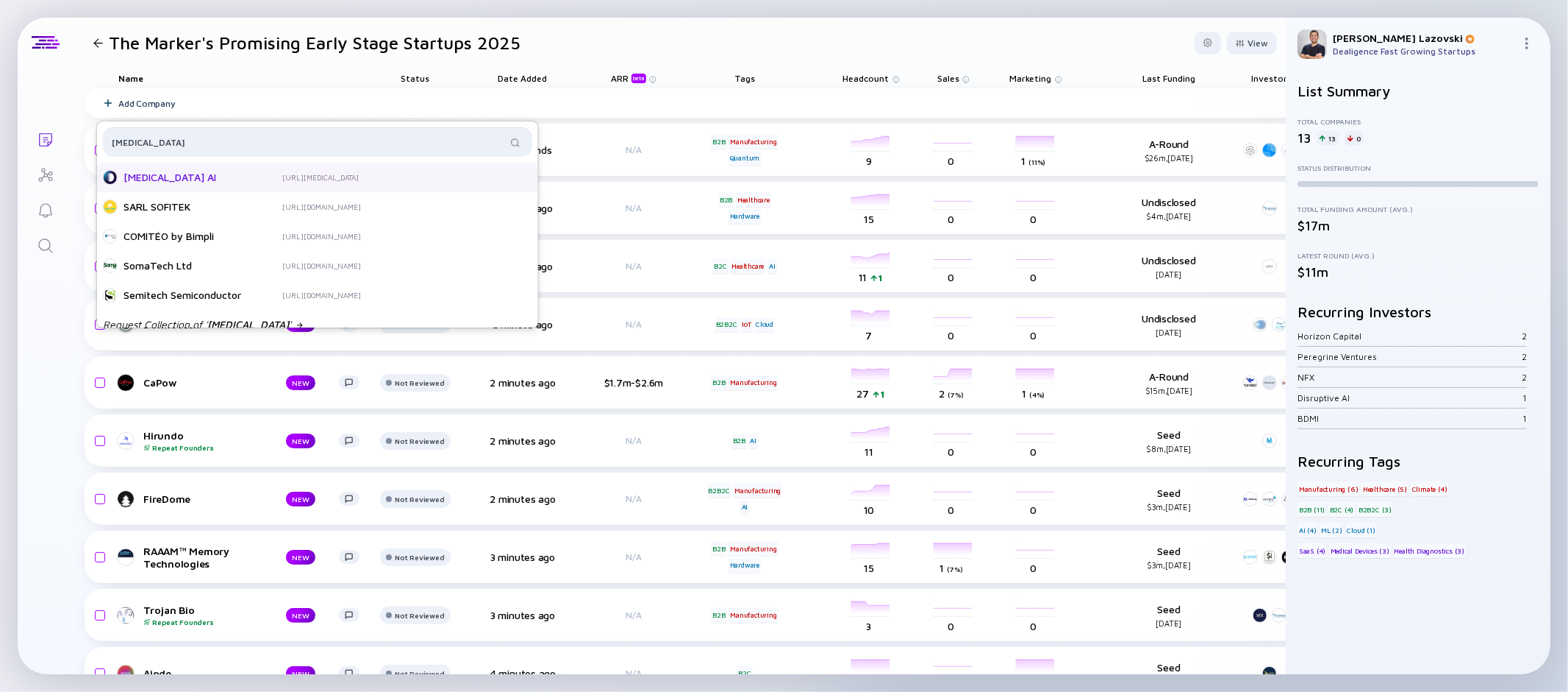
type input "[MEDICAL_DATA]"
click at [443, 172] on div "[MEDICAL_DATA] AI [URL][MEDICAL_DATA]" at bounding box center [317, 177] width 441 height 30
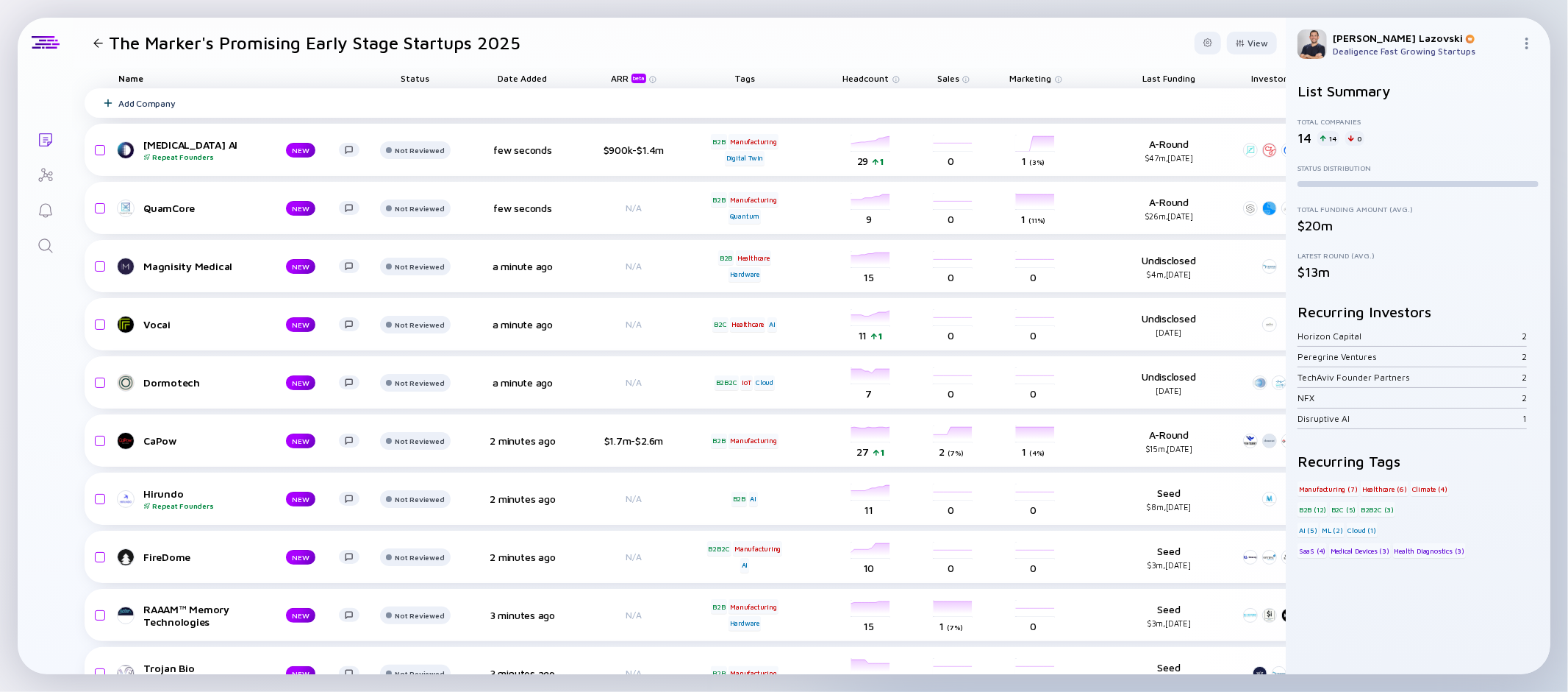
click at [587, 106] on div "Add Company" at bounding box center [720, 103] width 1272 height 30
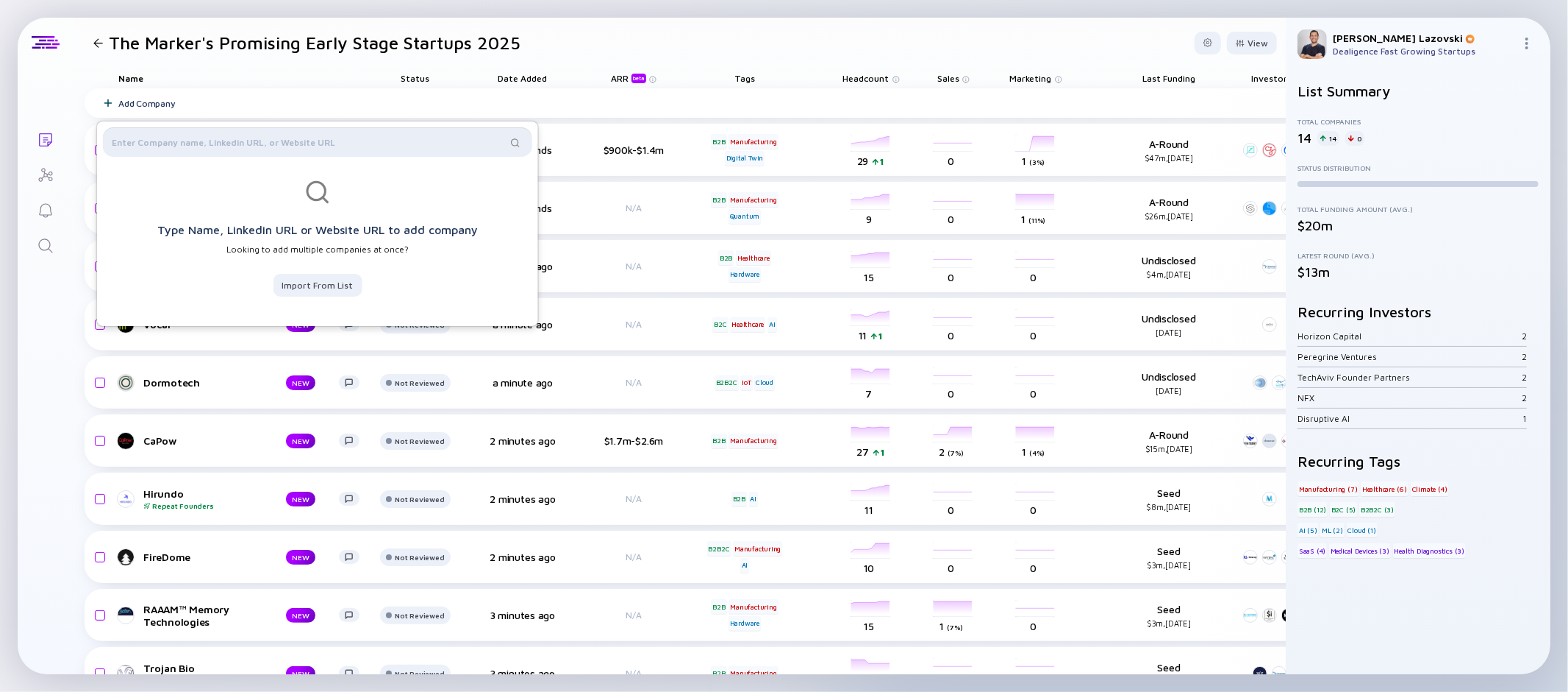
click at [415, 147] on input "text" at bounding box center [309, 141] width 395 height 15
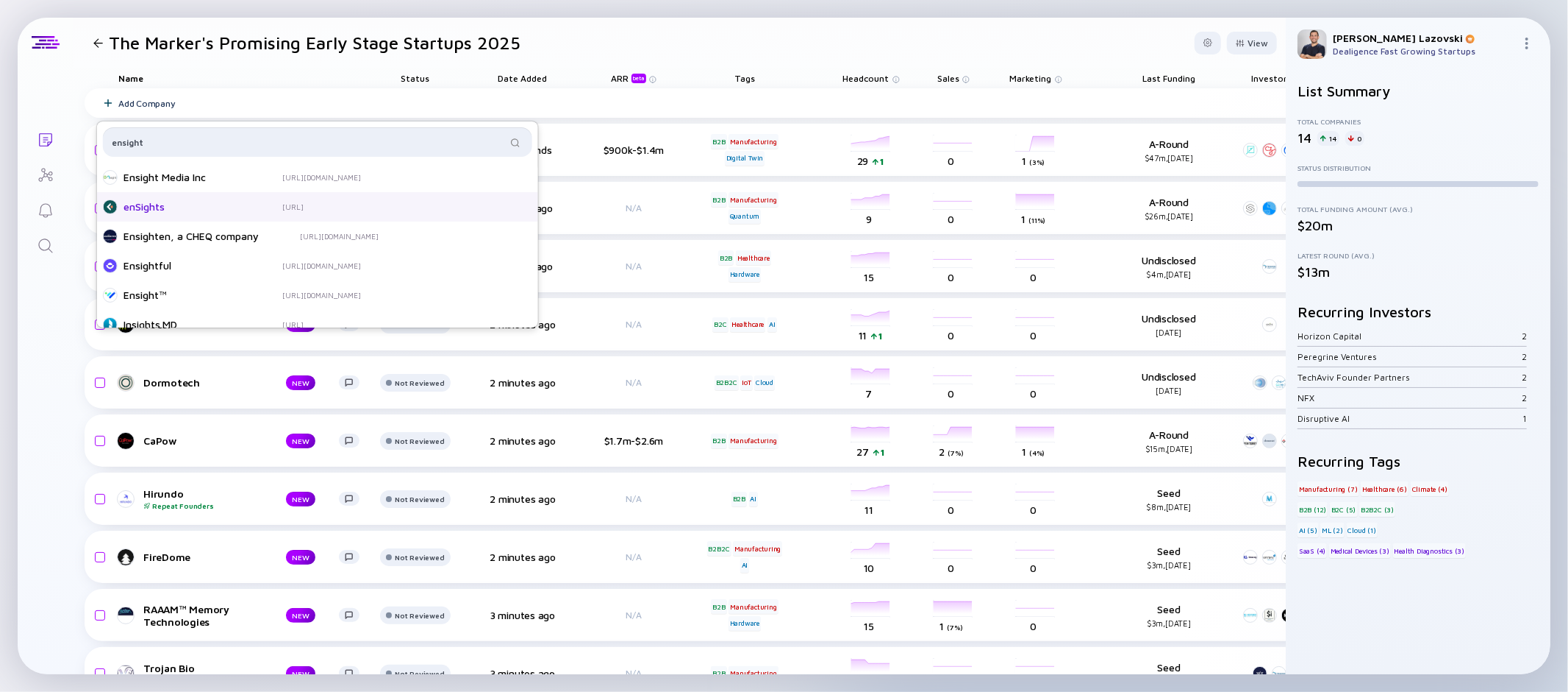
type input "ensight"
click at [363, 212] on div "enSights [URL]" at bounding box center [249, 206] width 294 height 15
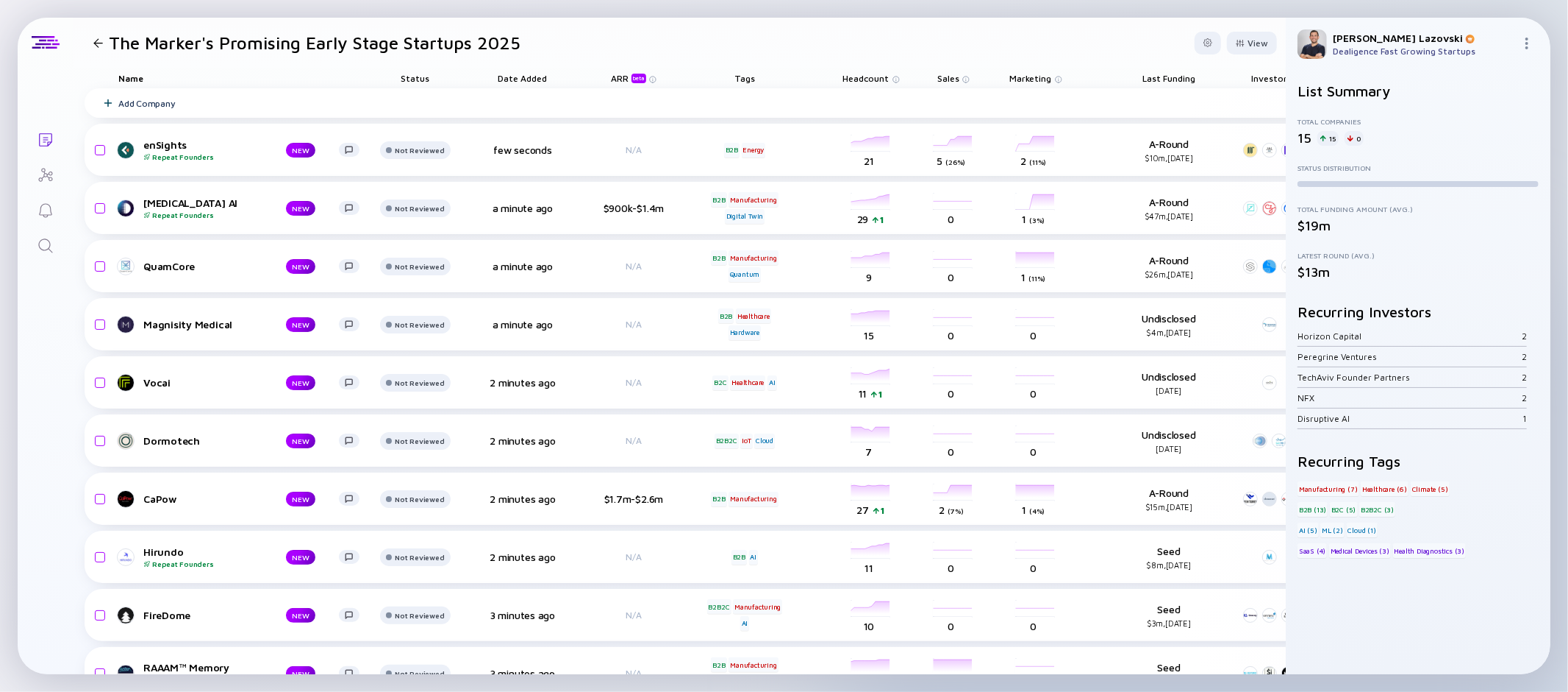
click at [875, 72] on div "Headcount" at bounding box center [871, 79] width 82 height 21
click at [872, 79] on span "Headcount" at bounding box center [866, 78] width 46 height 11
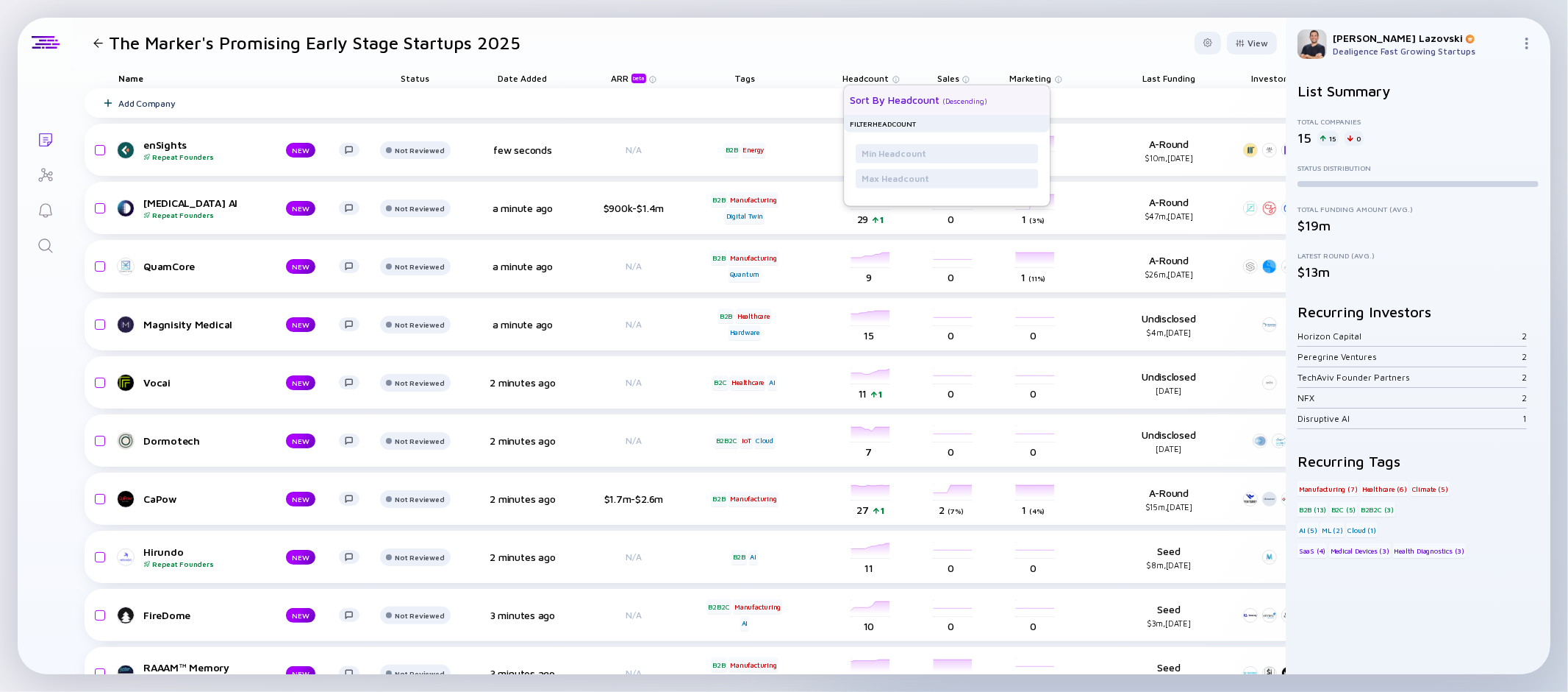
click at [869, 95] on div "Sort by Headcount" at bounding box center [895, 99] width 90 height 12
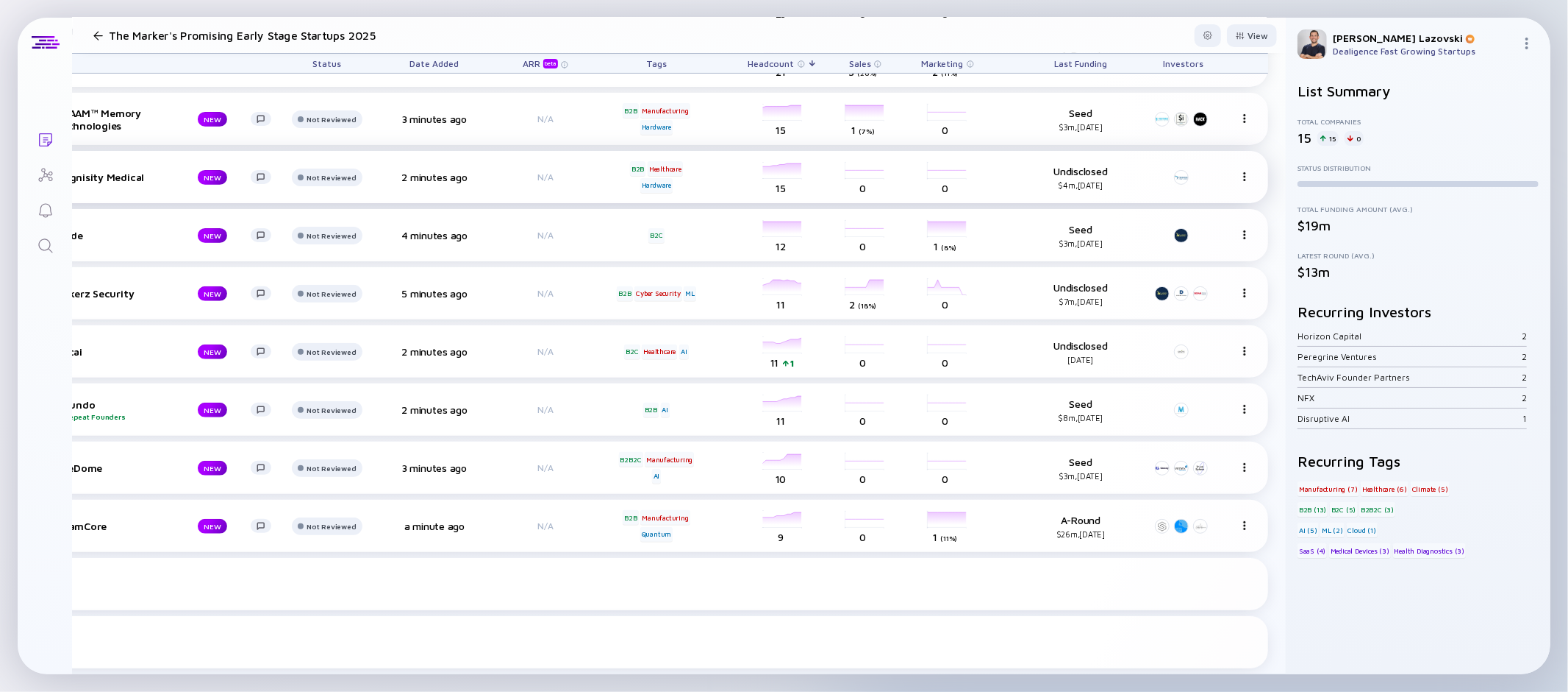
scroll to position [0, 100]
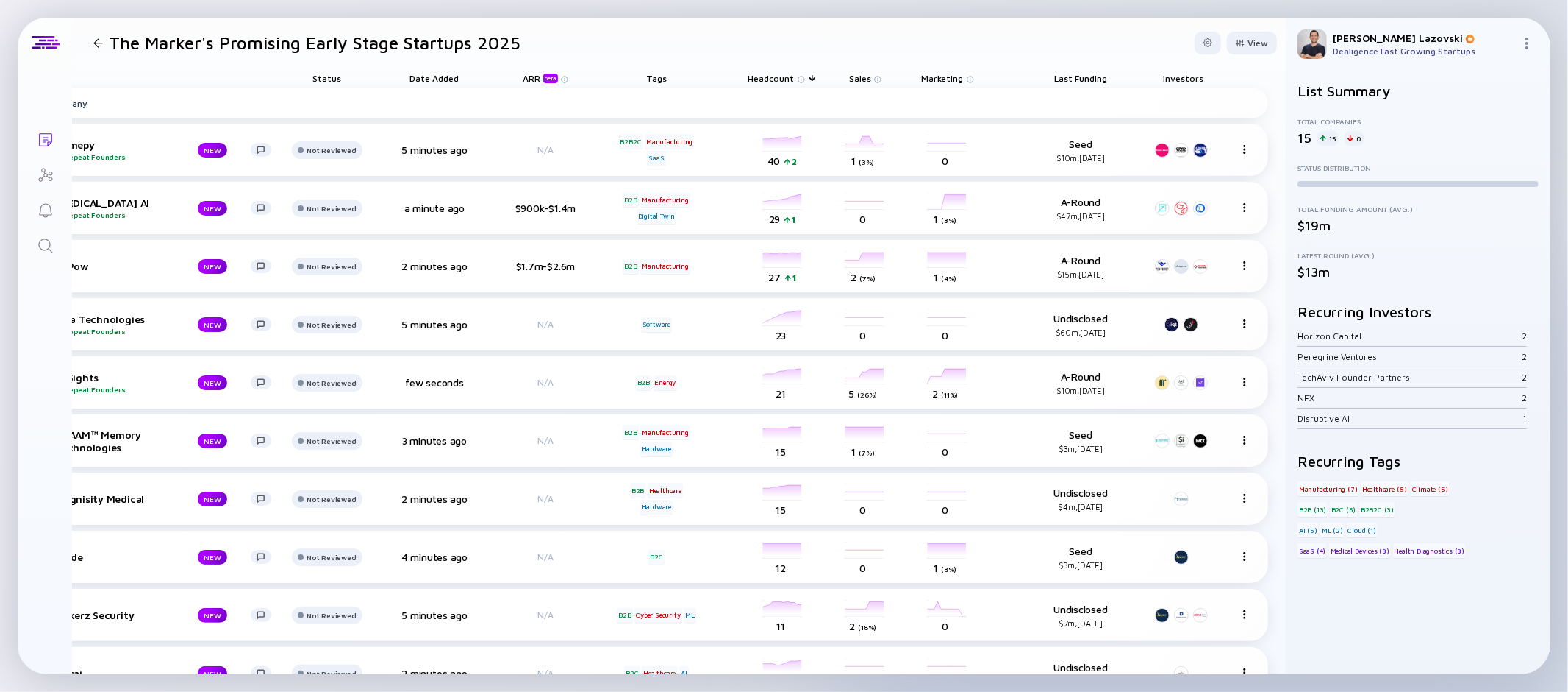
click at [1056, 82] on span "Last Funding" at bounding box center [1081, 78] width 53 height 11
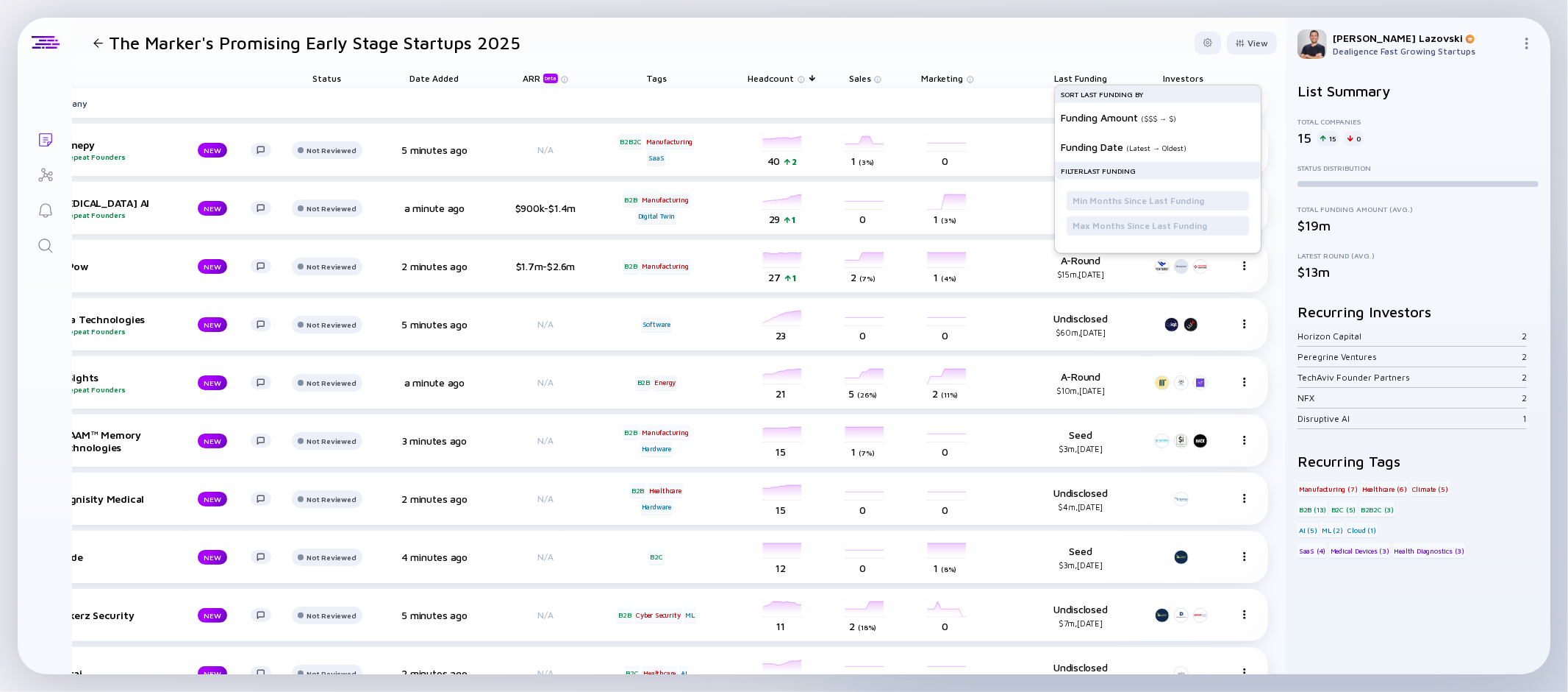
drag, startPoint x: 1071, startPoint y: 127, endPoint x: 1071, endPoint y: 15, distance: 112.0
click at [1071, 15] on div "Adding... Lists The Marker's Promising Early Stage Startups 2025 View Name Stat…" at bounding box center [784, 346] width 1568 height 692
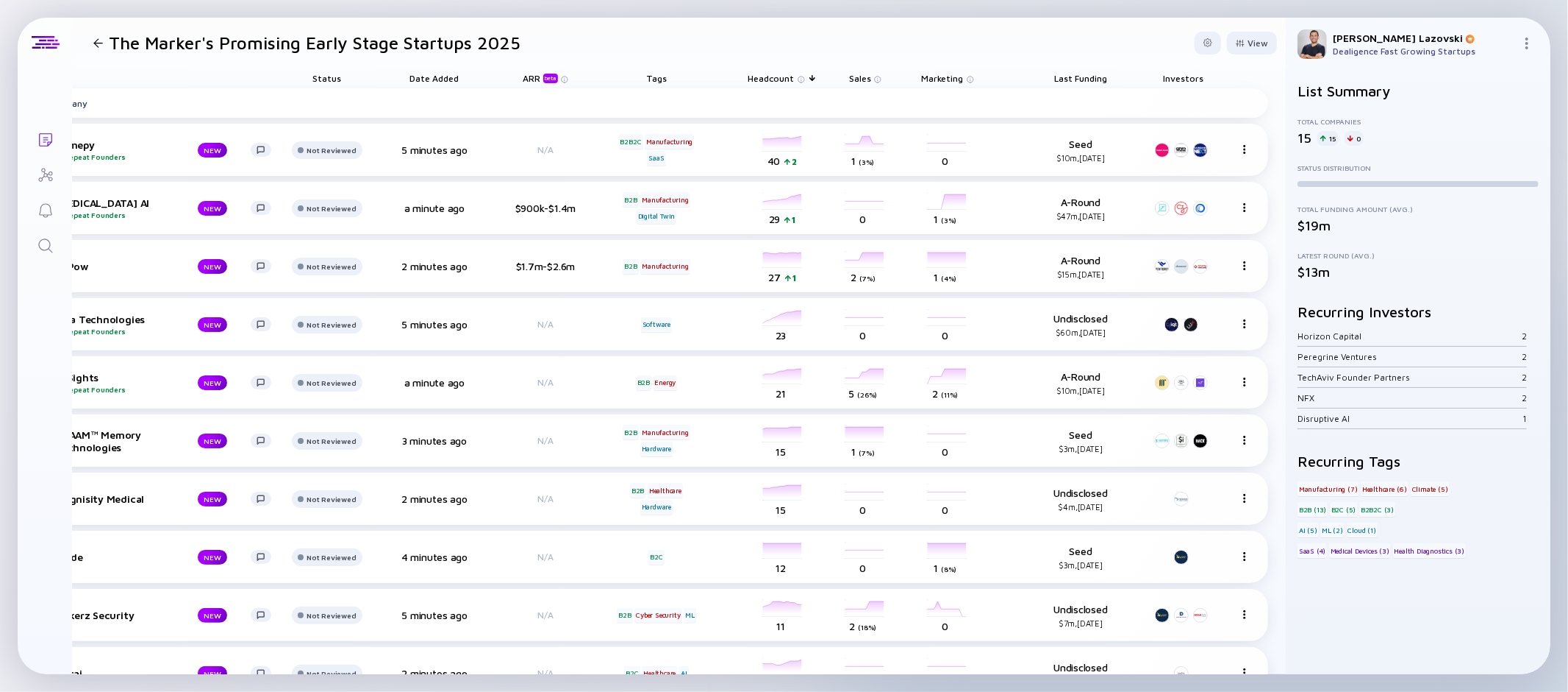
click at [1071, 17] on div "Adding... Lists The Marker's Promising Early Stage Startups 2025 View Name Stat…" at bounding box center [784, 346] width 1568 height 692
click at [1244, 39] on div "View" at bounding box center [1251, 43] width 50 height 23
click at [1169, 210] on div "Founders" at bounding box center [1215, 210] width 99 height 30
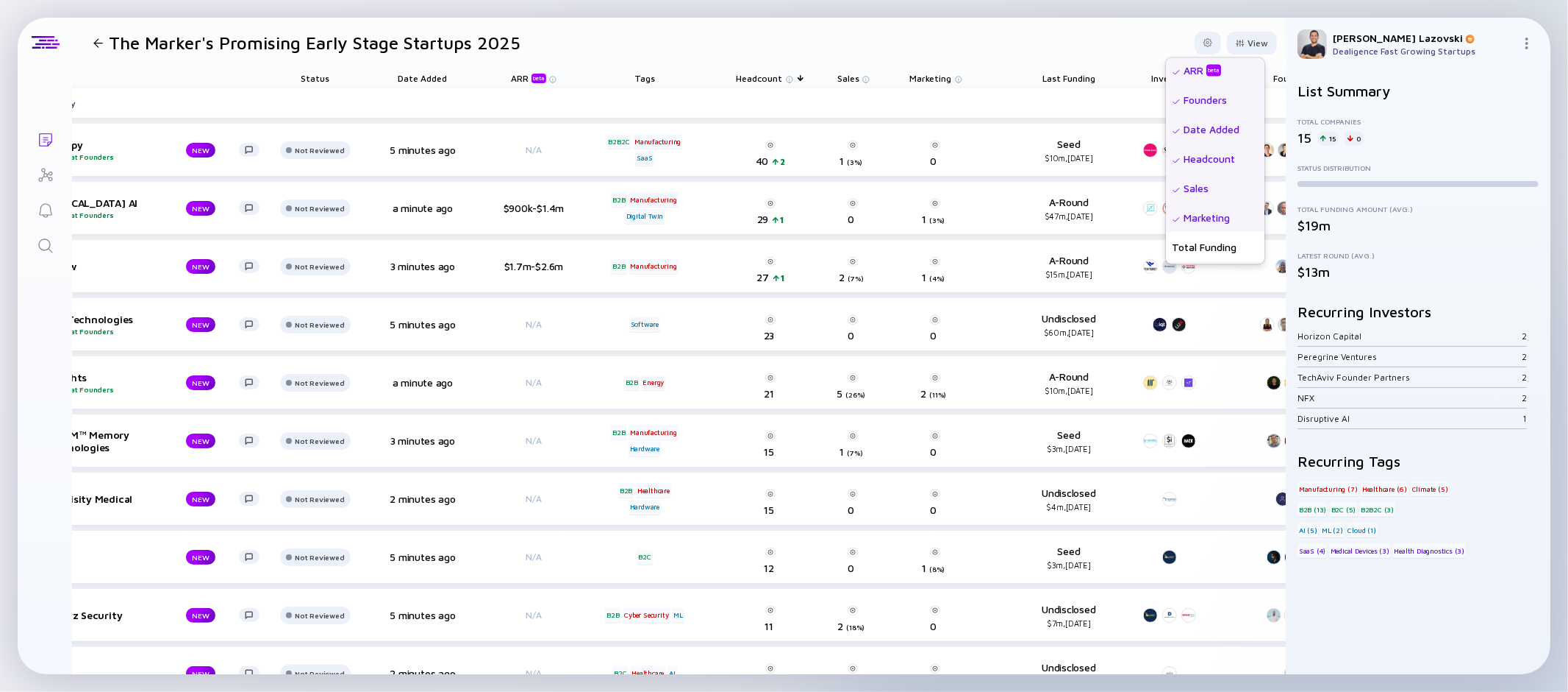
scroll to position [258, 0]
click at [1179, 113] on div "Total Funding" at bounding box center [1215, 108] width 99 height 30
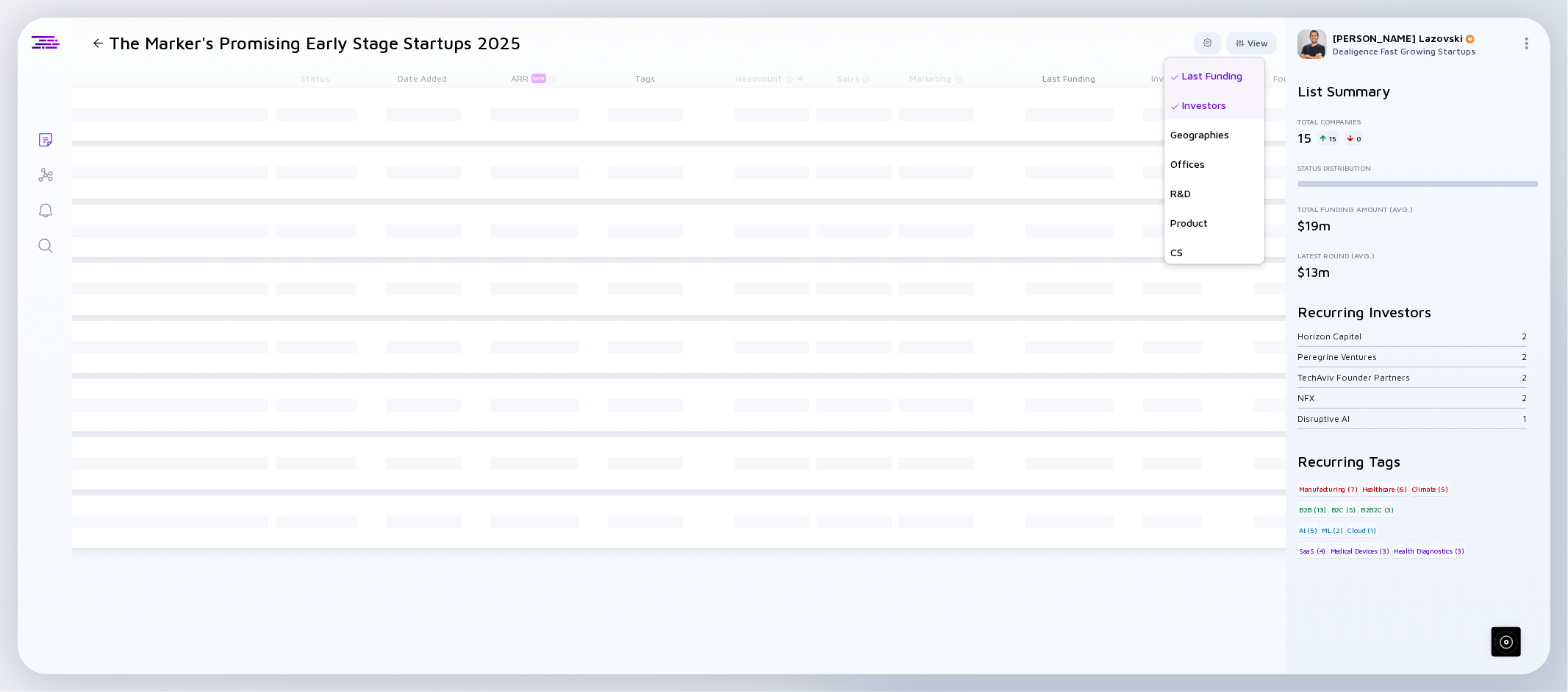
scroll to position [382, 0]
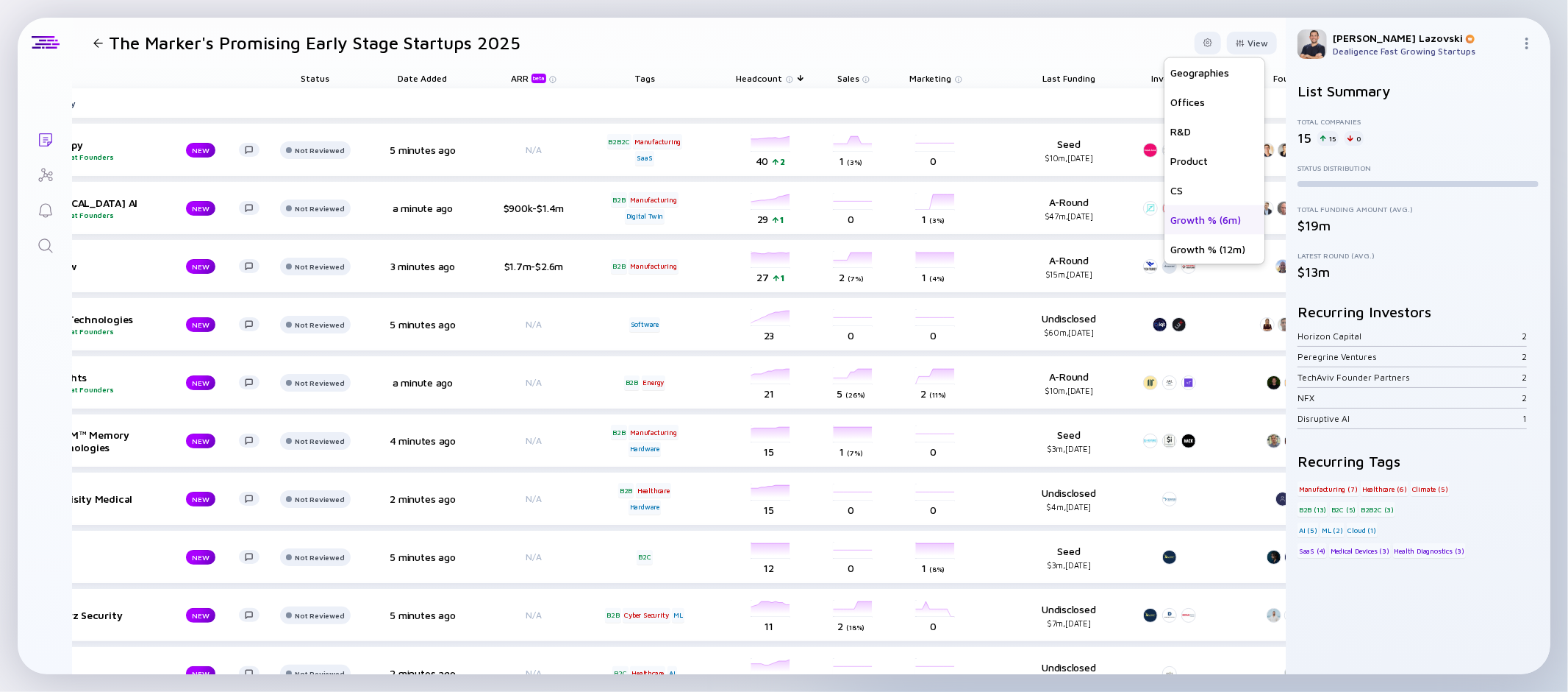
click at [1179, 222] on div "Growth % (6m)" at bounding box center [1214, 219] width 100 height 30
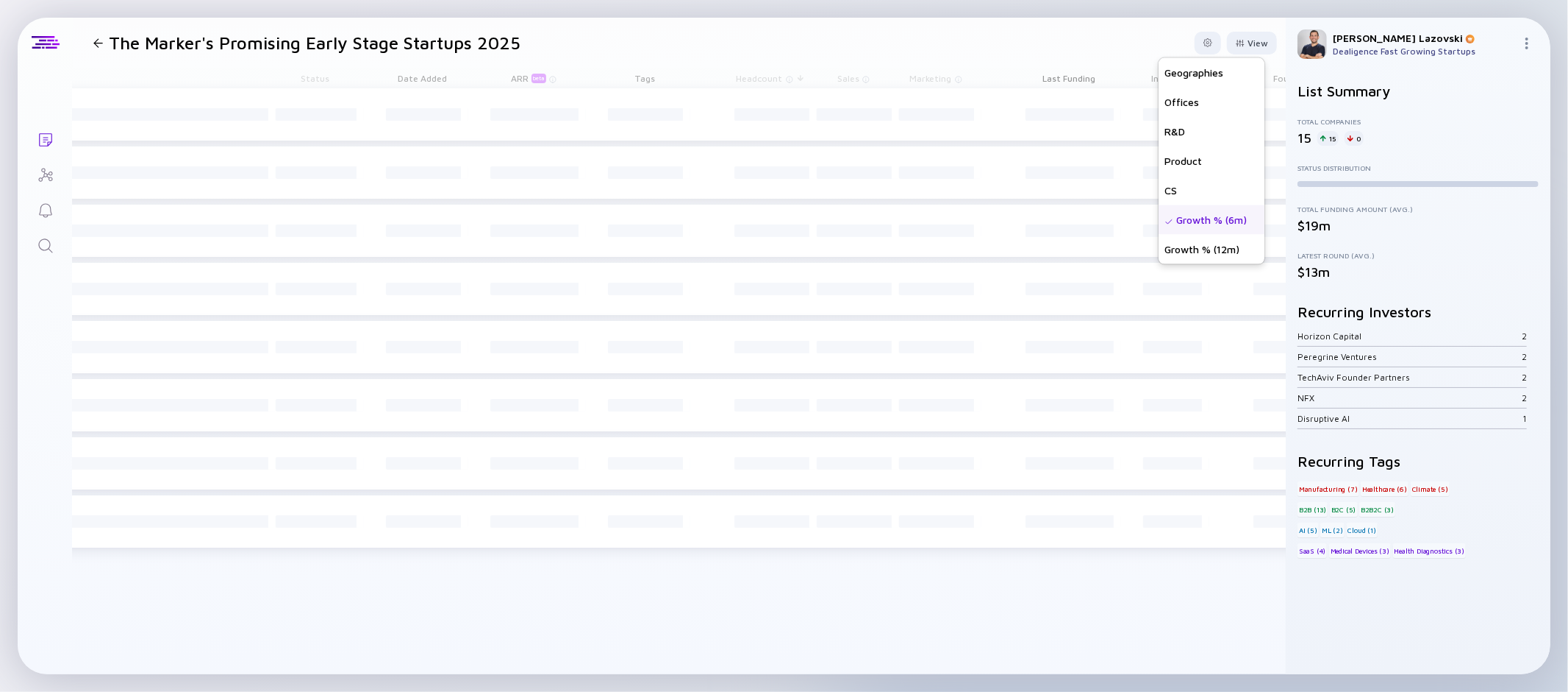
click at [1006, 38] on header "The Marker's Promising Early Stage Startups 2025 View Name Status Score Tags AR…" at bounding box center [678, 42] width 1213 height 50
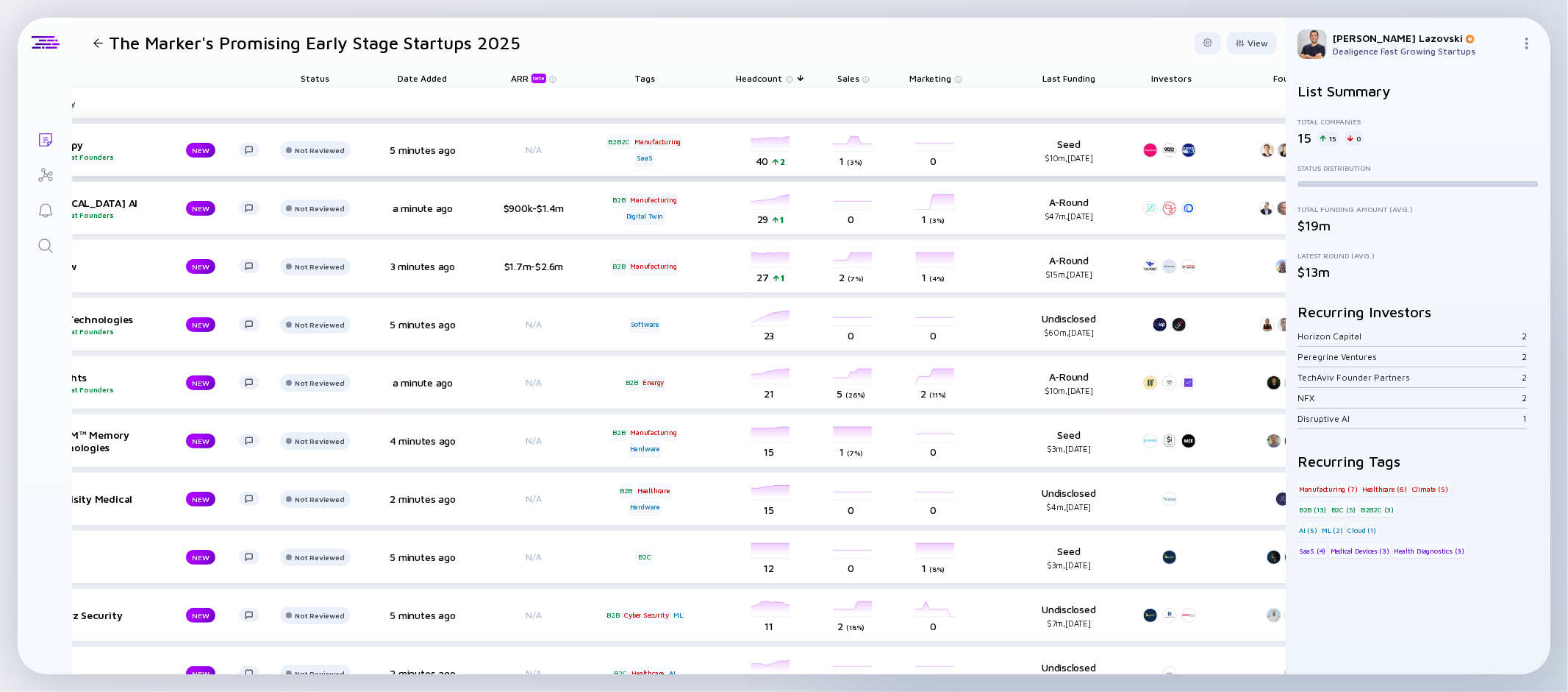
scroll to position [0, 424]
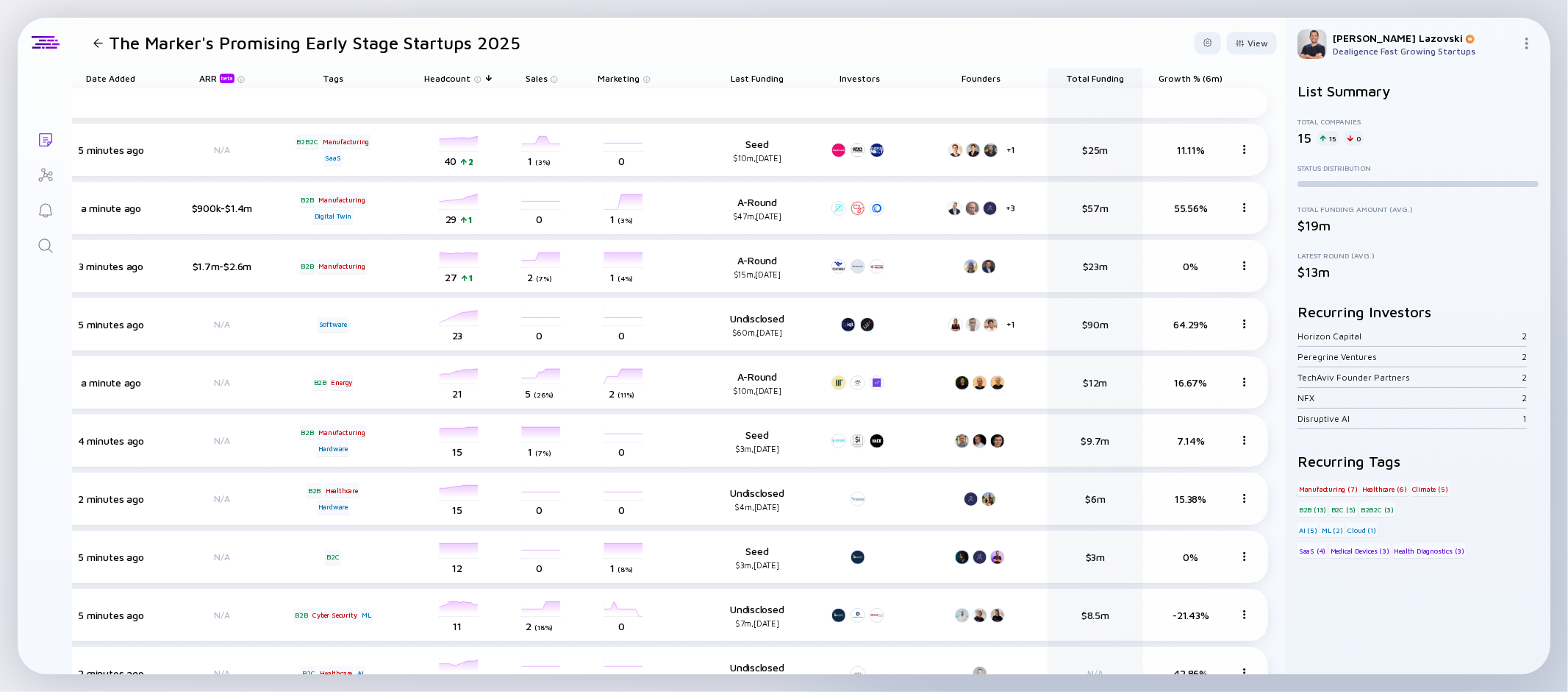
click at [1078, 77] on span "Total Funding" at bounding box center [1095, 78] width 58 height 11
click at [1080, 93] on div "Sort by Total Funding" at bounding box center [1125, 99] width 103 height 12
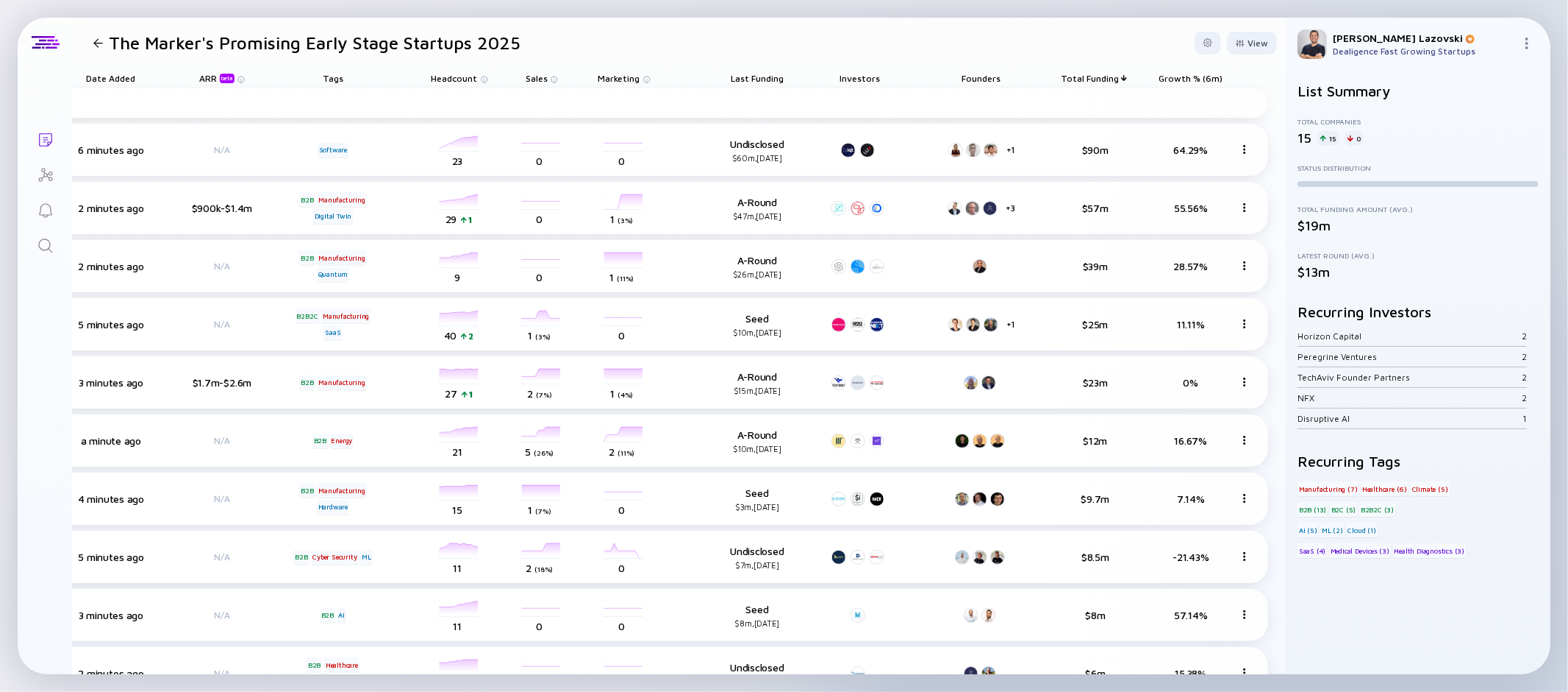
click at [1176, 72] on div "Growth % (6m)" at bounding box center [1191, 79] width 96 height 21
click at [784, 78] on span "Growth % (6m)" at bounding box center [757, 78] width 53 height 11
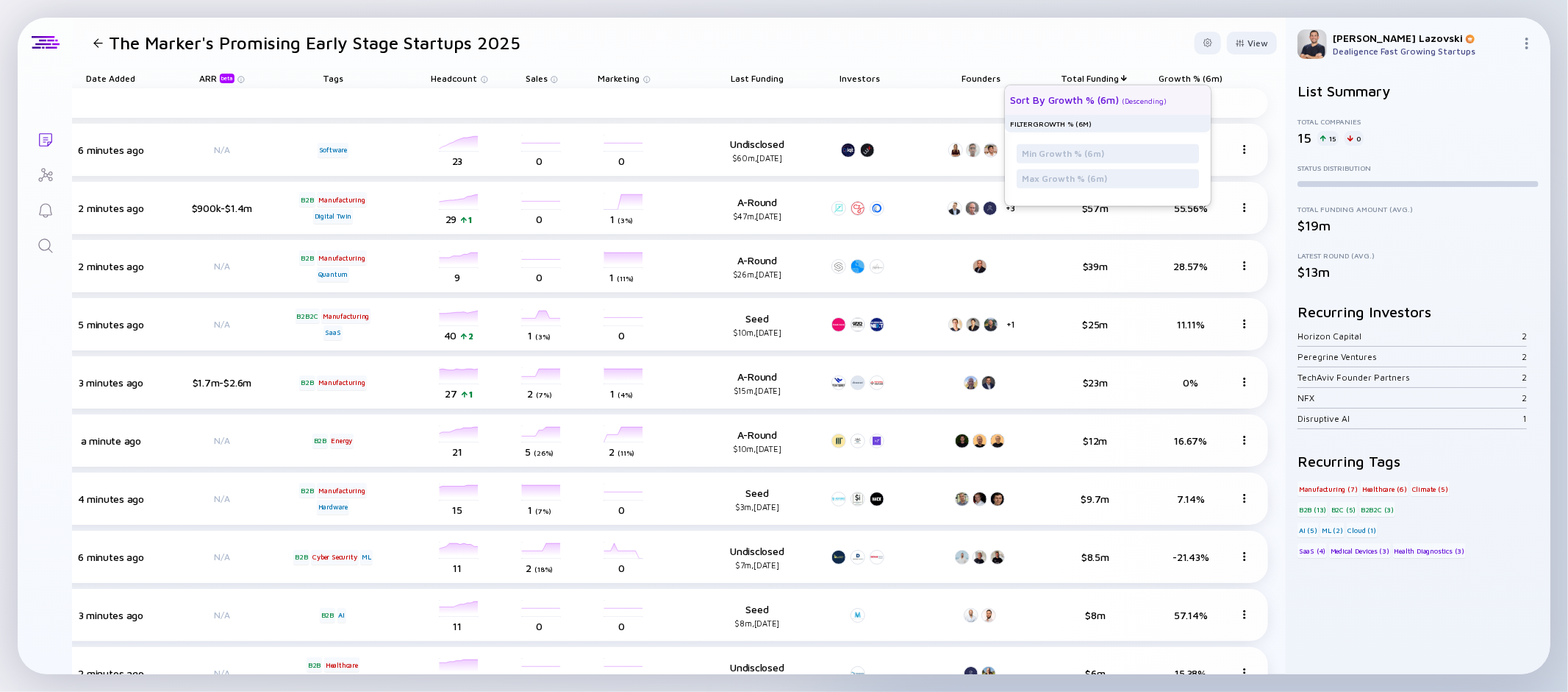
click at [1160, 93] on div "Sort by Growth % (6m) ( Descending )" at bounding box center [1101, 99] width 182 height 30
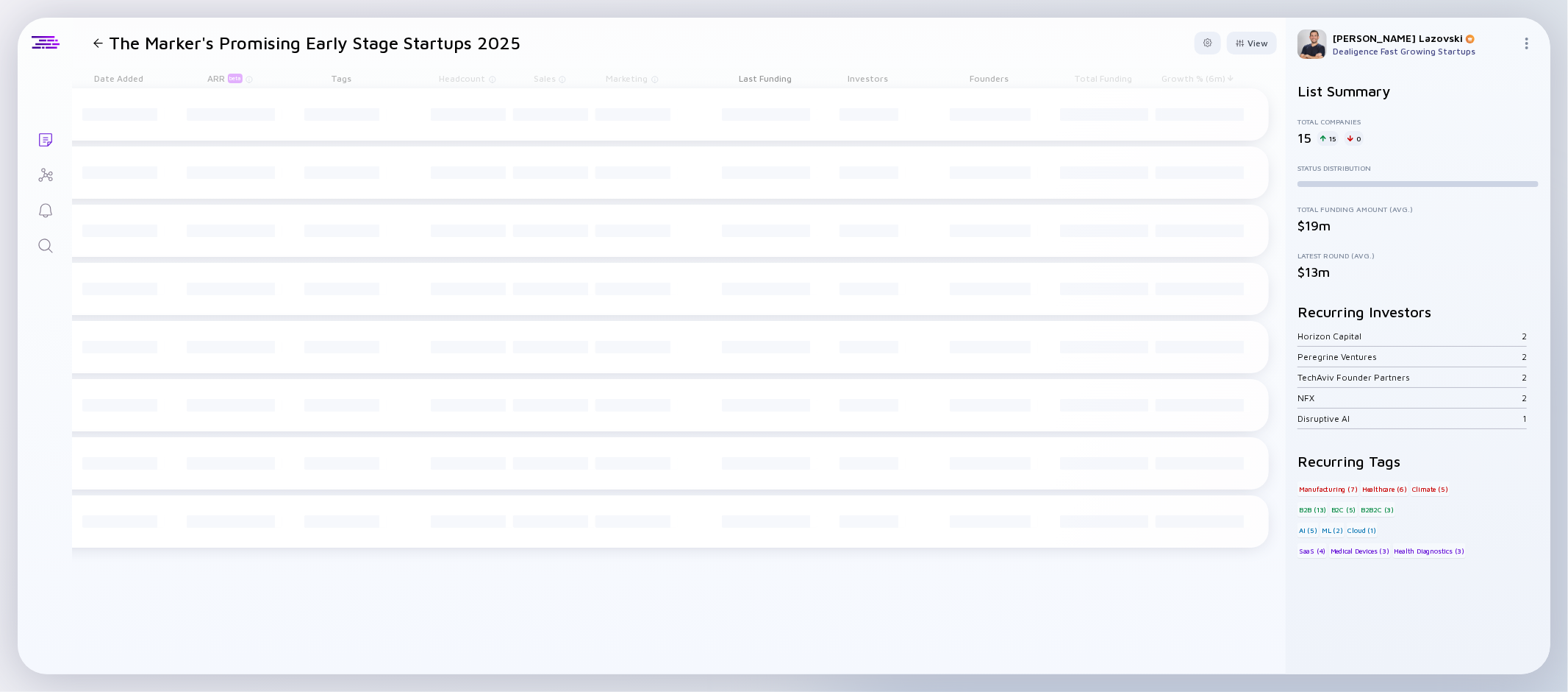
scroll to position [0, 394]
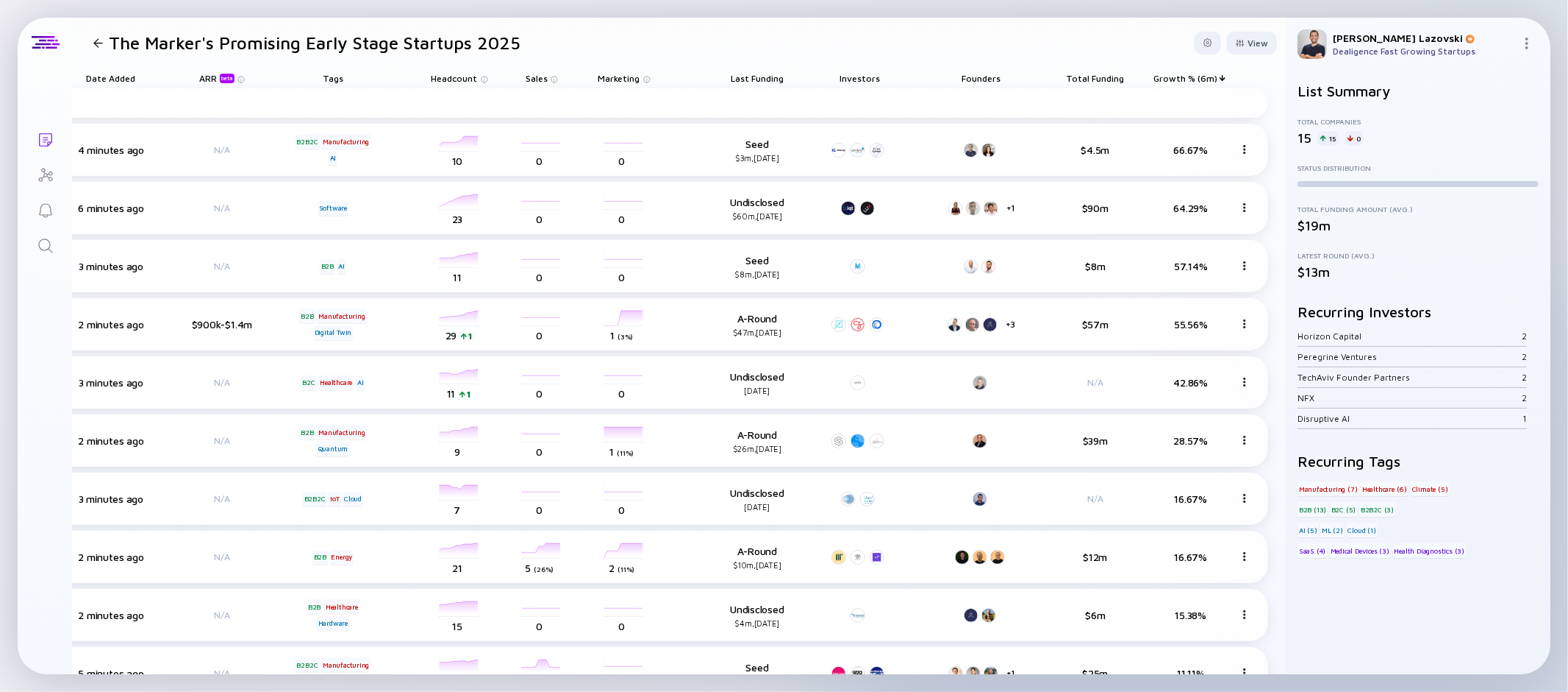
scroll to position [0, 424]
click at [784, 72] on span "Growth % (6m)" at bounding box center [757, 78] width 53 height 11
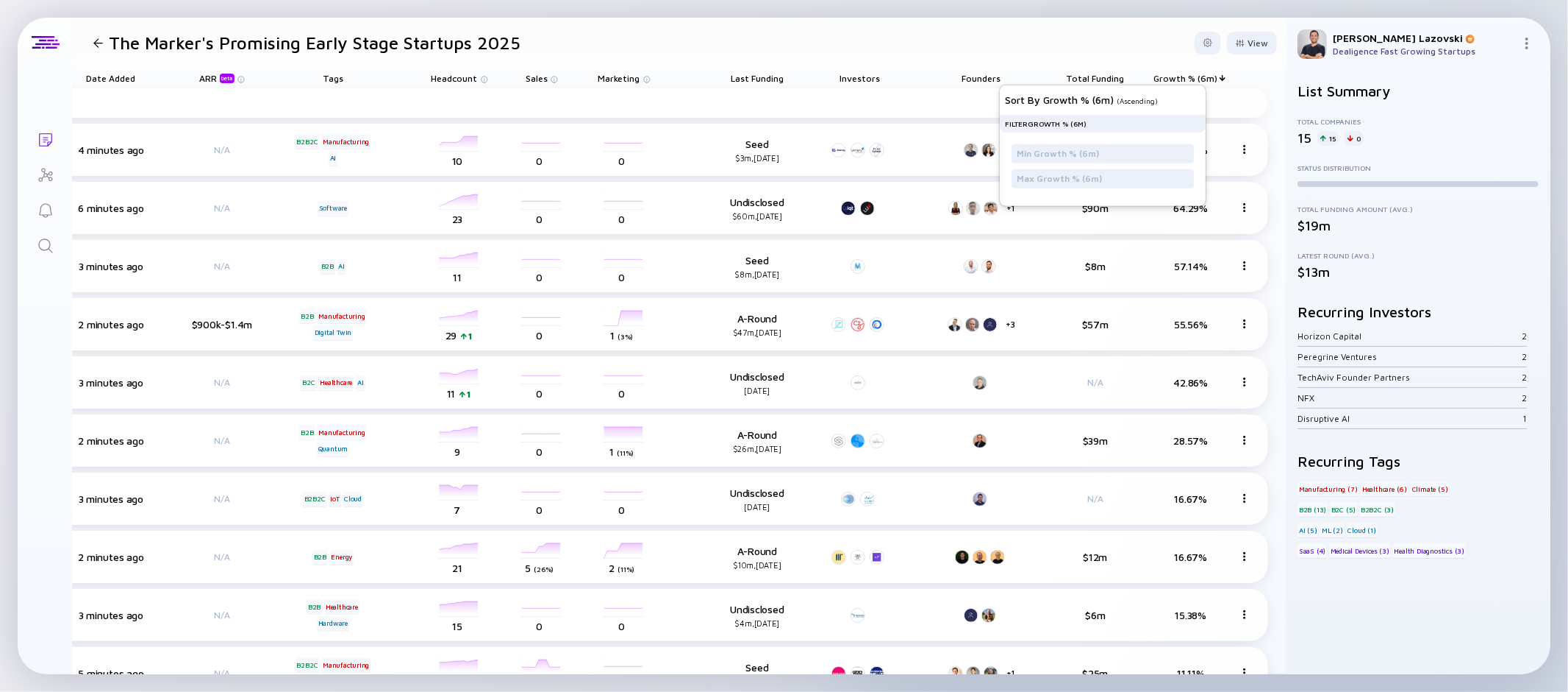
click at [1244, 79] on div "Name Status Date Added ARR beta Tags Headcount Sales Marketing Last Funding Inv…" at bounding box center [471, 79] width 1596 height 21
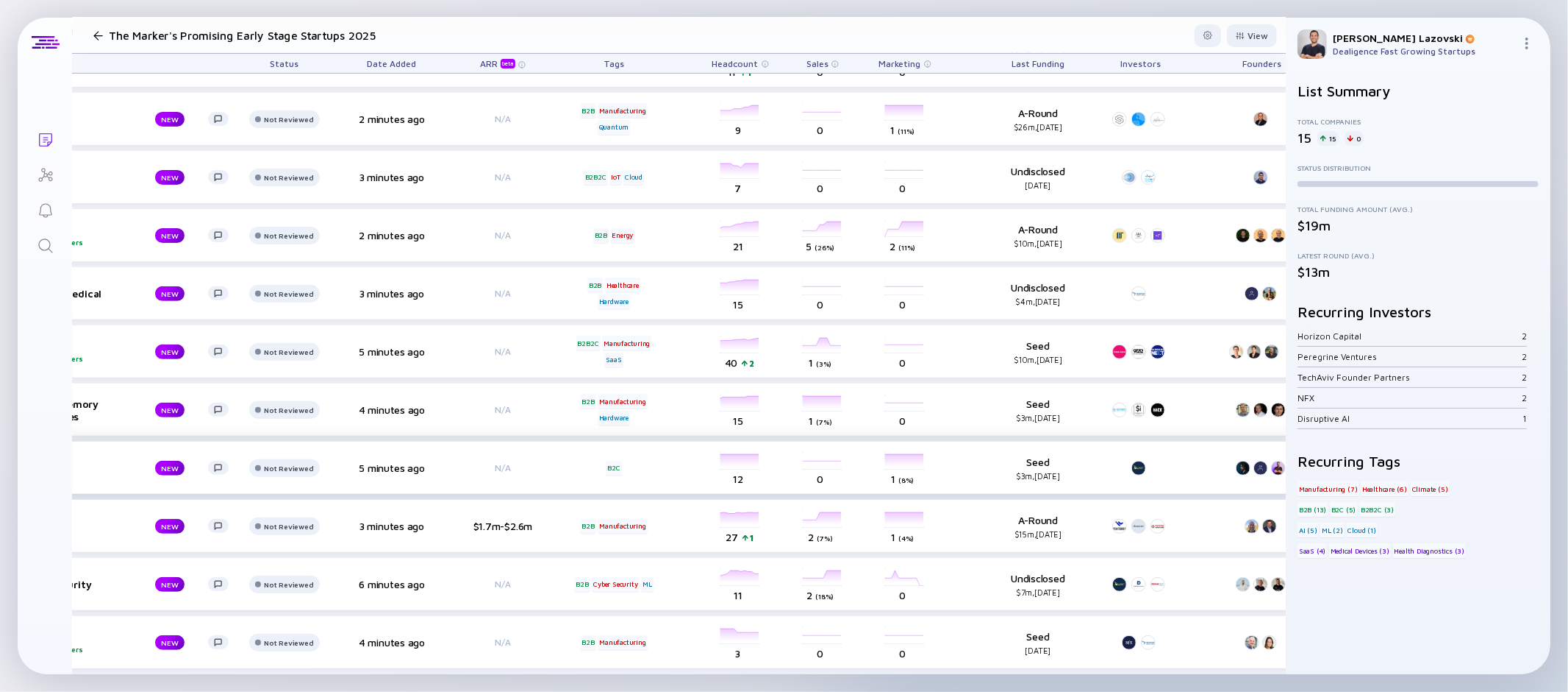
scroll to position [333, 0]
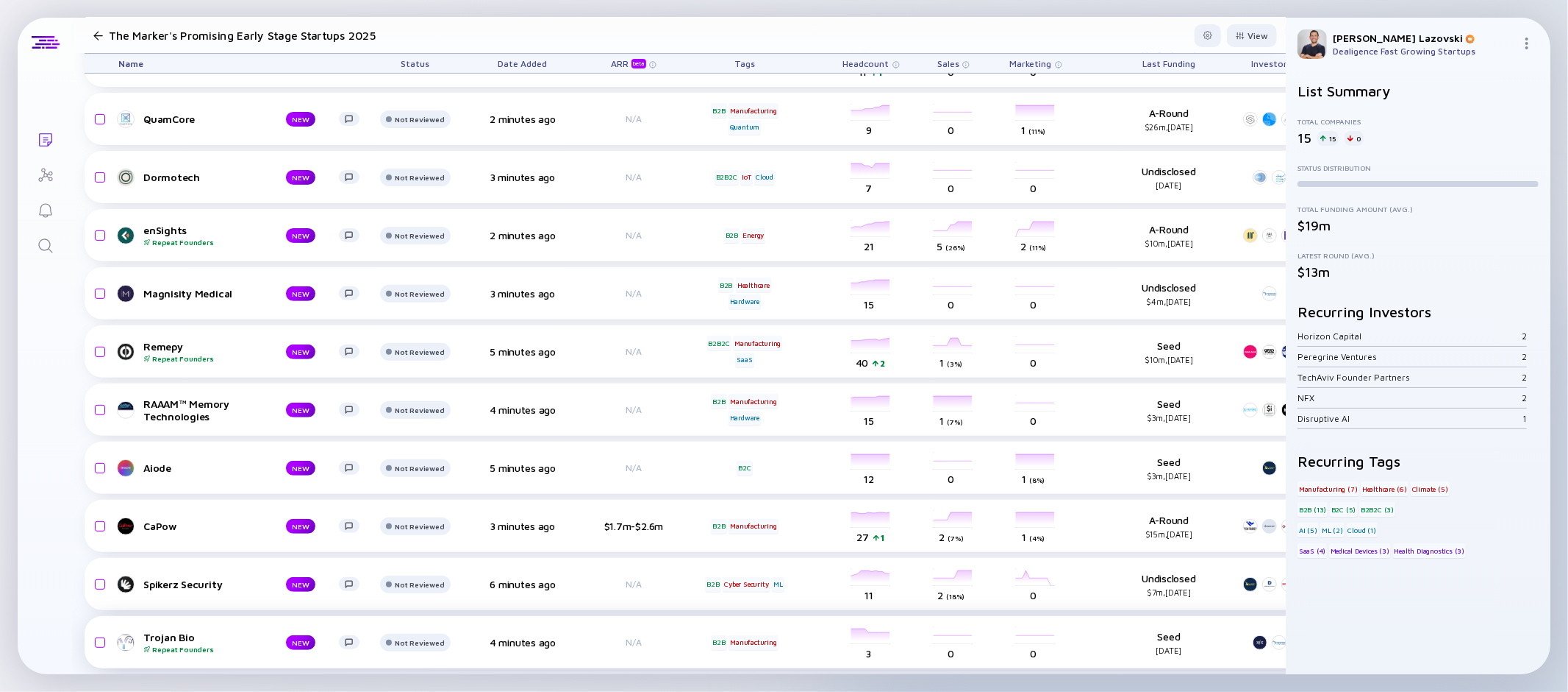
click at [860, 621] on div "headcount-trojanbio 3 Headcount" at bounding box center [871, 641] width 82 height 41
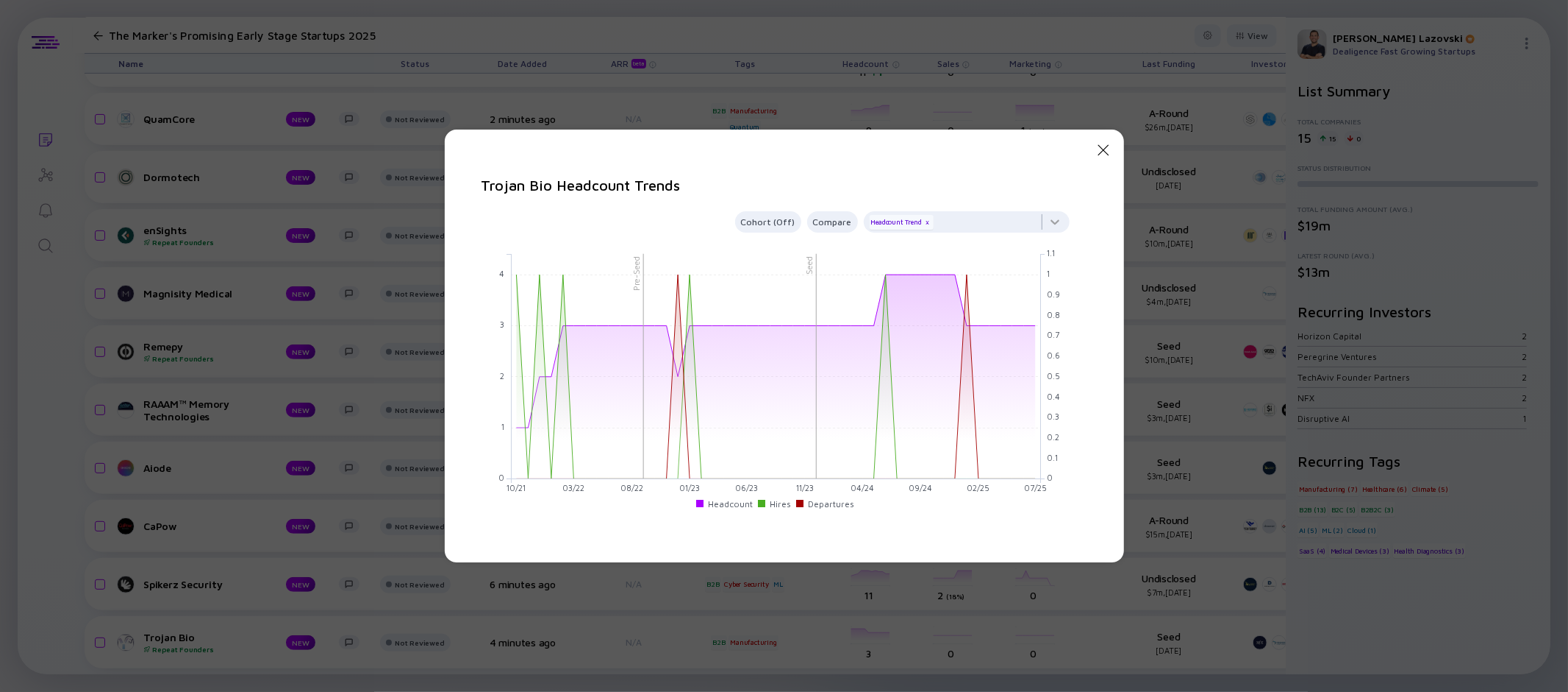
click at [1104, 145] on icon "Close Modal" at bounding box center [1103, 150] width 17 height 17
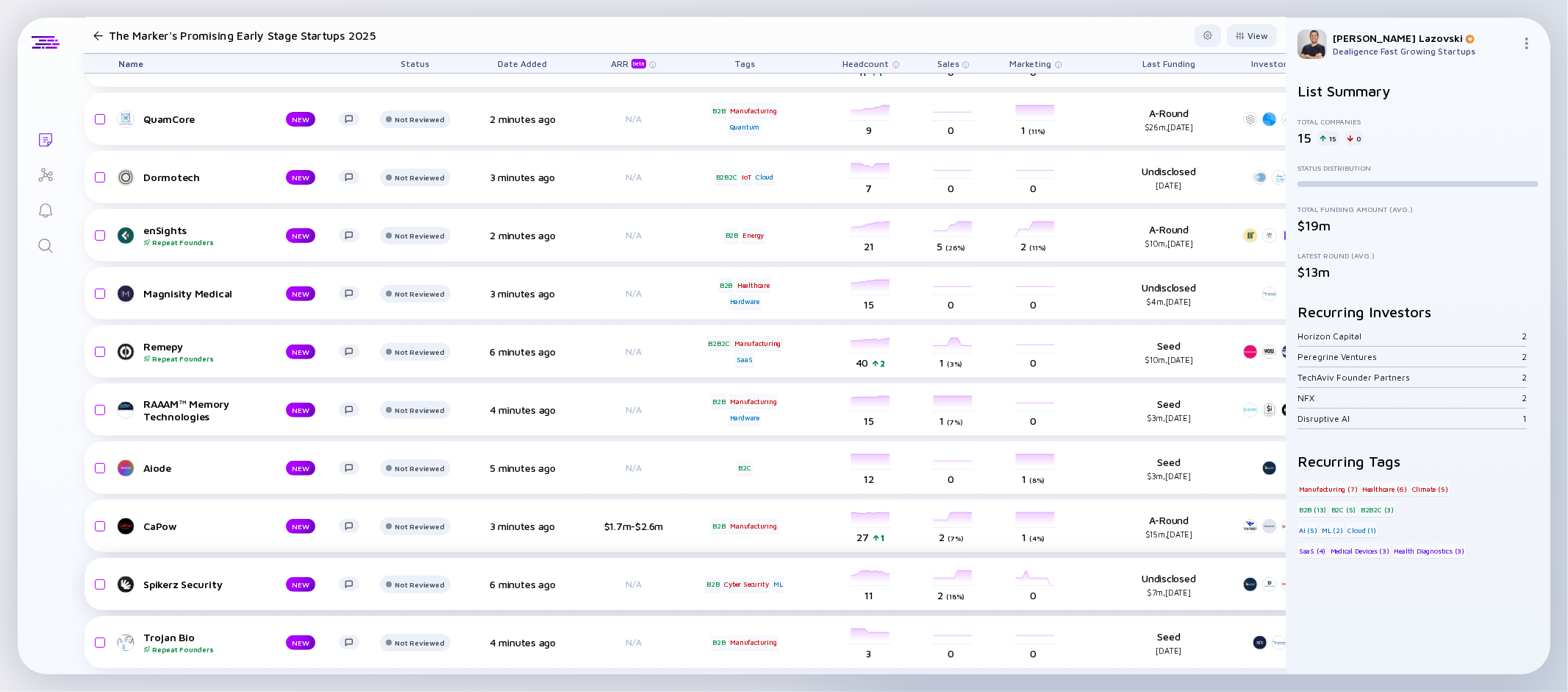
click at [874, 568] on div "headcount-smip 11 Headcount" at bounding box center [871, 584] width 82 height 41
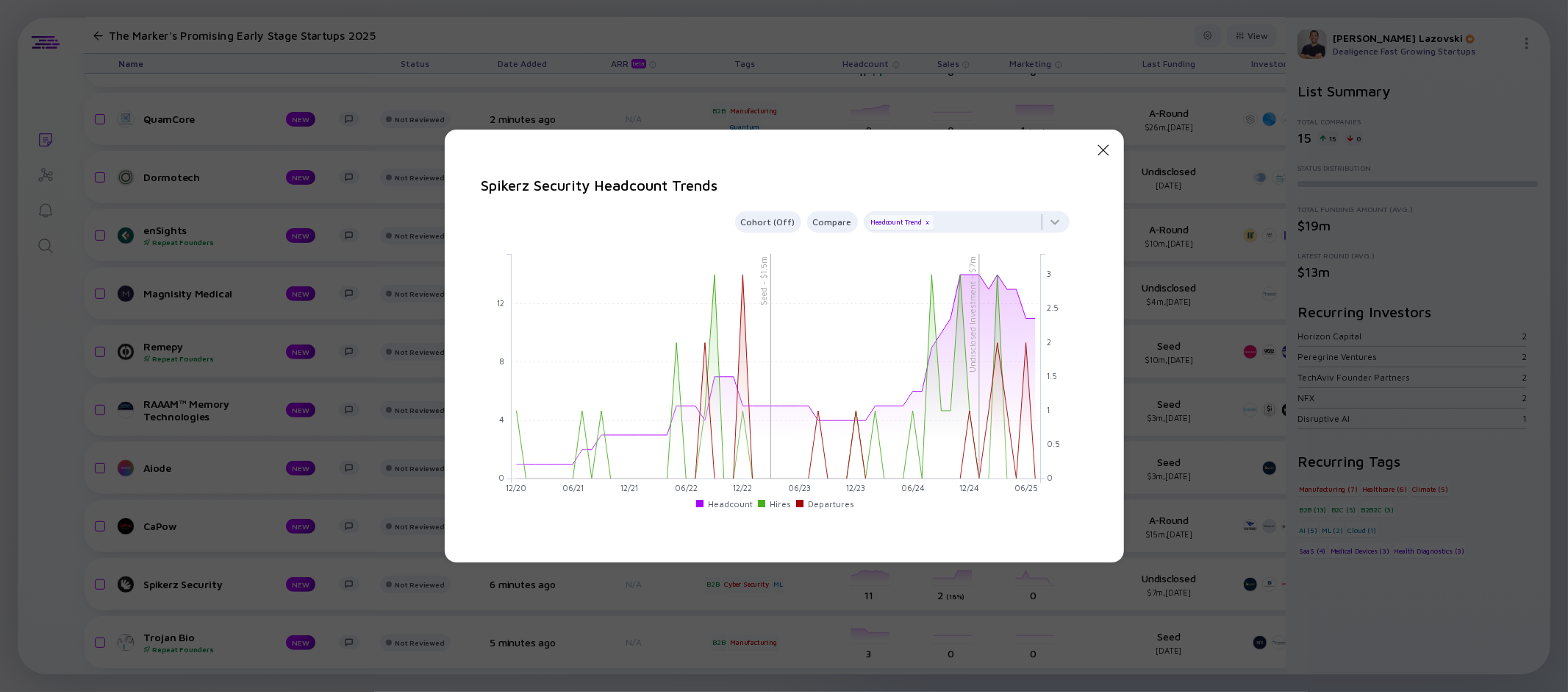
click at [1103, 152] on icon "Close Modal" at bounding box center [1103, 150] width 17 height 17
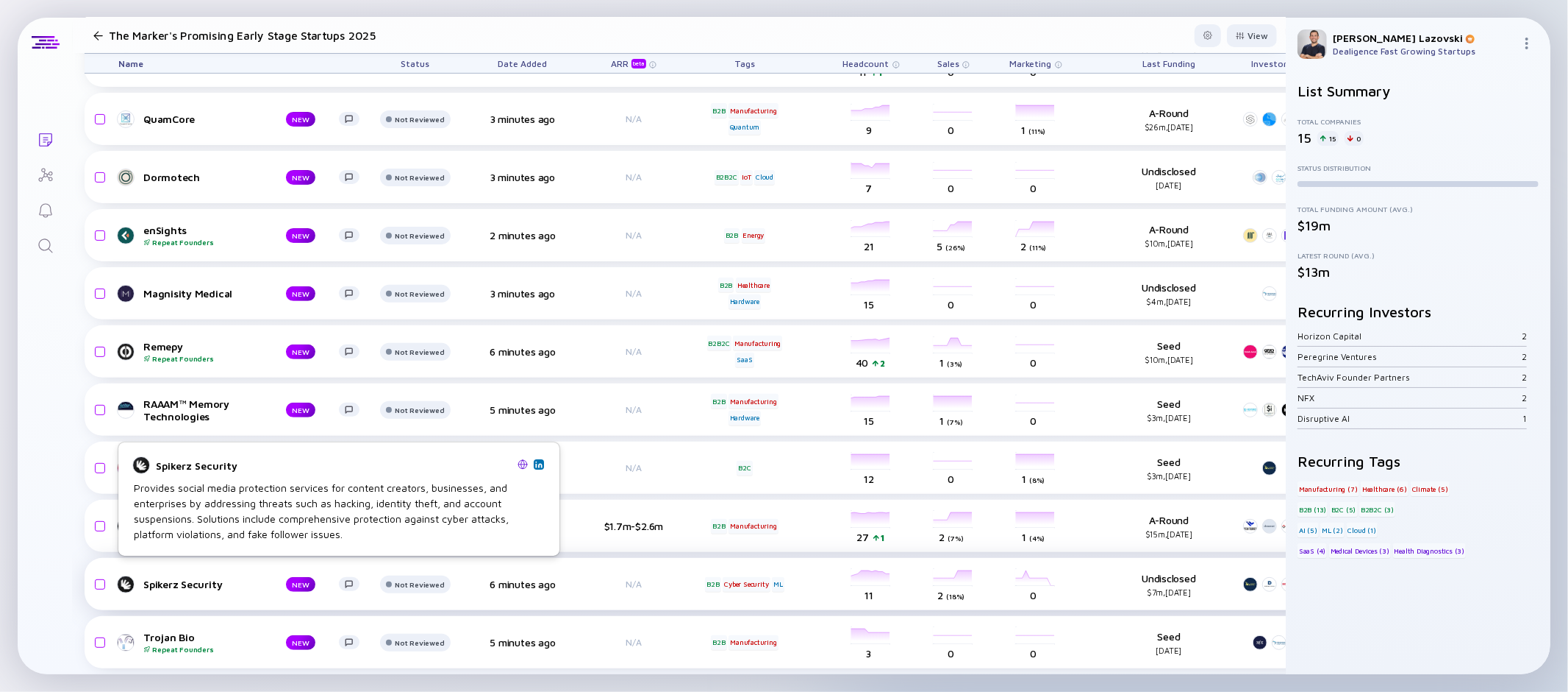
click at [166, 578] on div "Spikerz Security" at bounding box center [202, 584] width 119 height 12
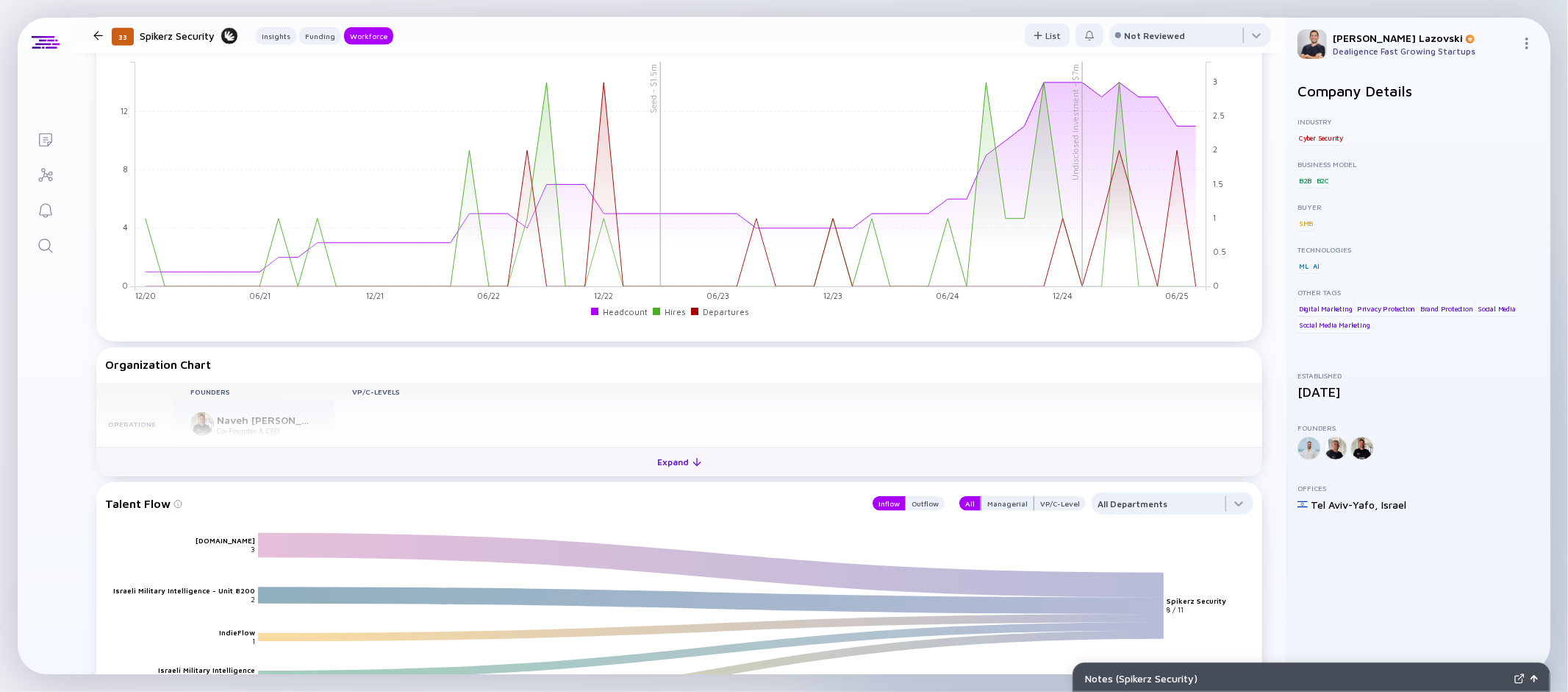
scroll to position [1245, 0]
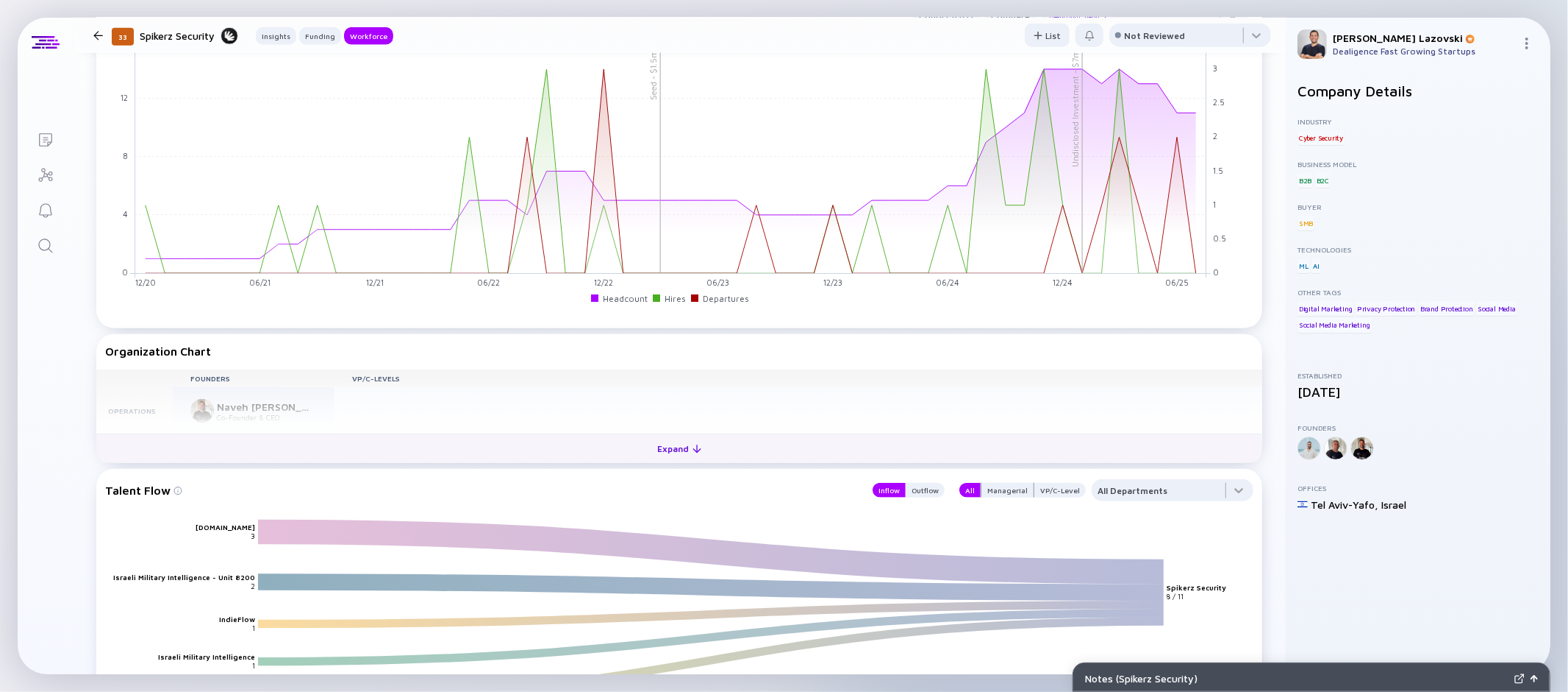
click at [871, 453] on button "Expand" at bounding box center [678, 449] width 1166 height 30
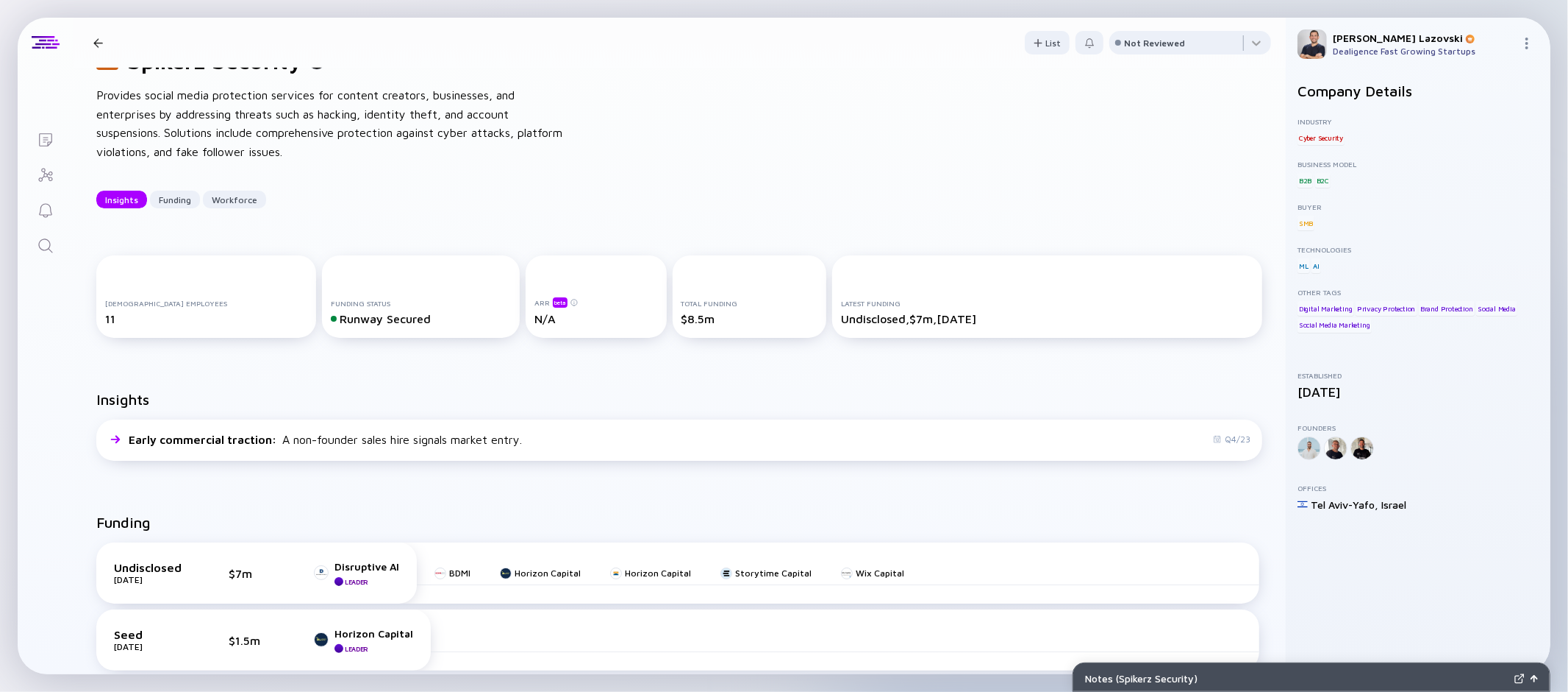
scroll to position [0, 0]
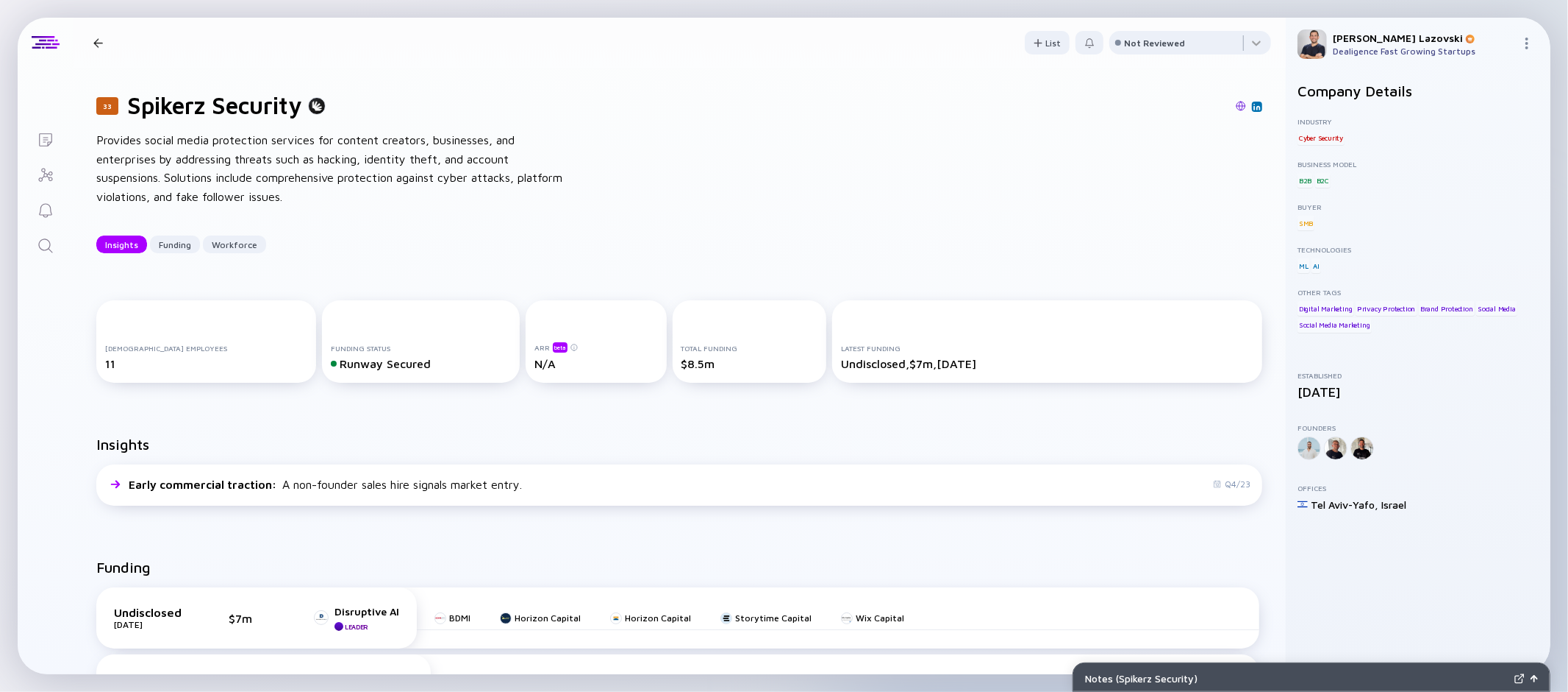
click at [39, 246] on icon "Search" at bounding box center [45, 245] width 14 height 14
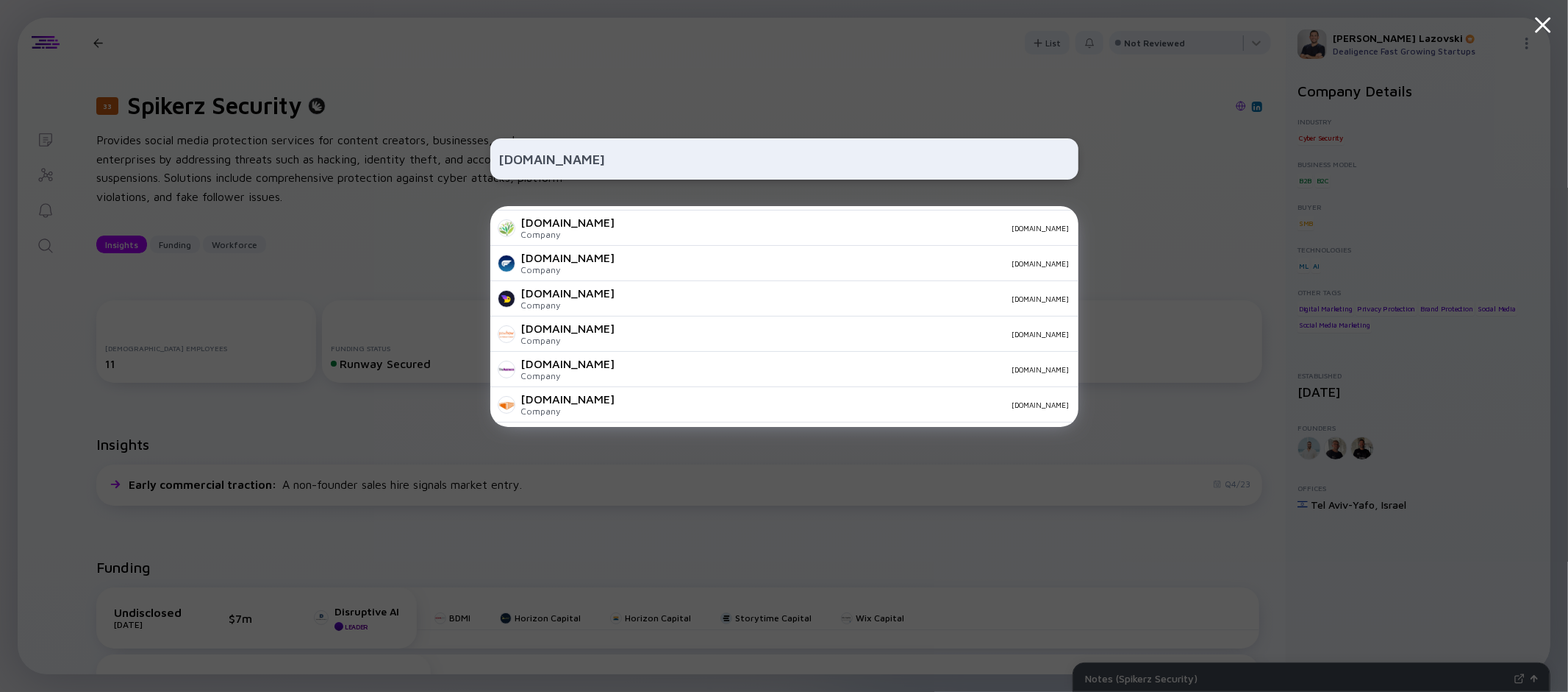
scroll to position [517, 0]
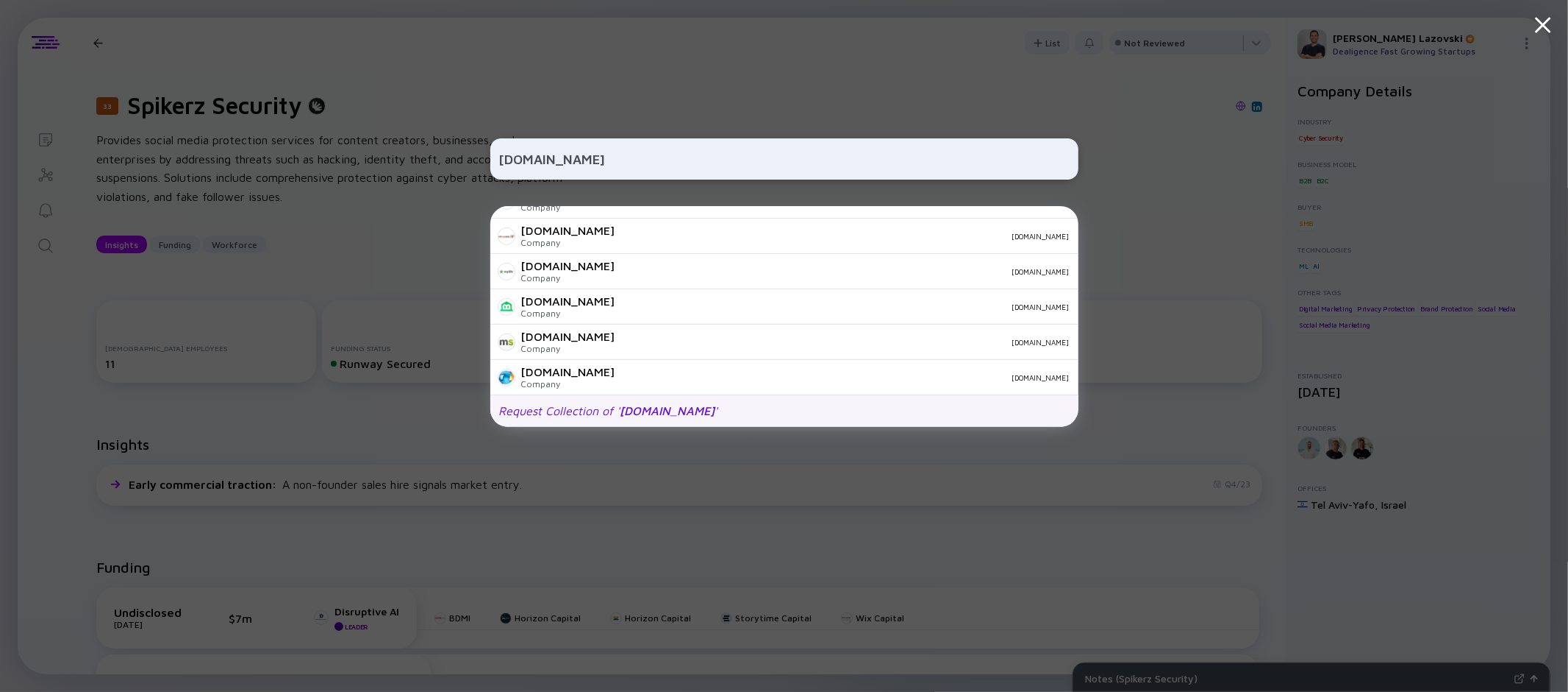
type input "[DOMAIN_NAME]"
click at [649, 415] on span "[DOMAIN_NAME]" at bounding box center [668, 410] width 95 height 13
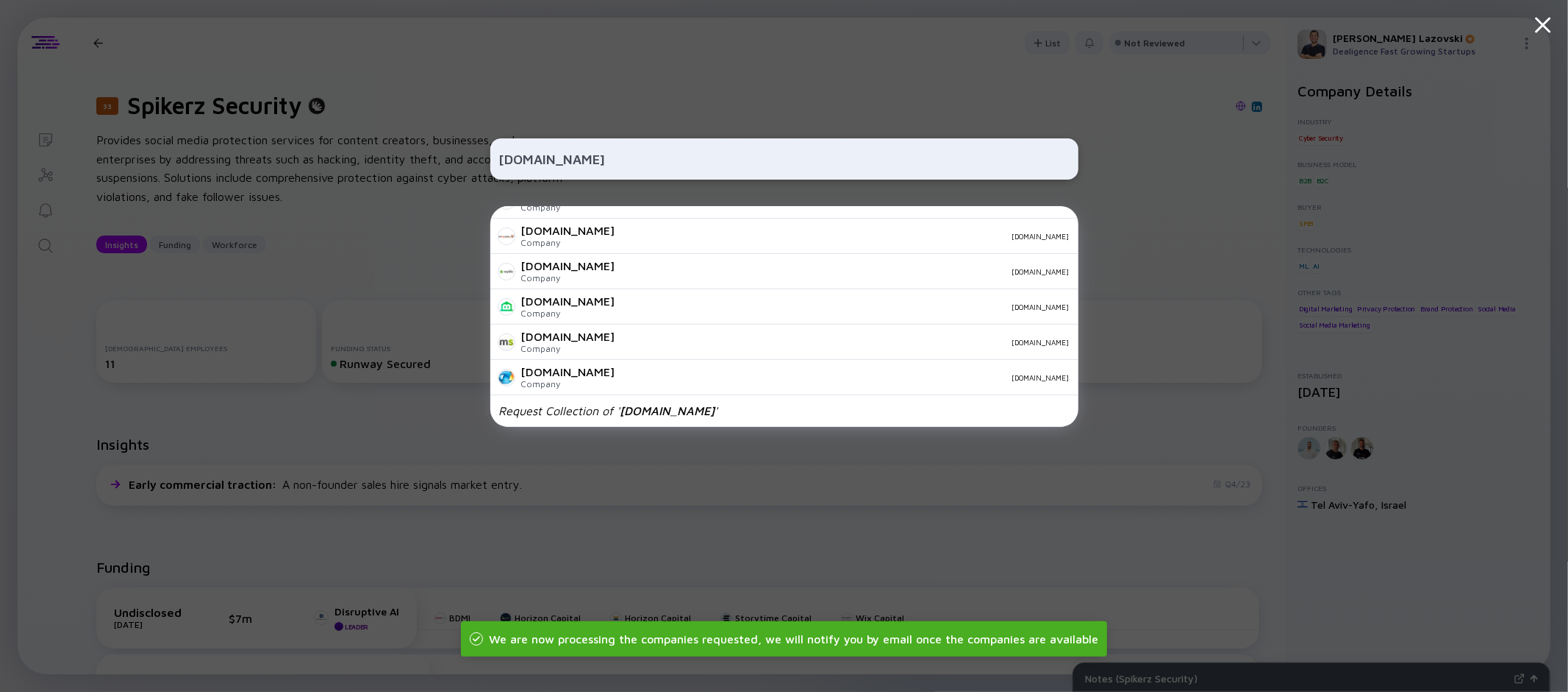
click at [680, 134] on div "[DOMAIN_NAME] [DOMAIN_NAME] Company [DOMAIN_NAME] [DOMAIN_NAME] Company [DOMAIN…" at bounding box center [784, 346] width 588 height 692
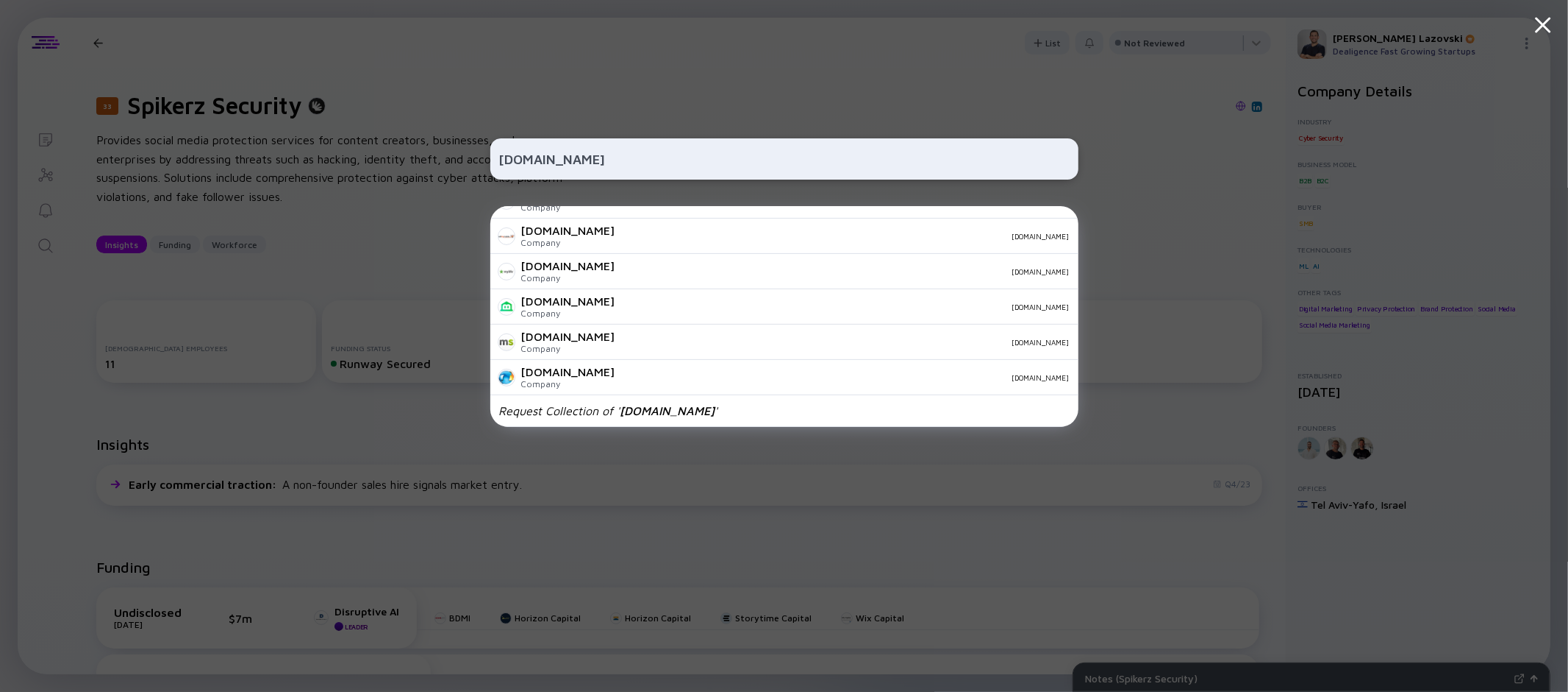
drag, startPoint x: 1203, startPoint y: 70, endPoint x: 1191, endPoint y: 85, distance: 19.2
click at [1203, 71] on div "[DOMAIN_NAME] [DOMAIN_NAME] Company [DOMAIN_NAME] [DOMAIN_NAME] Company [DOMAIN…" at bounding box center [784, 346] width 1568 height 692
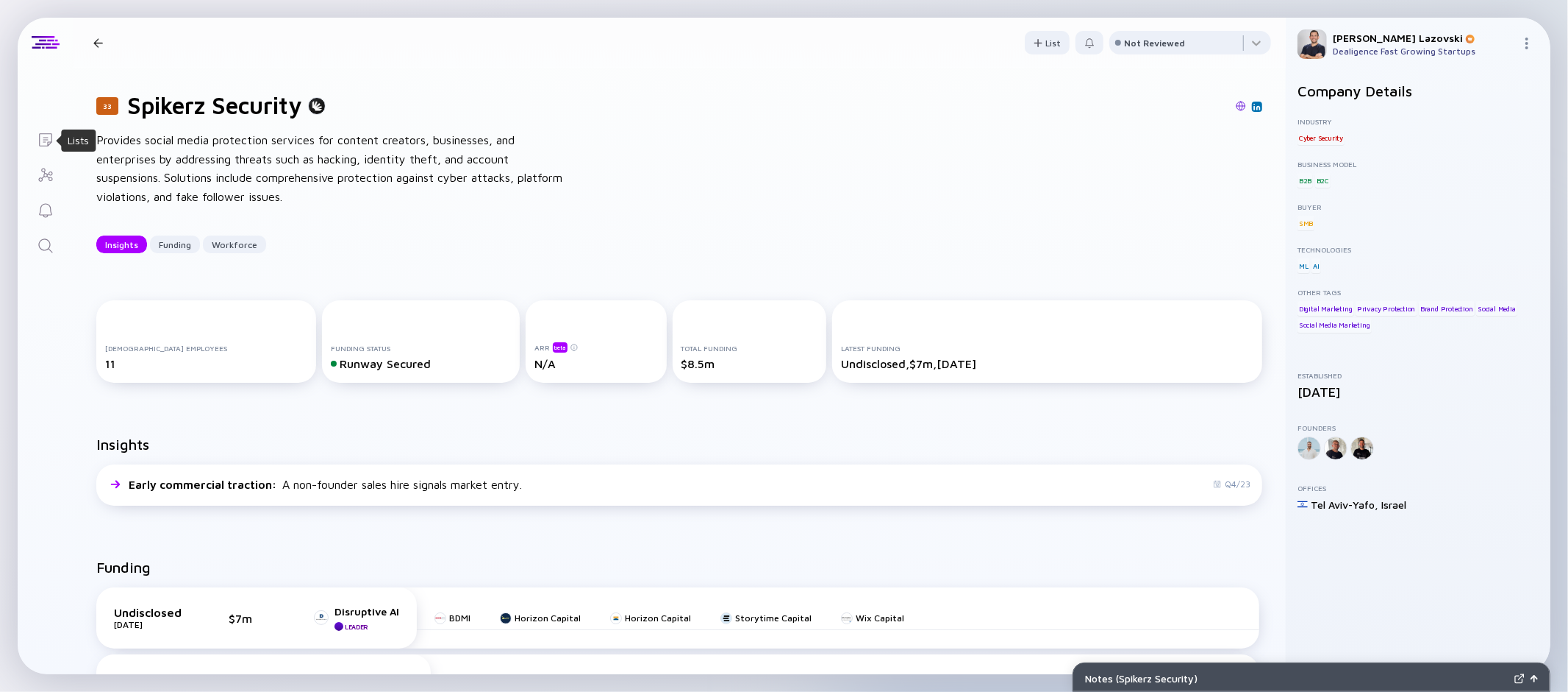
click at [42, 137] on icon "Lists" at bounding box center [45, 140] width 17 height 17
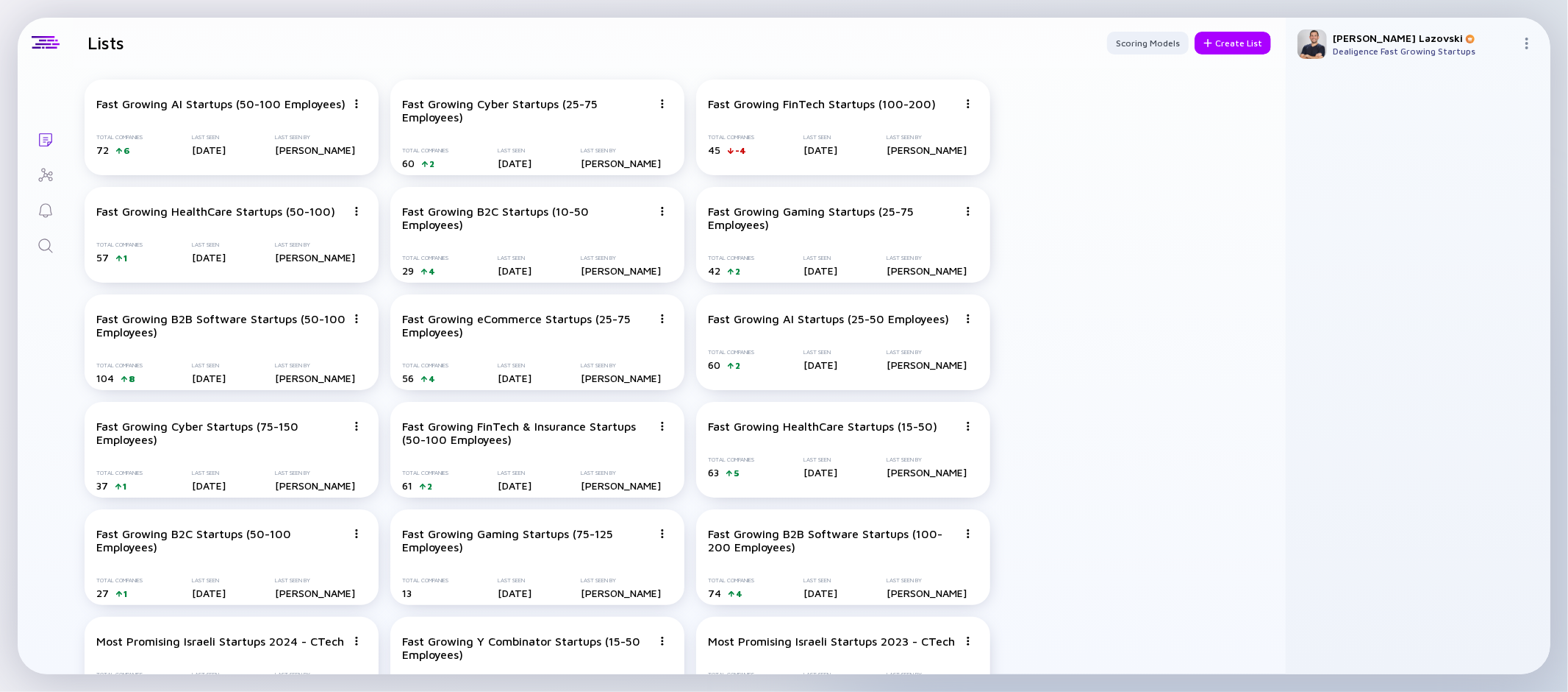
click at [1526, 45] on img at bounding box center [1526, 43] width 11 height 11
click at [1508, 63] on div "Sign Out" at bounding box center [1477, 70] width 97 height 30
